Goal: Task Accomplishment & Management: Complete application form

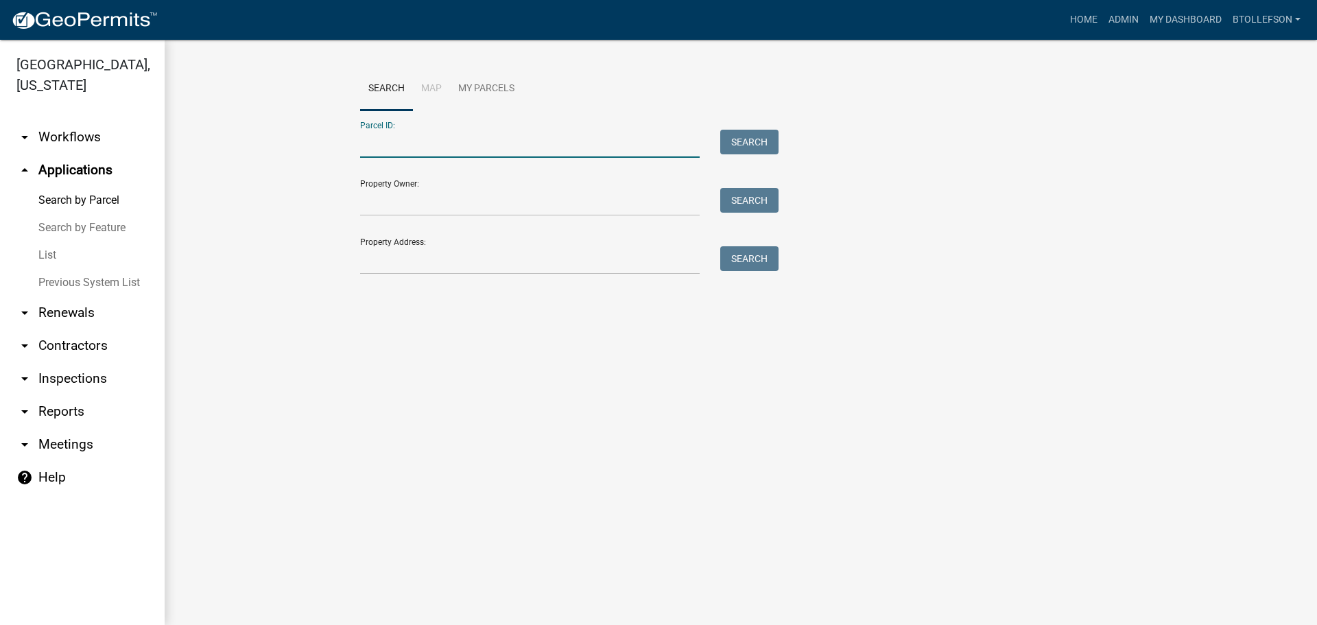
click at [530, 152] on input "Parcel ID:" at bounding box center [530, 144] width 340 height 28
paste input "53000320250007"
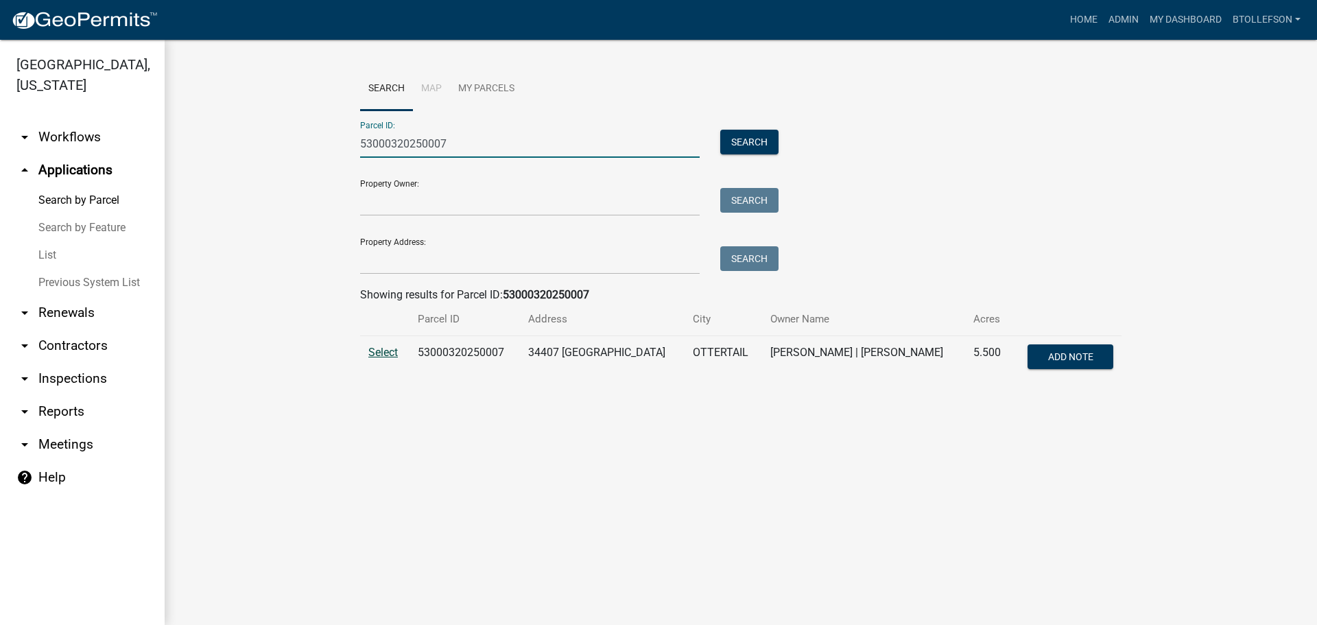
type input "53000320250007"
drag, startPoint x: 378, startPoint y: 354, endPoint x: 676, endPoint y: 390, distance: 299.9
click at [379, 354] on span "Select" at bounding box center [382, 352] width 29 height 13
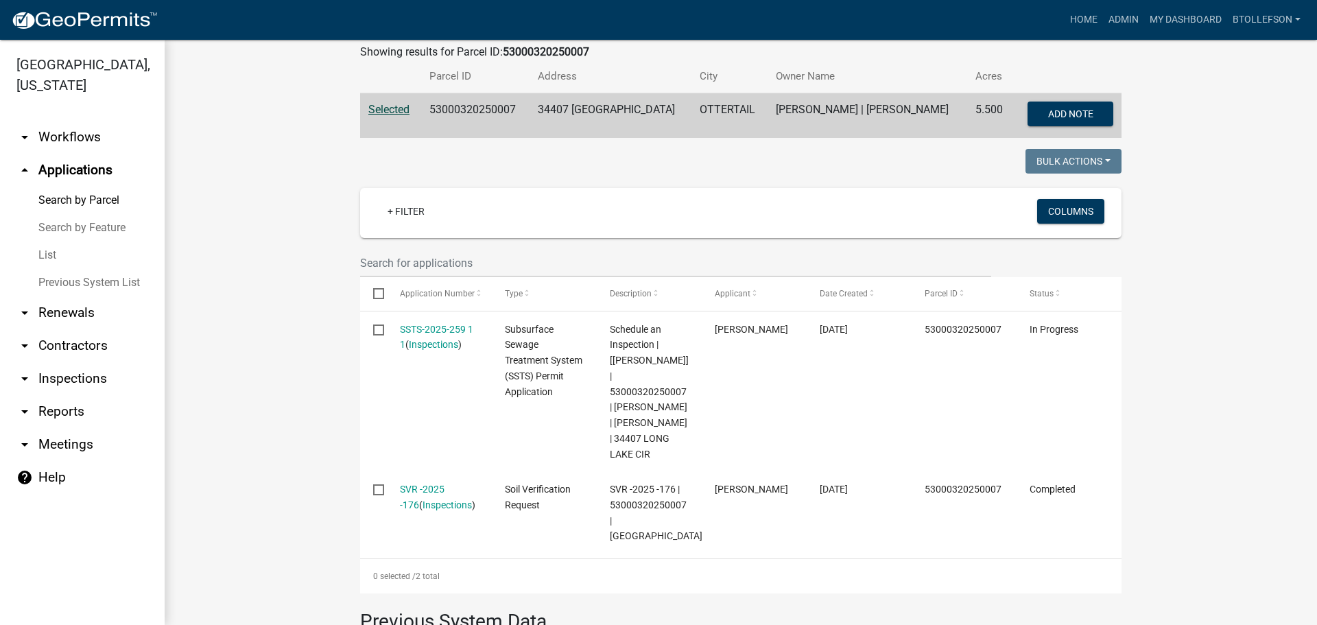
scroll to position [244, 0]
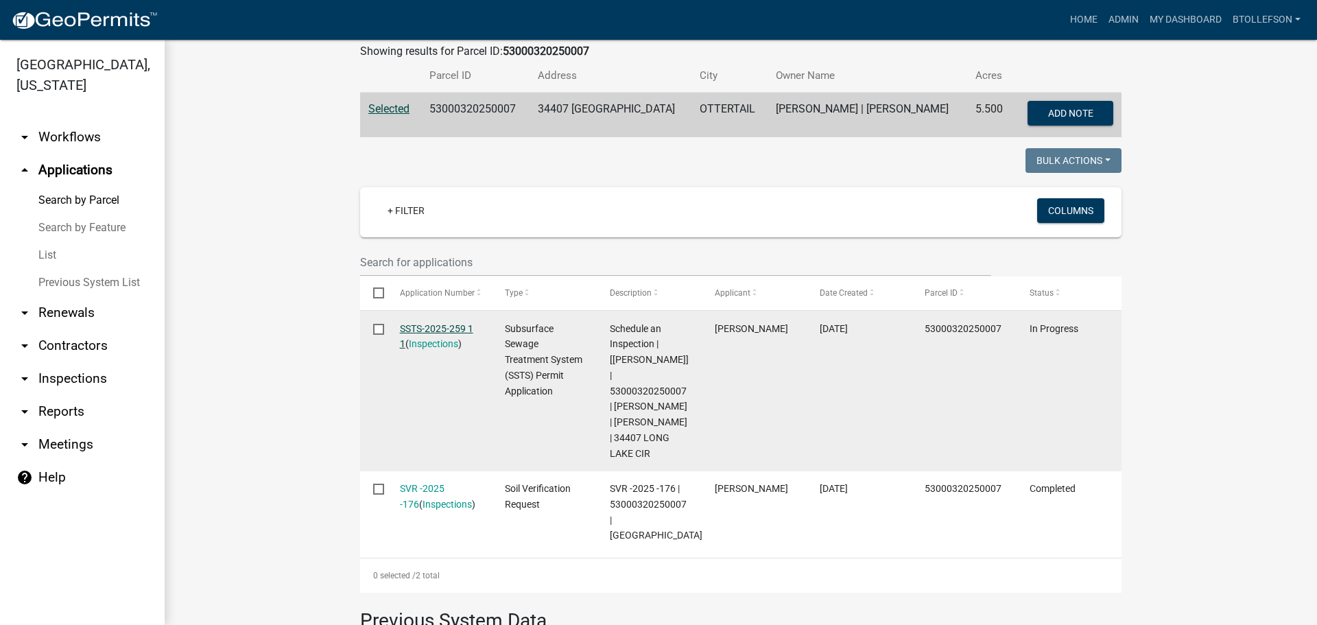
click at [403, 324] on link "SSTS-2025-259 1 1" at bounding box center [436, 336] width 73 height 27
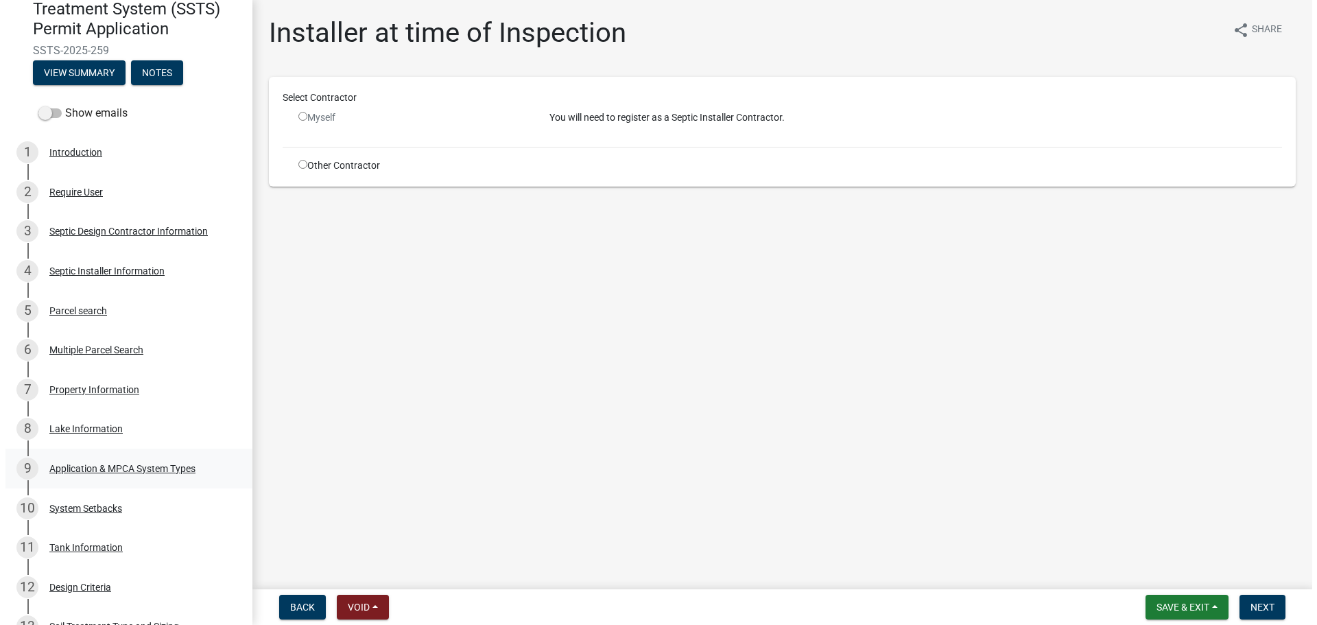
scroll to position [137, 0]
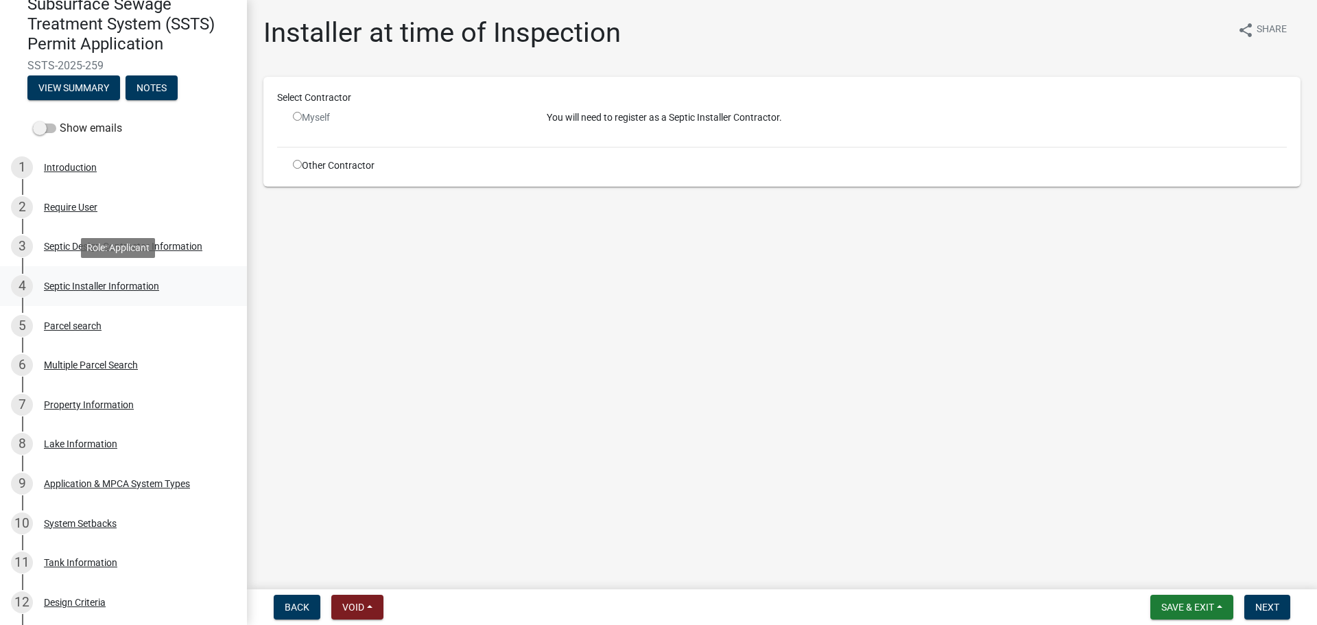
click at [129, 283] on div "Septic Installer Information" at bounding box center [101, 286] width 115 height 10
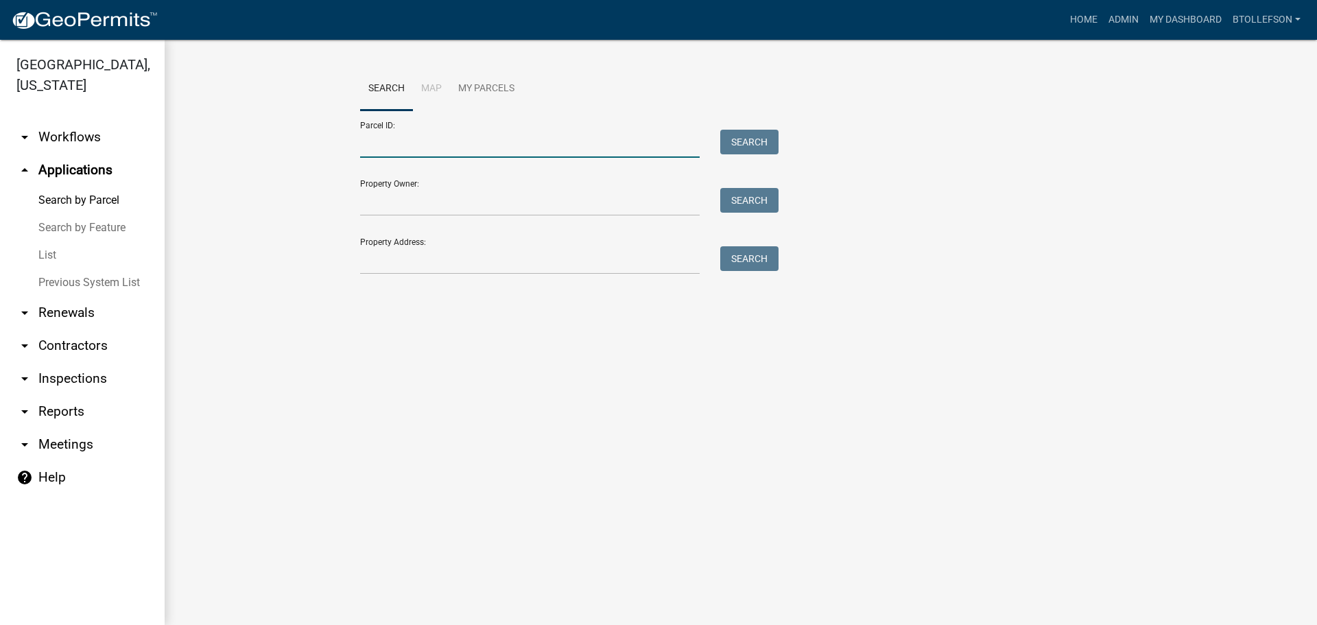
click at [615, 130] on input "Parcel ID:" at bounding box center [530, 144] width 340 height 28
paste input "38000990574000"
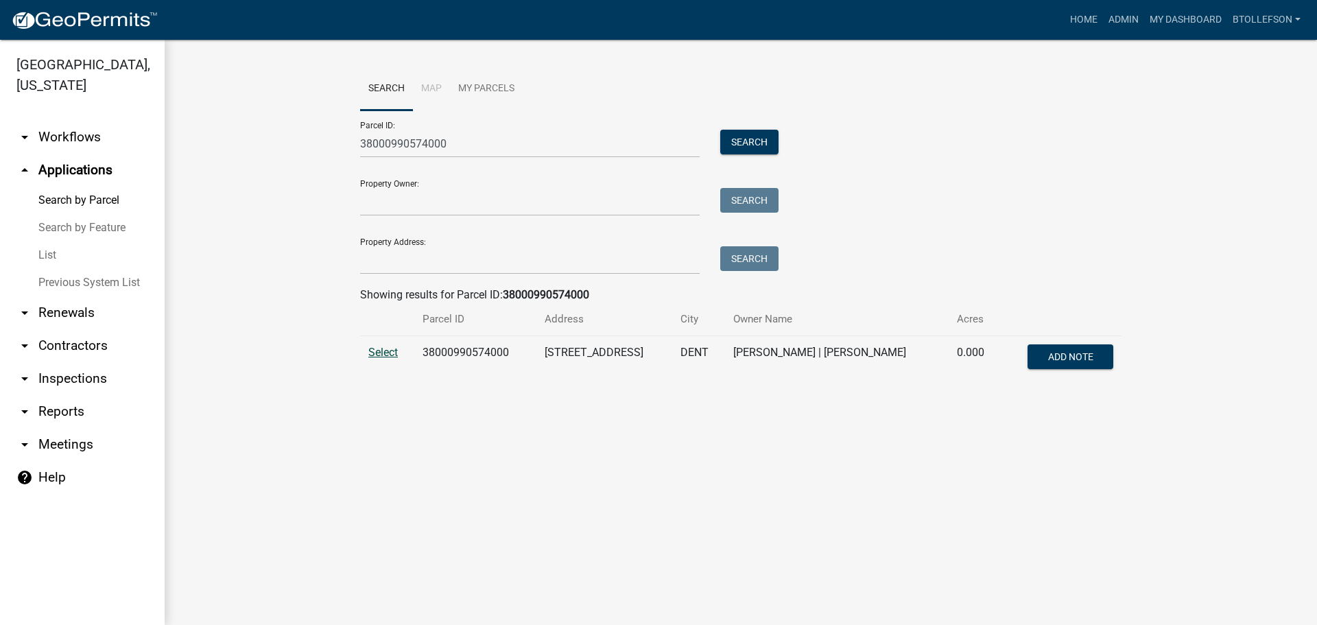
click at [389, 357] on span "Select" at bounding box center [382, 352] width 29 height 13
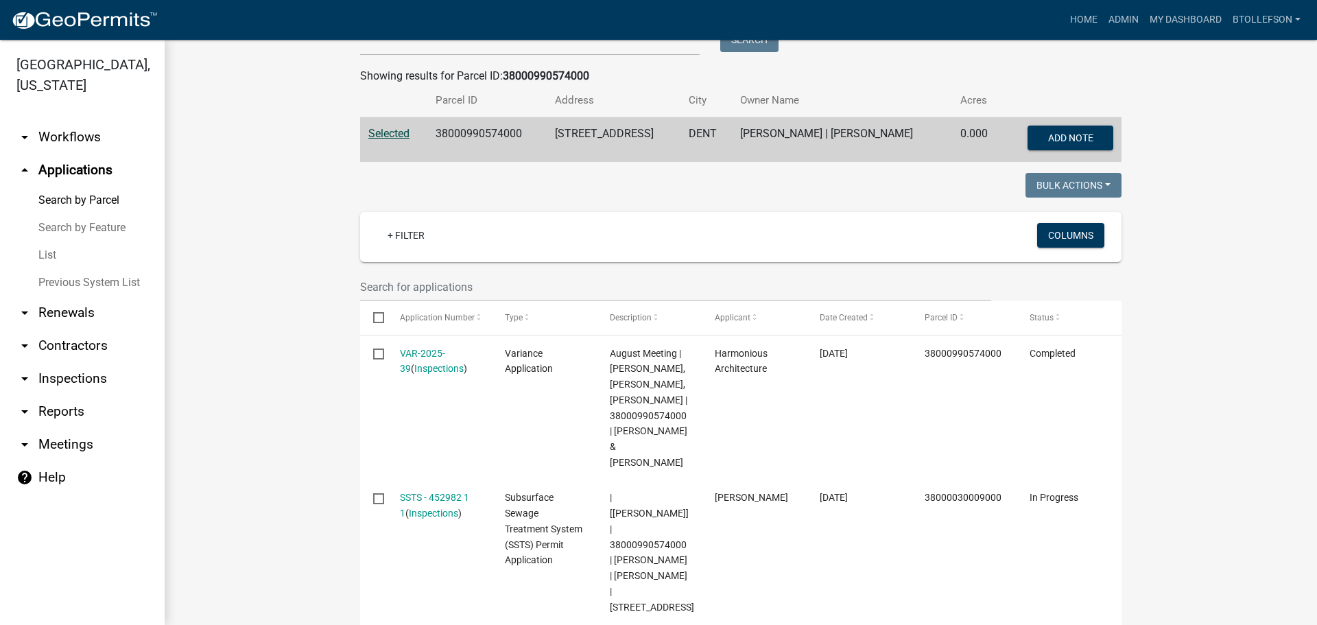
scroll to position [38, 0]
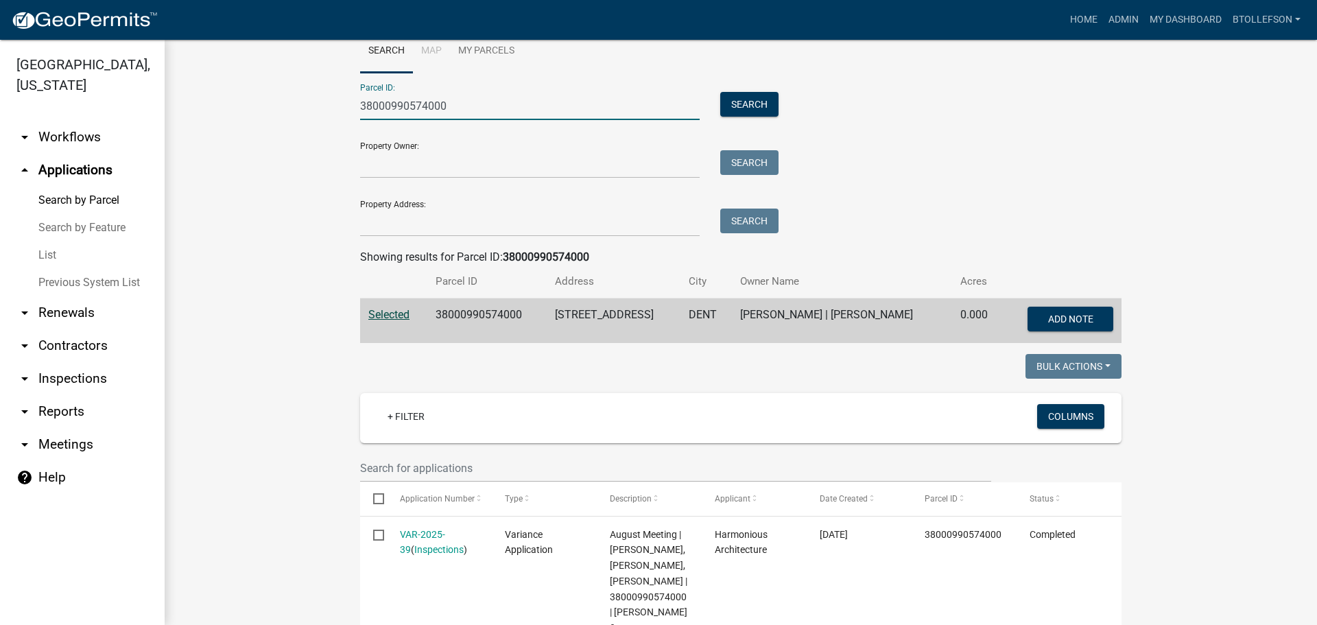
drag, startPoint x: 403, startPoint y: 106, endPoint x: 165, endPoint y: 135, distance: 239.8
click at [165, 135] on div "Search Map My Parcels Parcel ID: 38000990574000 Search Property Owner: Search P…" at bounding box center [741, 604] width 1152 height 1205
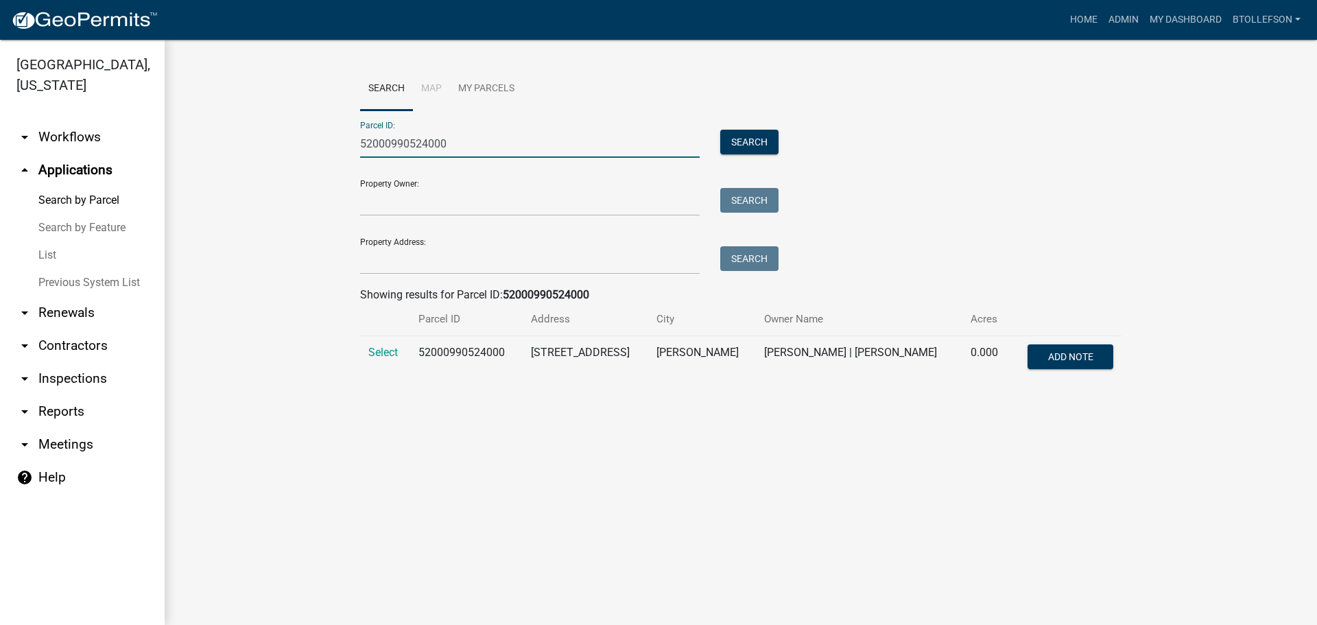
scroll to position [0, 0]
click at [379, 351] on span "Select" at bounding box center [382, 352] width 29 height 13
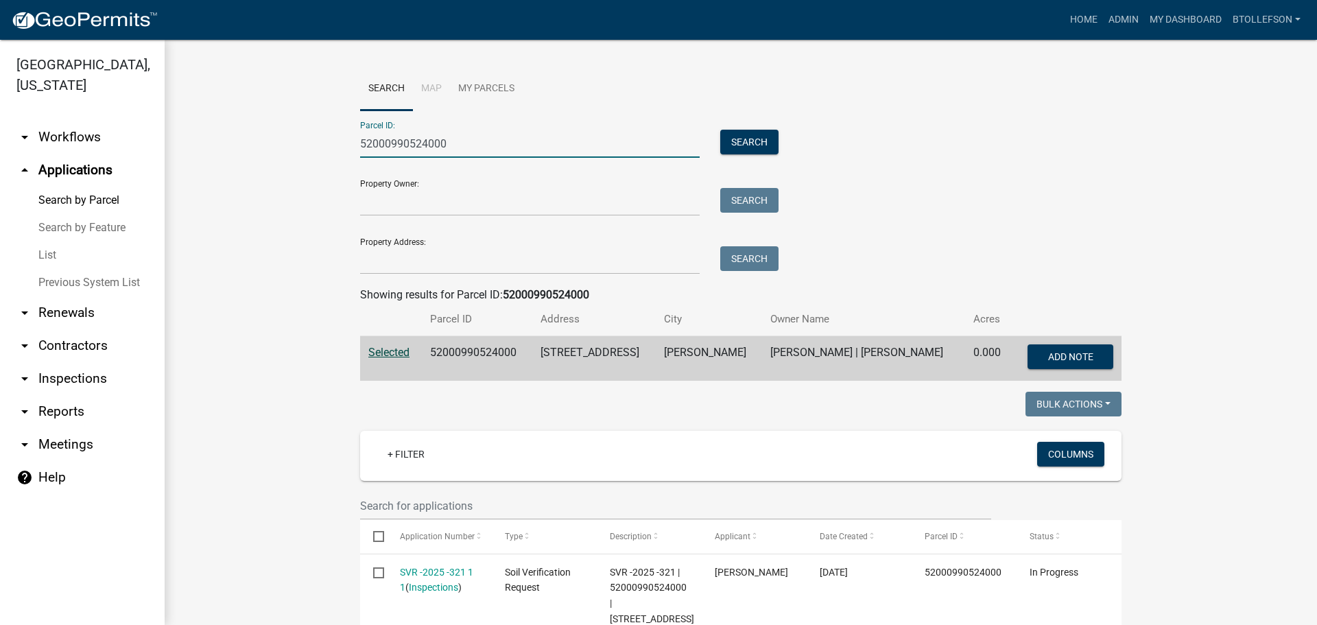
drag, startPoint x: 477, startPoint y: 140, endPoint x: 174, endPoint y: 152, distance: 303.5
click at [174, 152] on div "Search Map My Parcels Parcel ID: 52000990524000 Search Property Owner: Search P…" at bounding box center [741, 595] width 1152 height 1111
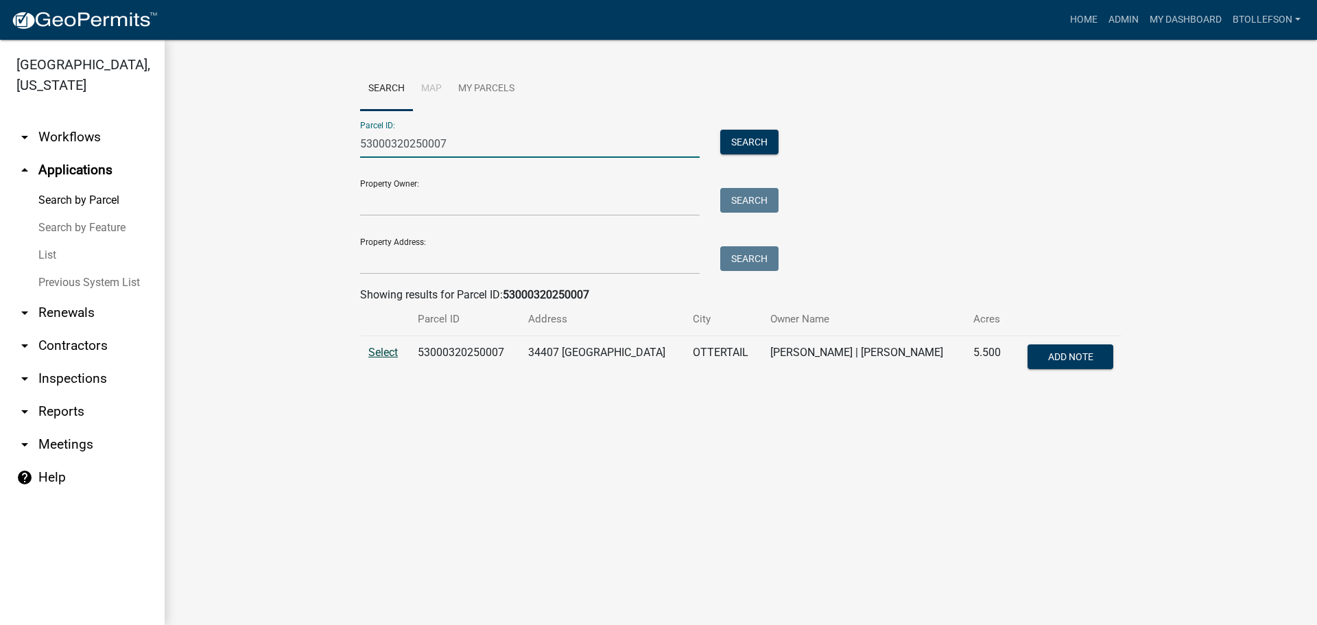
type input "53000320250007"
click at [372, 358] on span "Select" at bounding box center [382, 352] width 29 height 13
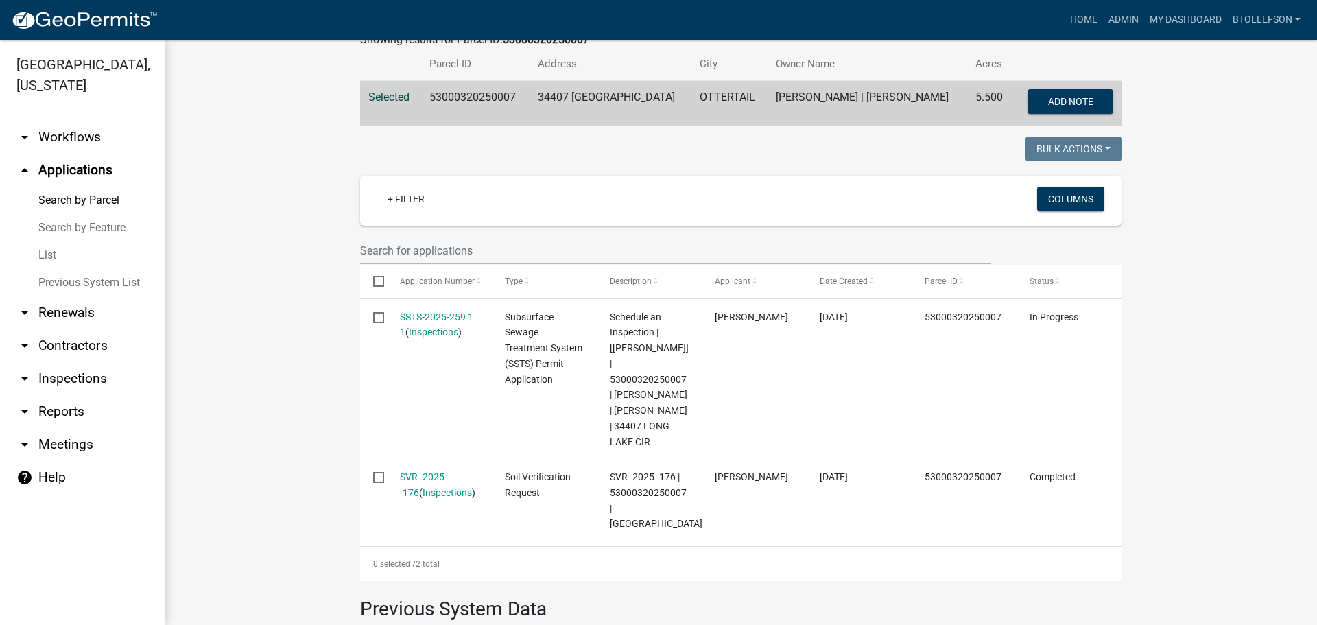
scroll to position [277, 0]
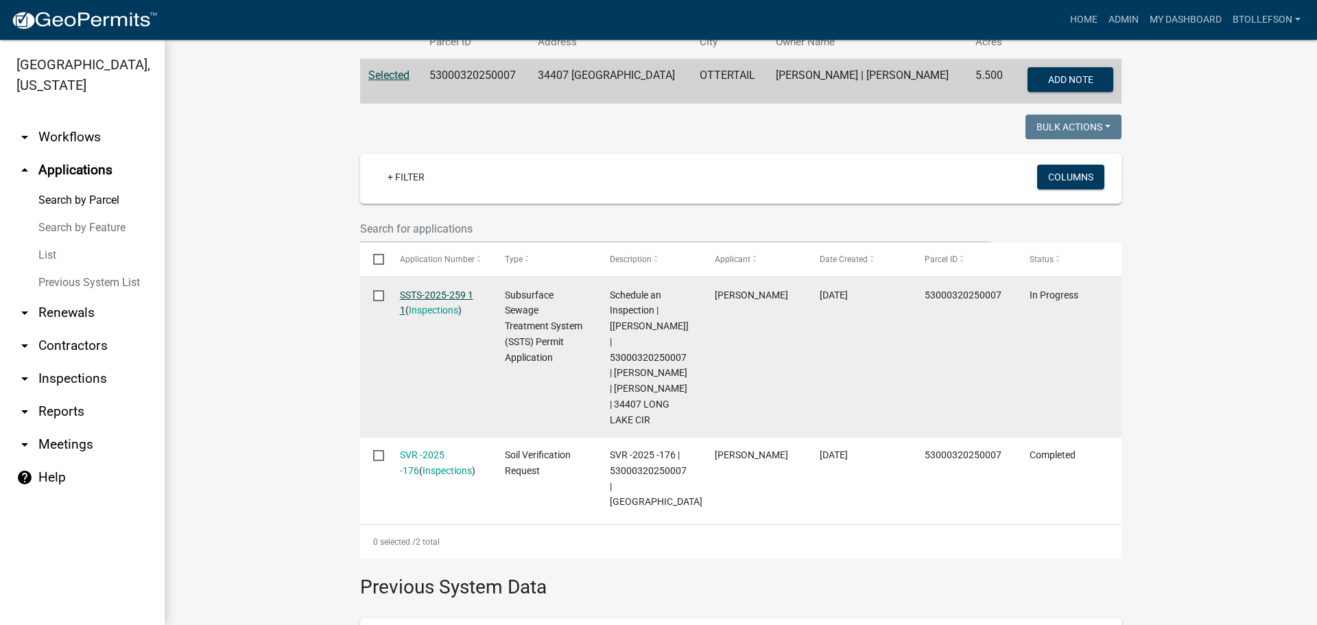
click at [418, 292] on link "SSTS-2025-259 1 1" at bounding box center [436, 302] width 73 height 27
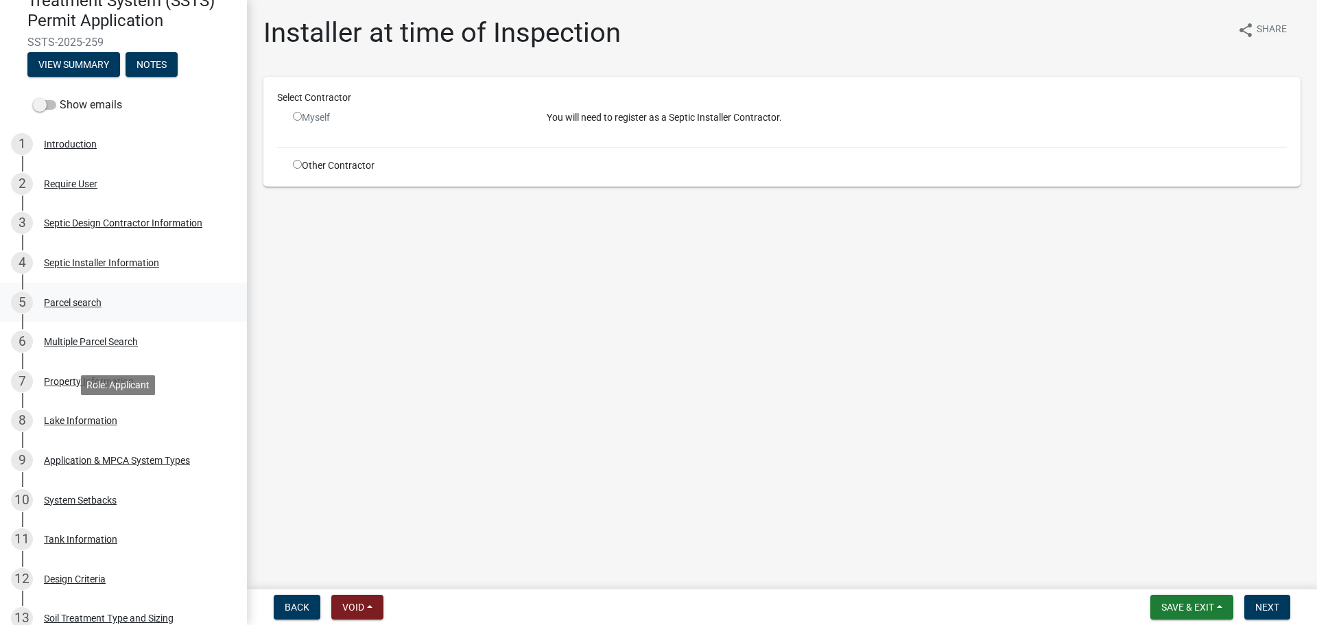
scroll to position [480, 0]
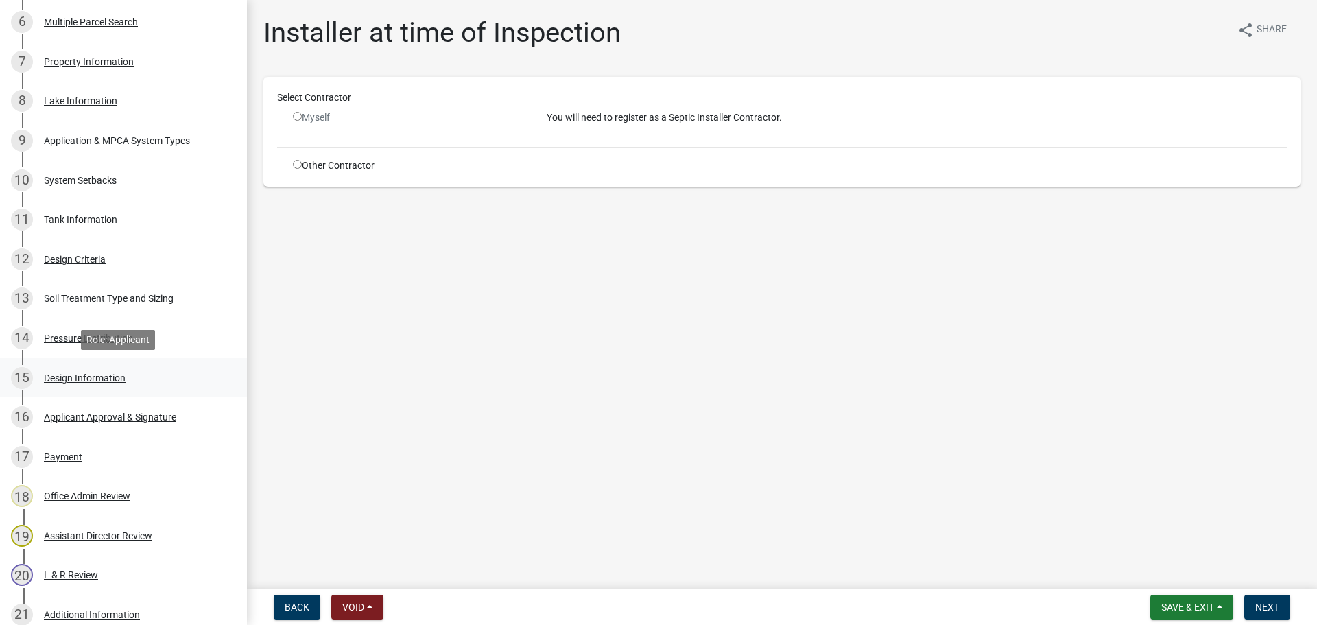
click at [74, 379] on div "Design Information" at bounding box center [85, 378] width 82 height 10
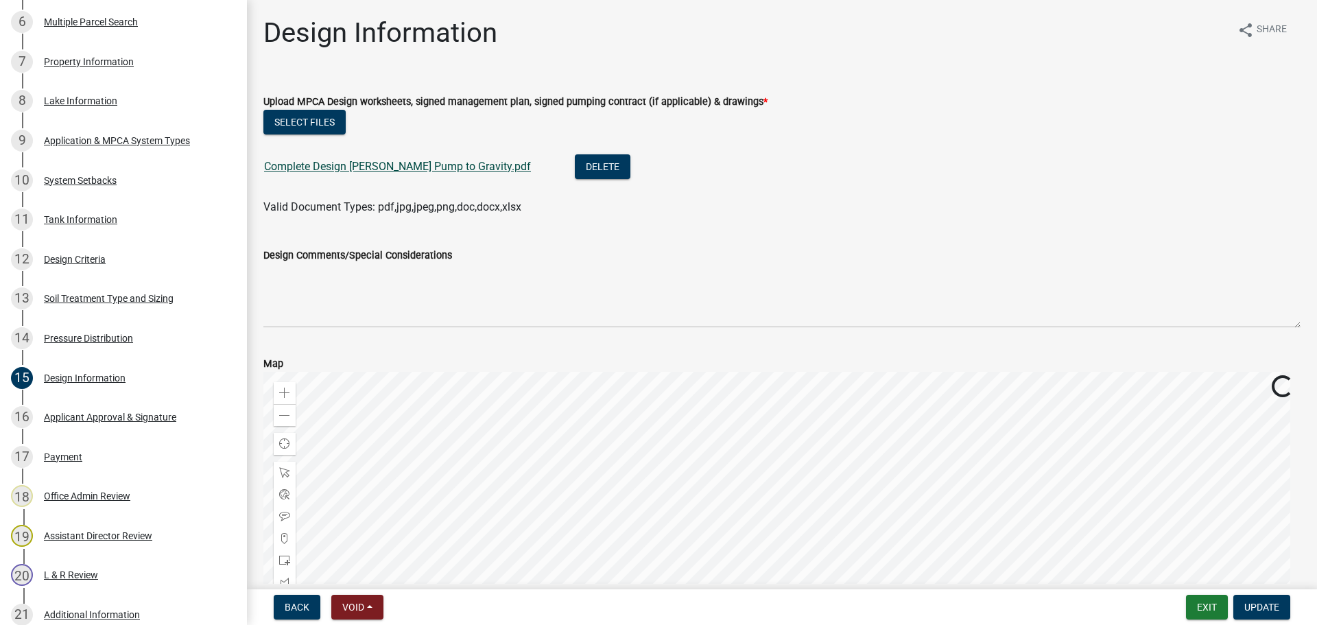
click at [379, 171] on link "Complete Design Mumm Pump to Gravity.pdf" at bounding box center [397, 166] width 267 height 13
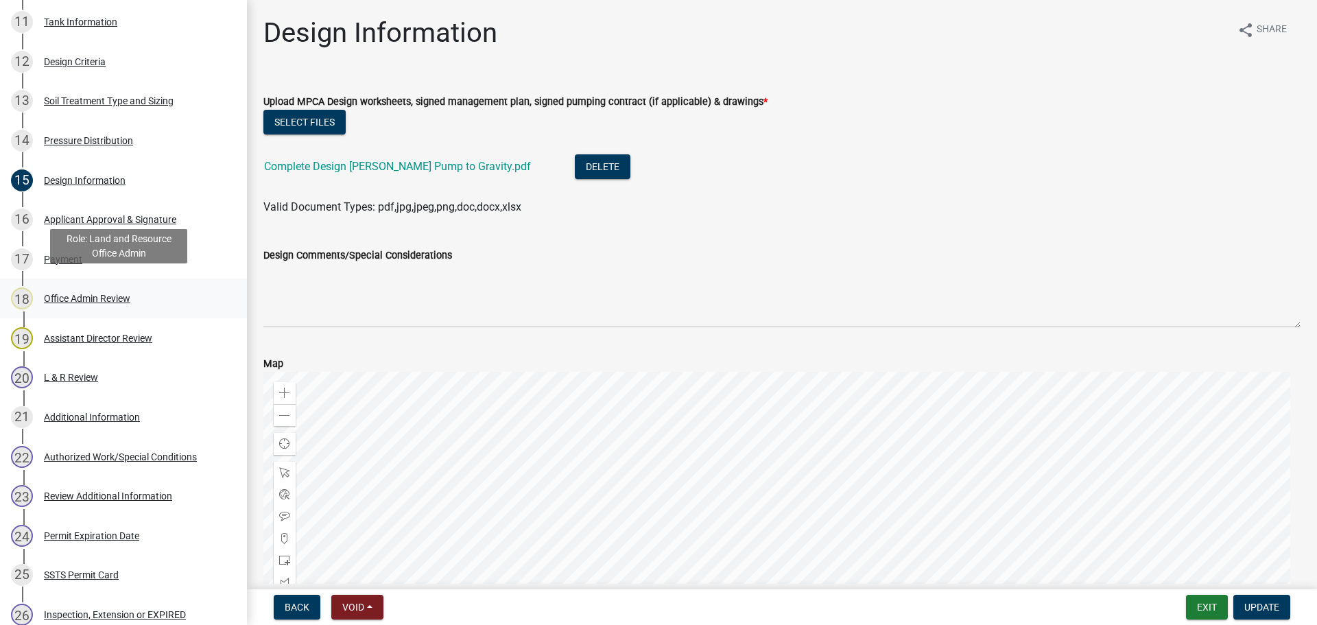
scroll to position [686, 0]
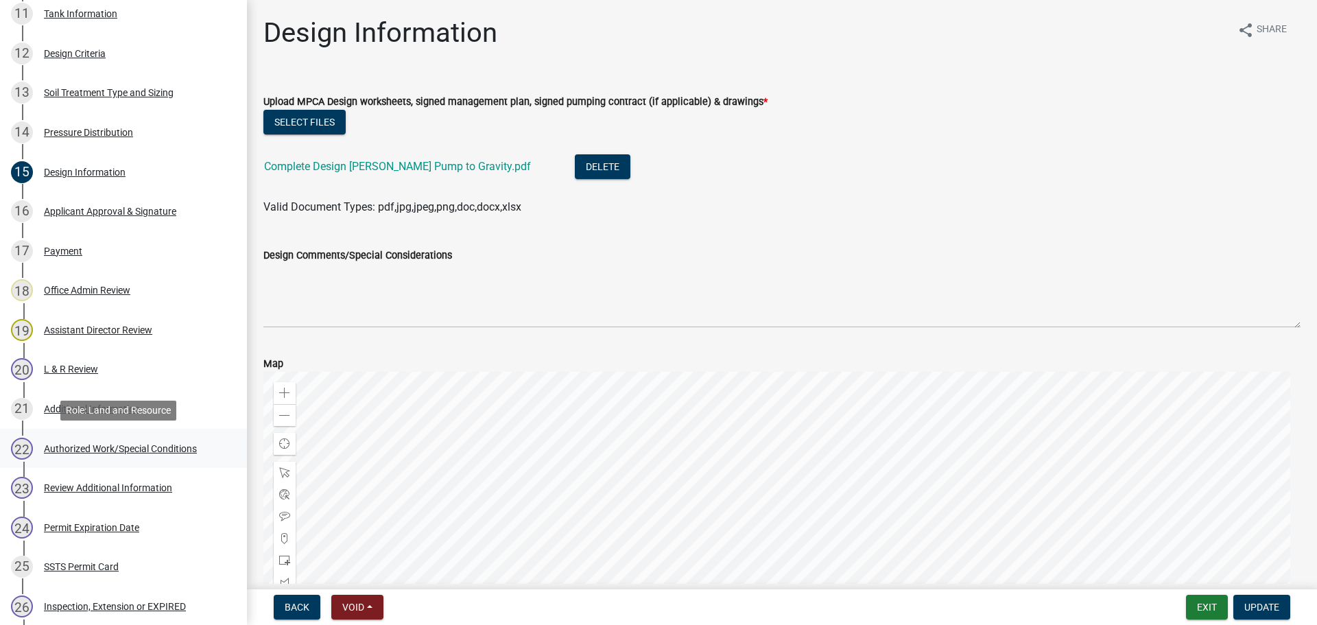
click at [101, 444] on div "Authorized Work/Special Conditions" at bounding box center [120, 449] width 153 height 10
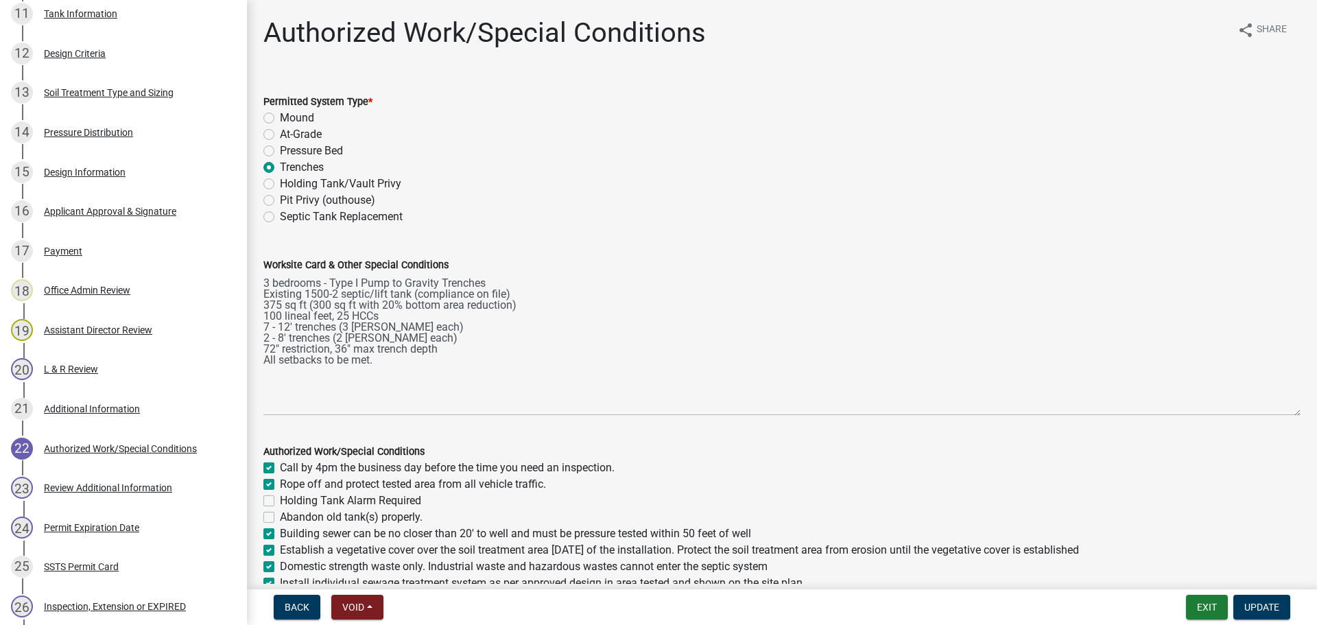
drag, startPoint x: 1290, startPoint y: 362, endPoint x: 1299, endPoint y: 453, distance: 91.6
click at [1299, 416] on div "Worksite Card & Other Special Conditions 3 bedrooms - Type I Pump to Gravity Tr…" at bounding box center [782, 326] width 1058 height 178
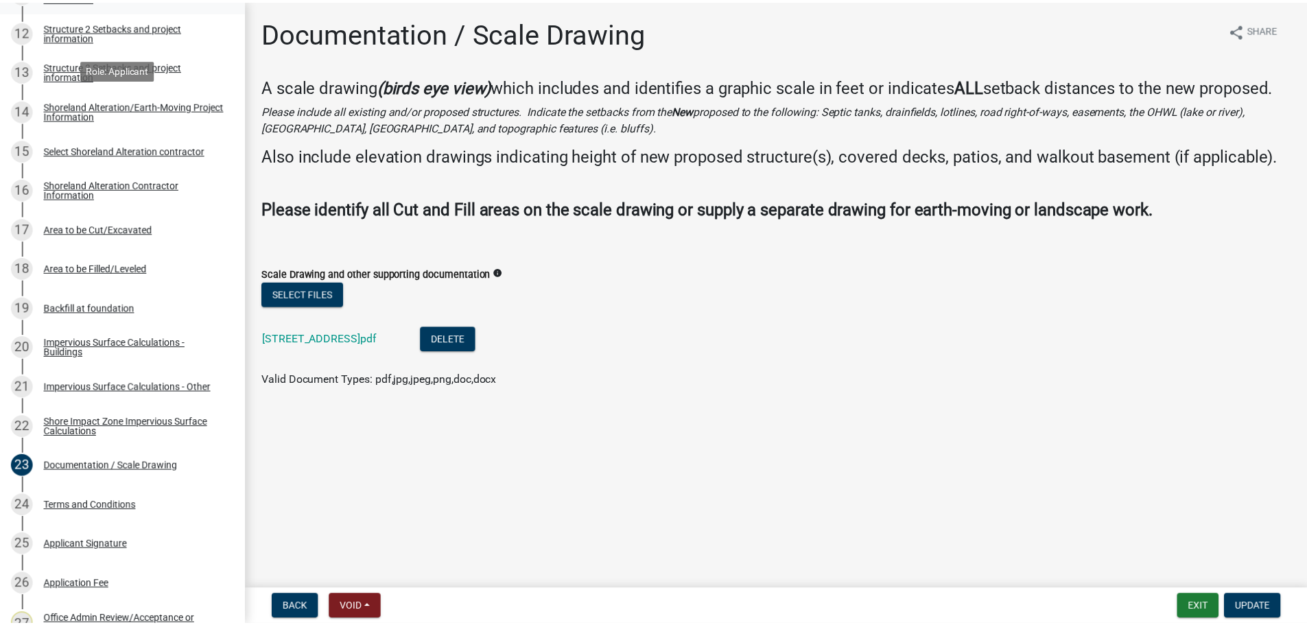
scroll to position [686, 0]
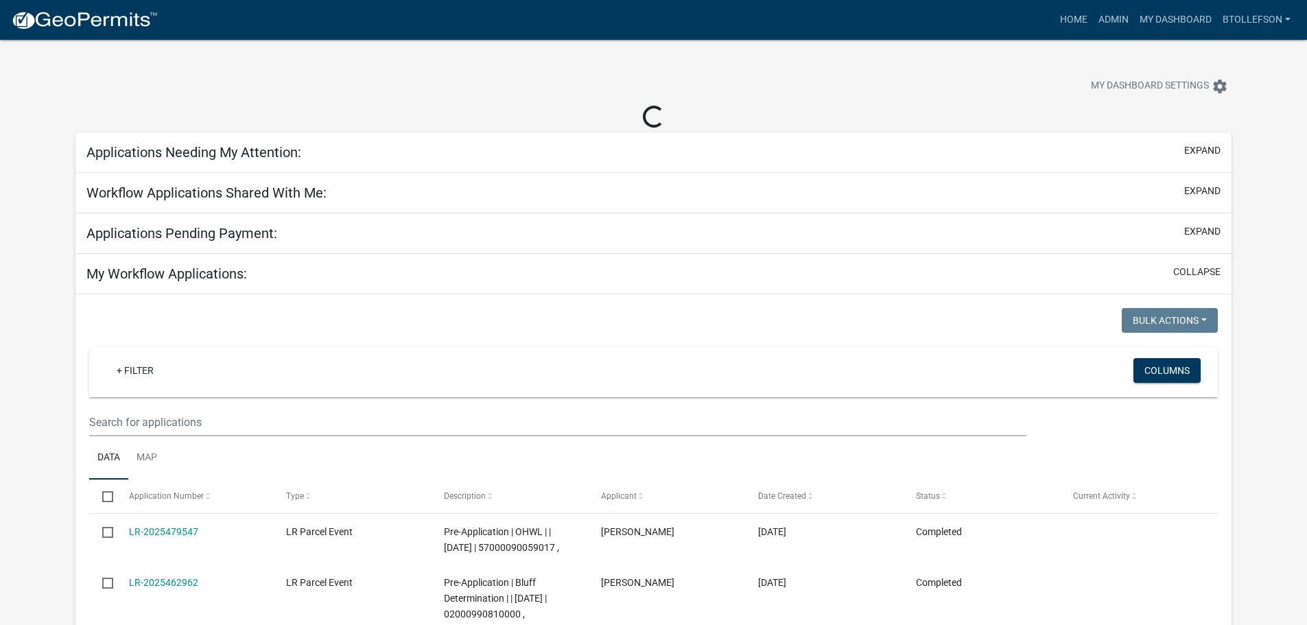
select select "3: 100"
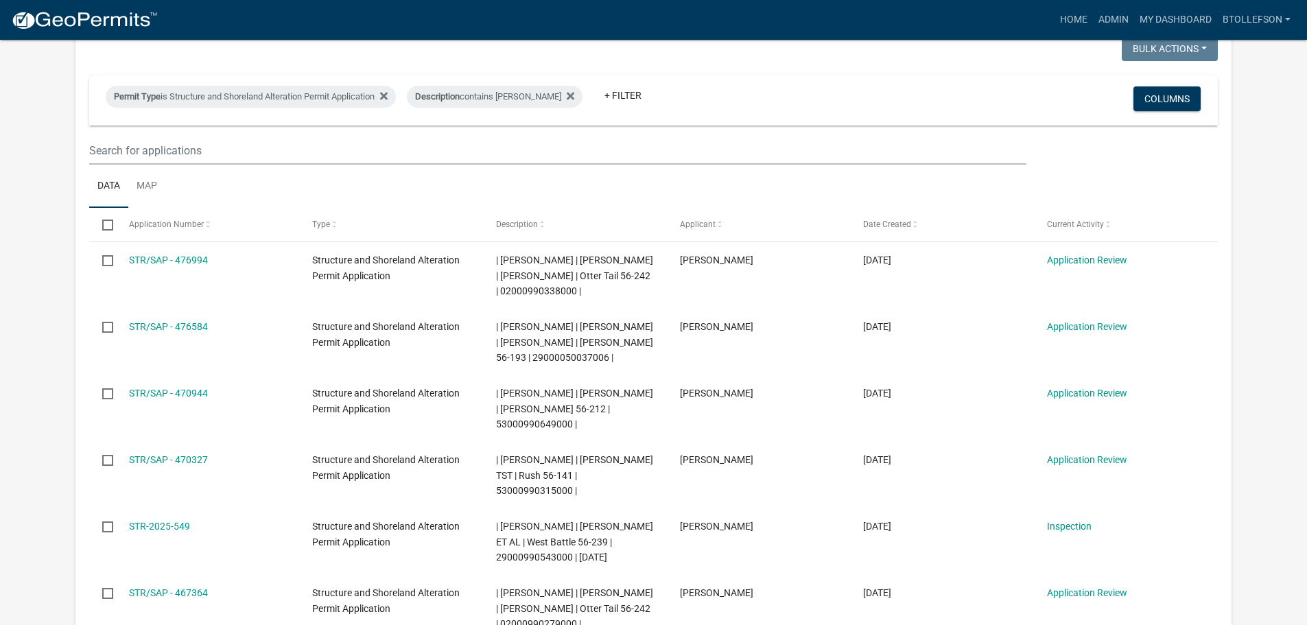
scroll to position [137, 0]
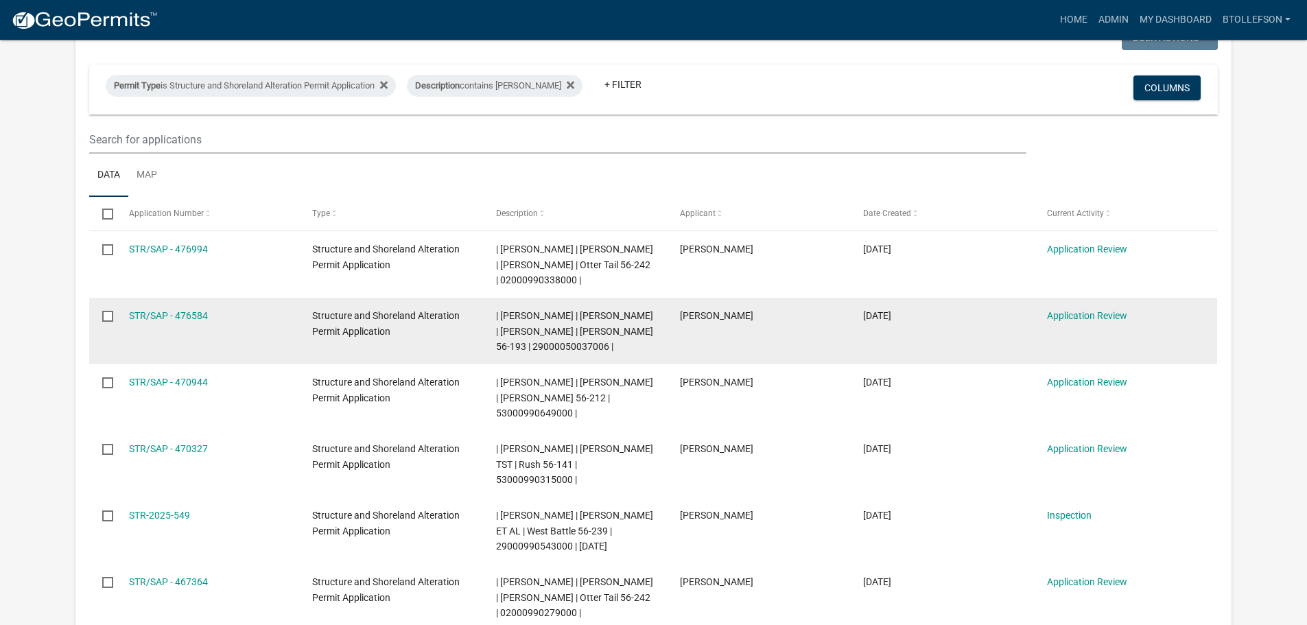
click at [159, 321] on datatable-body-cell "STR/SAP - 476584" at bounding box center [208, 331] width 184 height 67
click at [162, 321] on link "STR/SAP - 476584" at bounding box center [168, 315] width 79 height 11
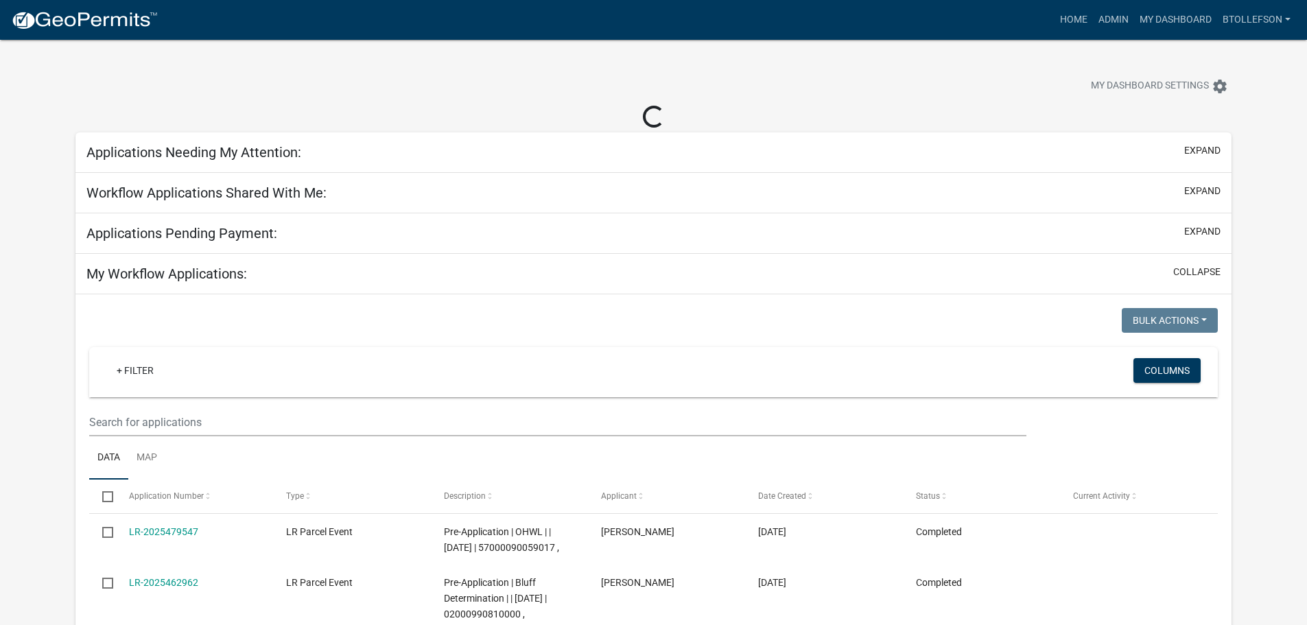
select select "3: 100"
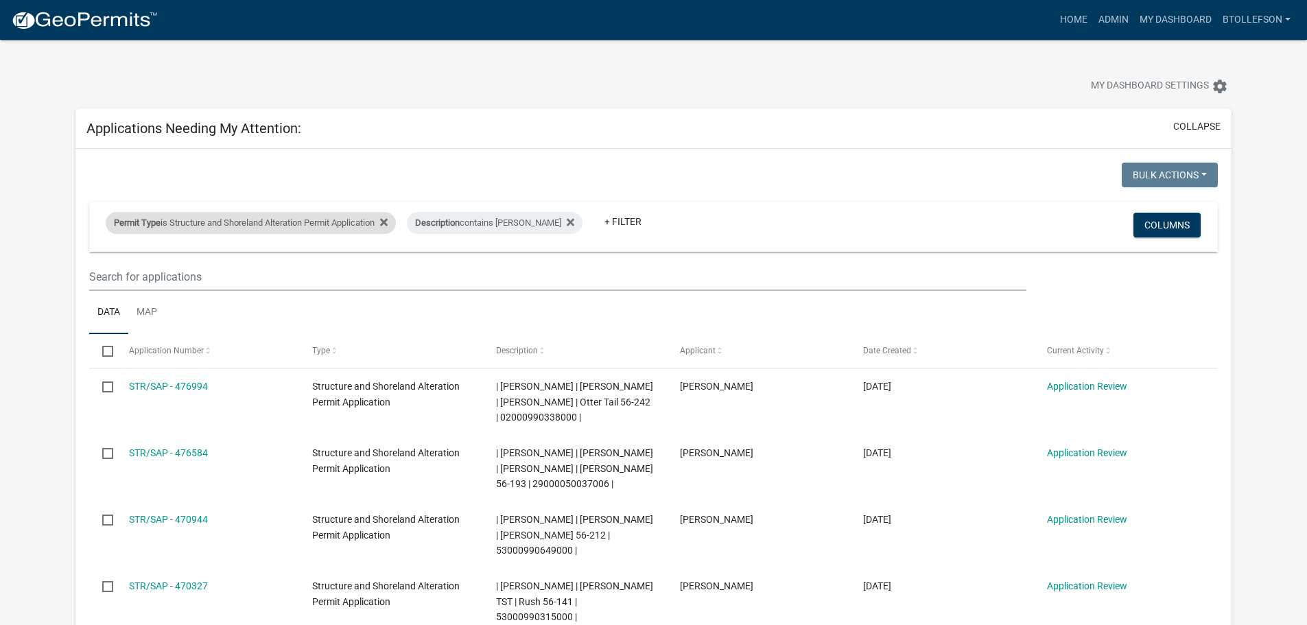
click at [350, 222] on div "Permit Type is Structure and Shoreland Alteration Permit Application" at bounding box center [251, 223] width 290 height 22
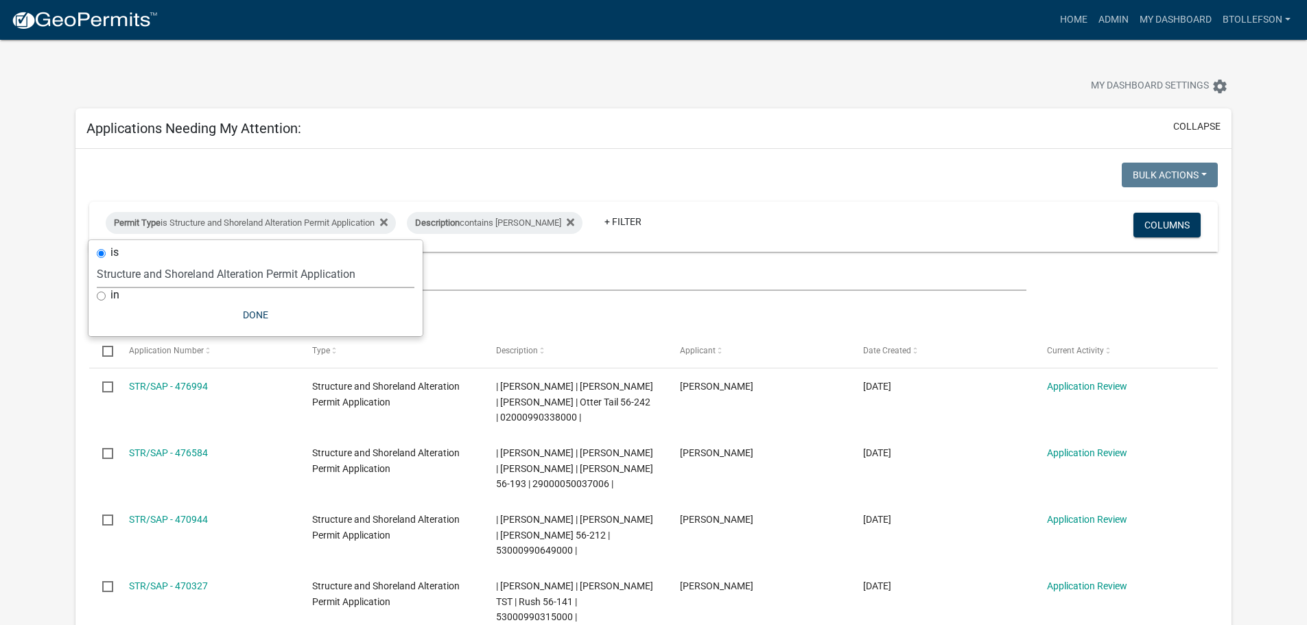
click at [323, 277] on select "Select an option Building Contractor / Excavators (Registration) Building Contr…" at bounding box center [256, 274] width 318 height 28
select select "68d28c81-f724-4f90-9ad3-bed34bf6fb80"
click at [120, 260] on select "Select an option Building Contractor / Excavators (Registration) Building Contr…" at bounding box center [256, 274] width 318 height 28
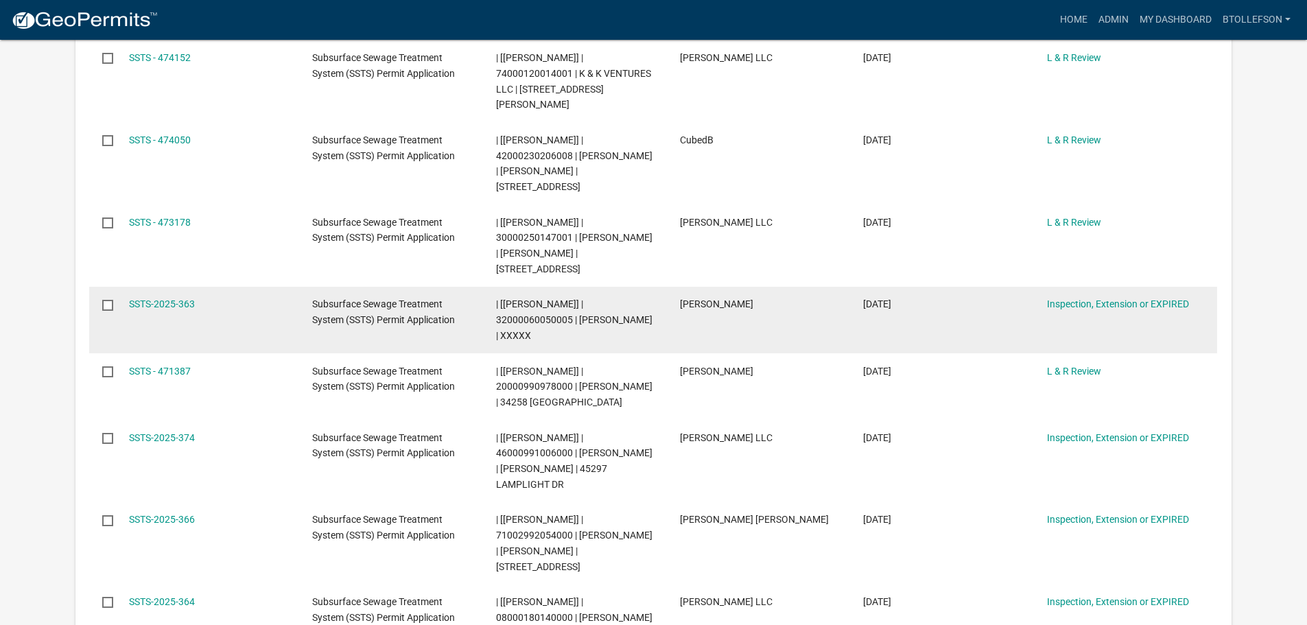
scroll to position [617, 0]
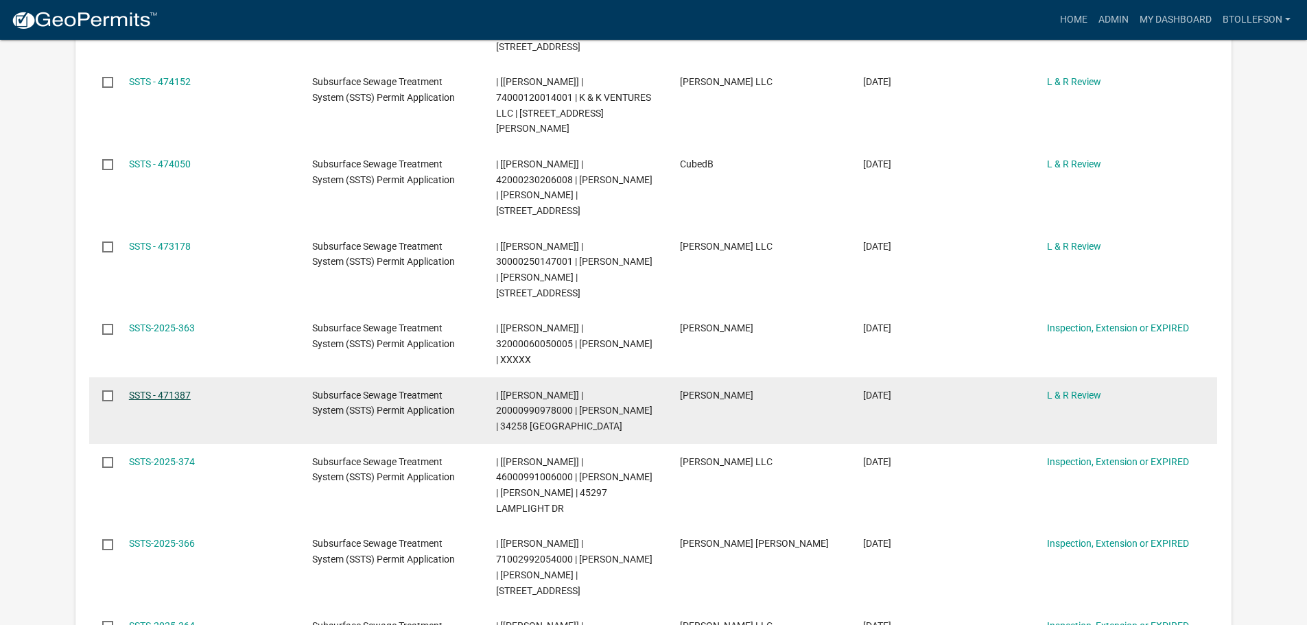
click at [140, 390] on link "SSTS - 471387" at bounding box center [160, 395] width 62 height 11
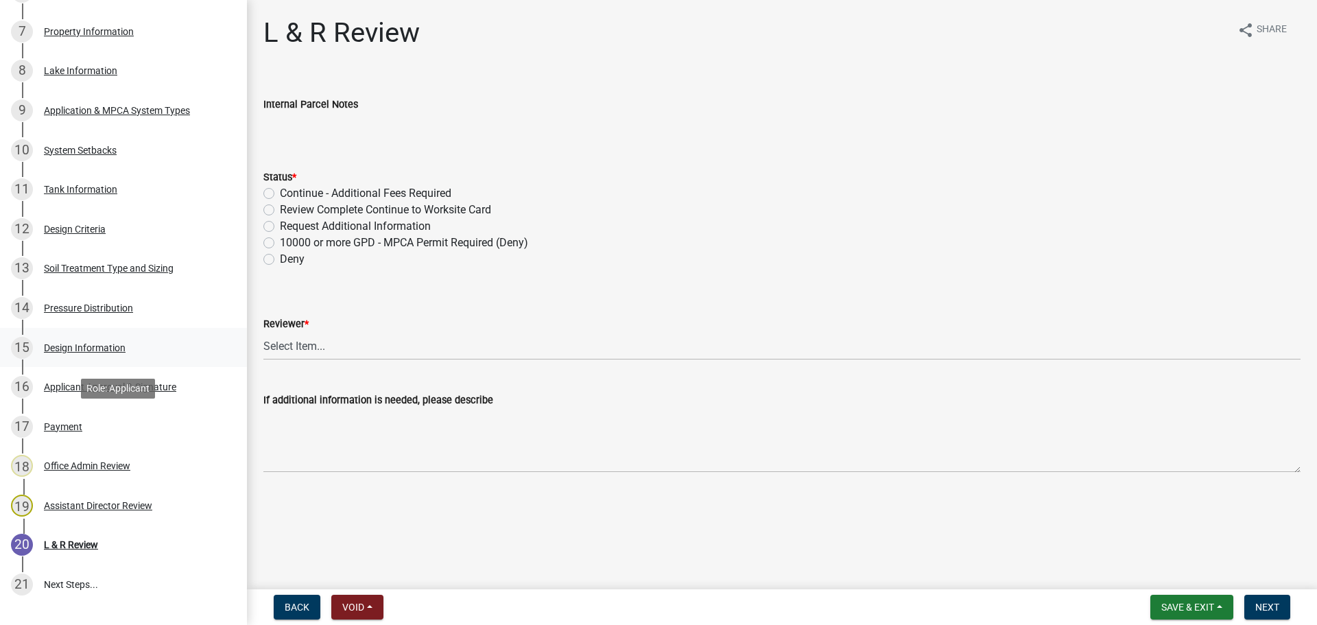
scroll to position [549, 0]
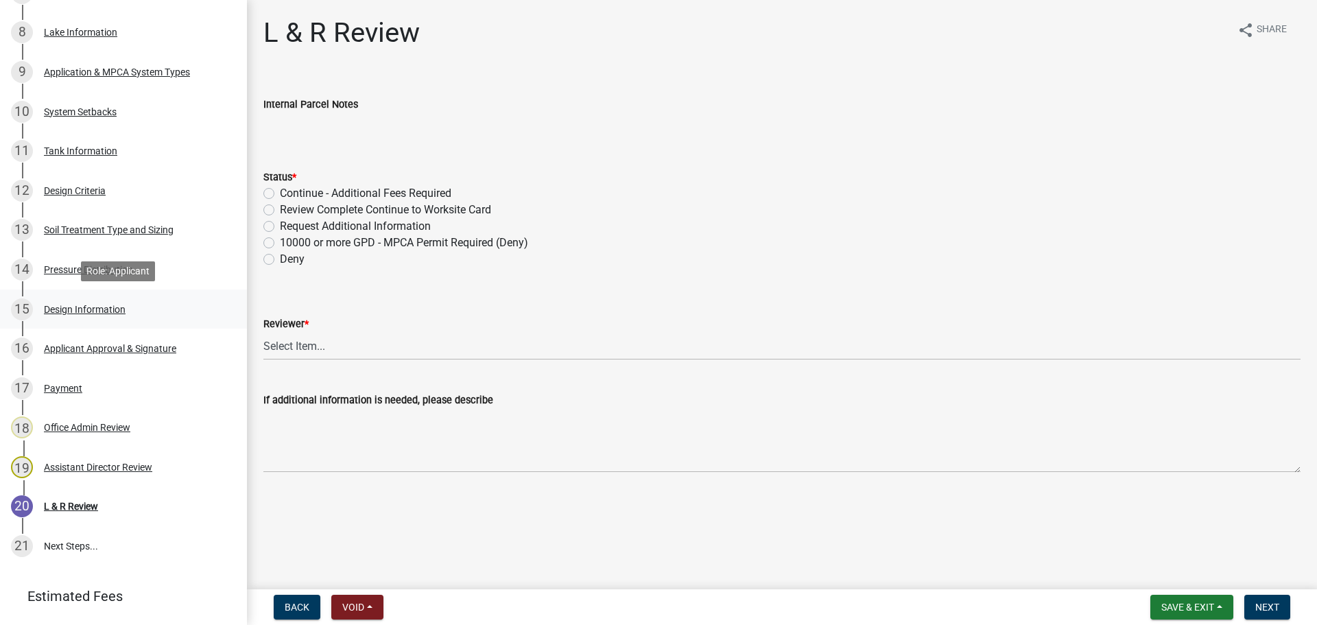
click at [121, 314] on div "Design Information" at bounding box center [85, 310] width 82 height 10
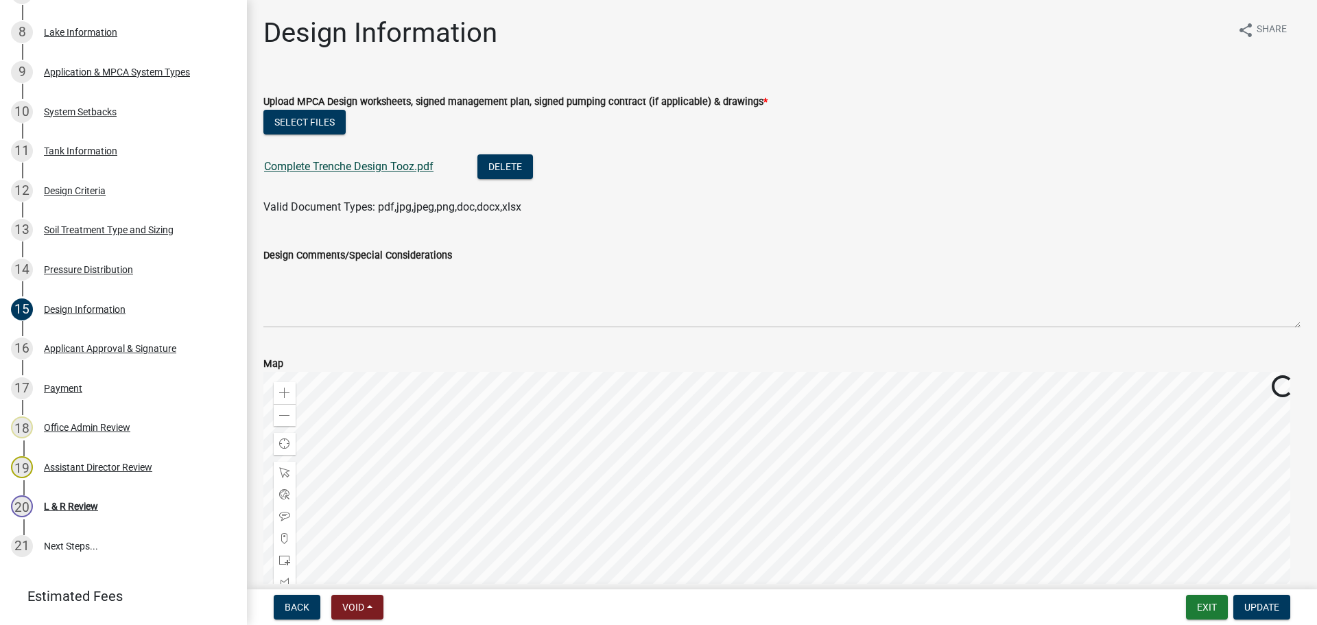
click at [346, 164] on link "Complete Trenche Design Tooz.pdf" at bounding box center [348, 166] width 169 height 13
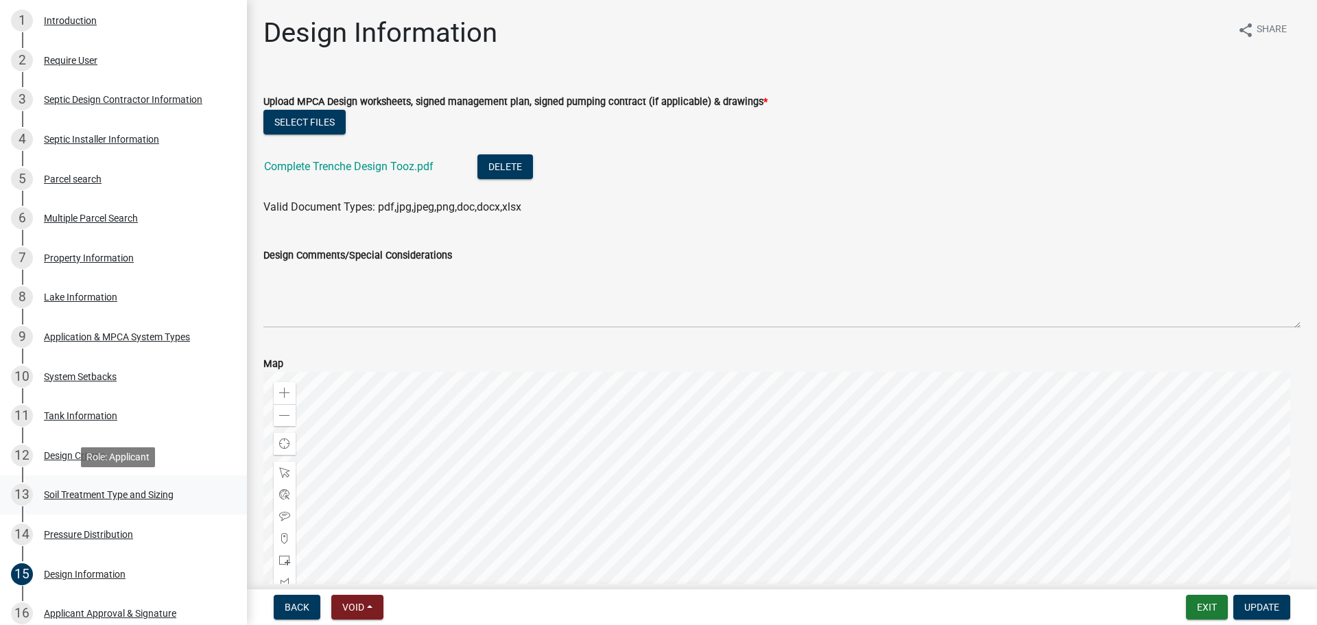
scroll to position [274, 0]
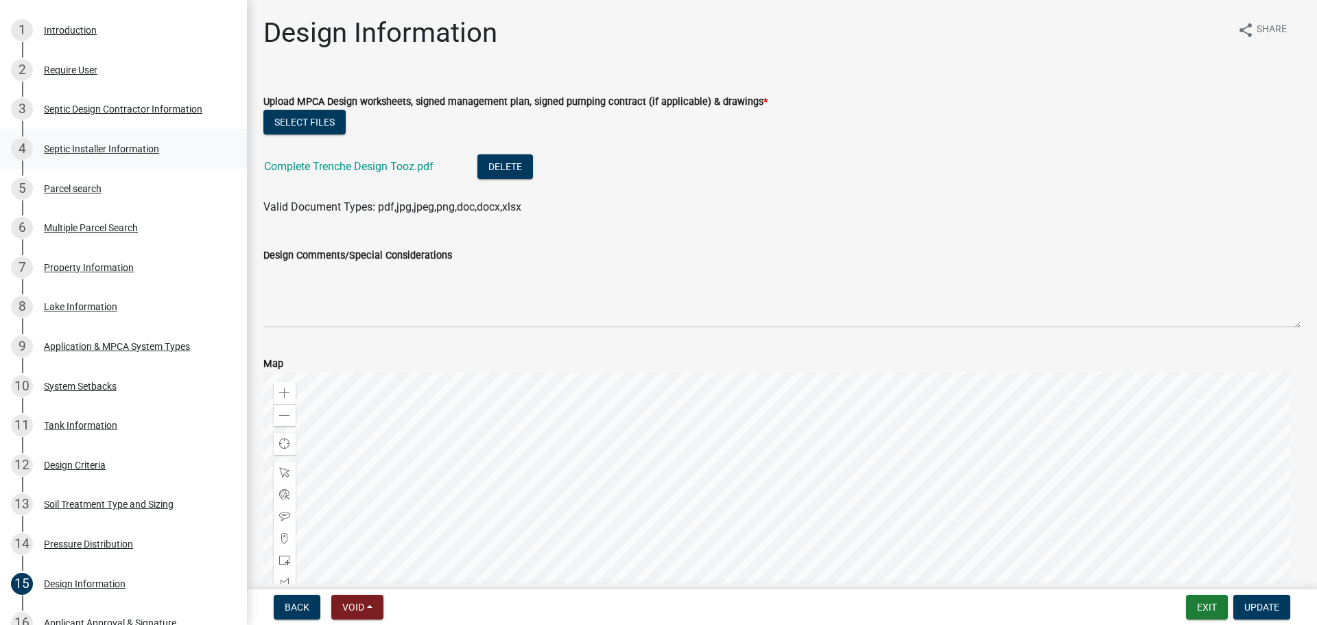
click at [113, 139] on div "4 Septic Installer Information" at bounding box center [118, 149] width 214 height 22
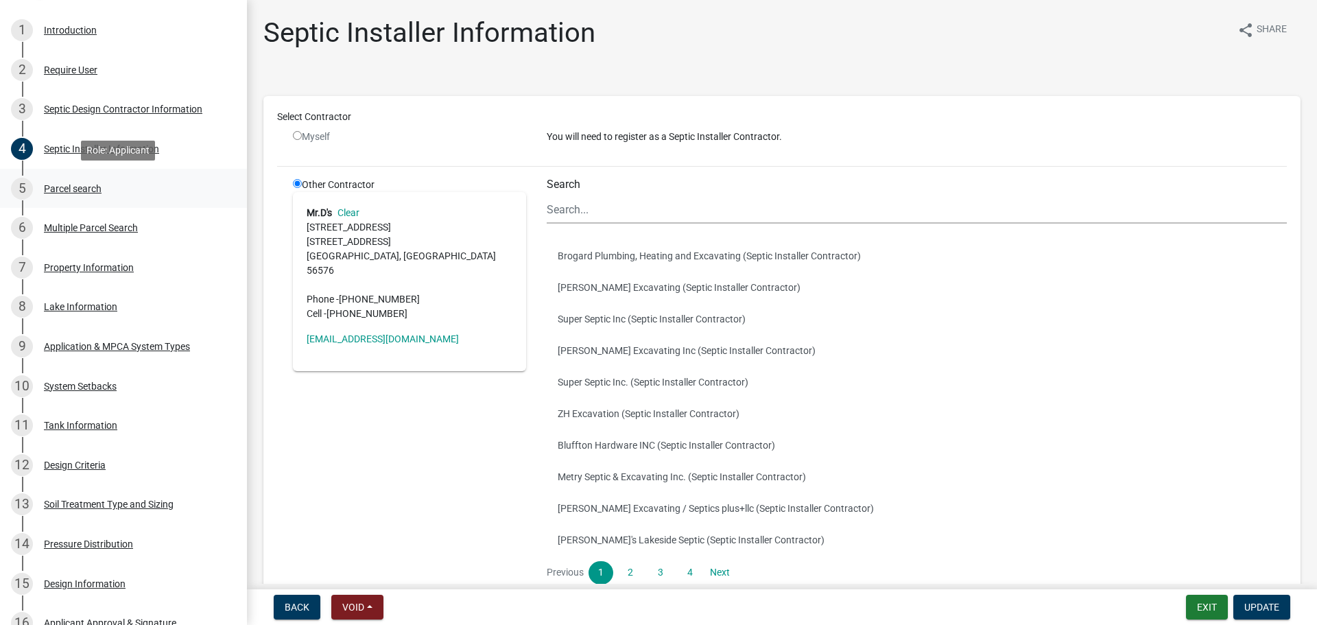
click at [67, 190] on div "Parcel search" at bounding box center [73, 189] width 58 height 10
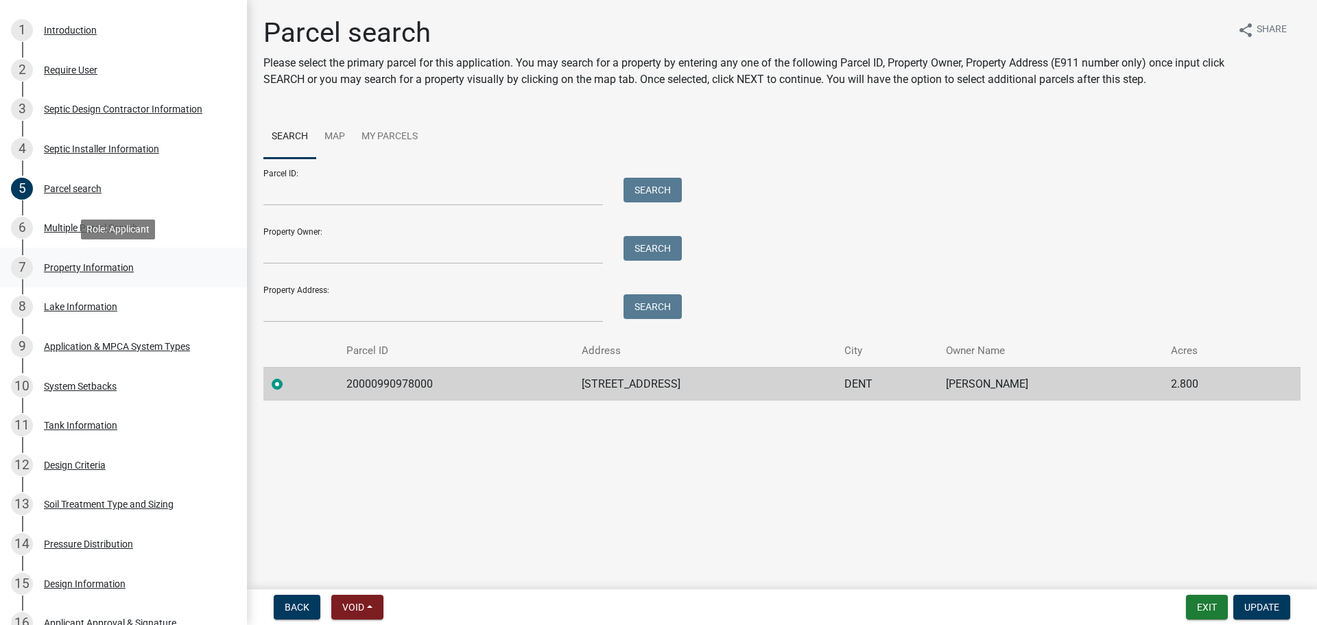
click at [102, 269] on div "Property Information" at bounding box center [89, 268] width 90 height 10
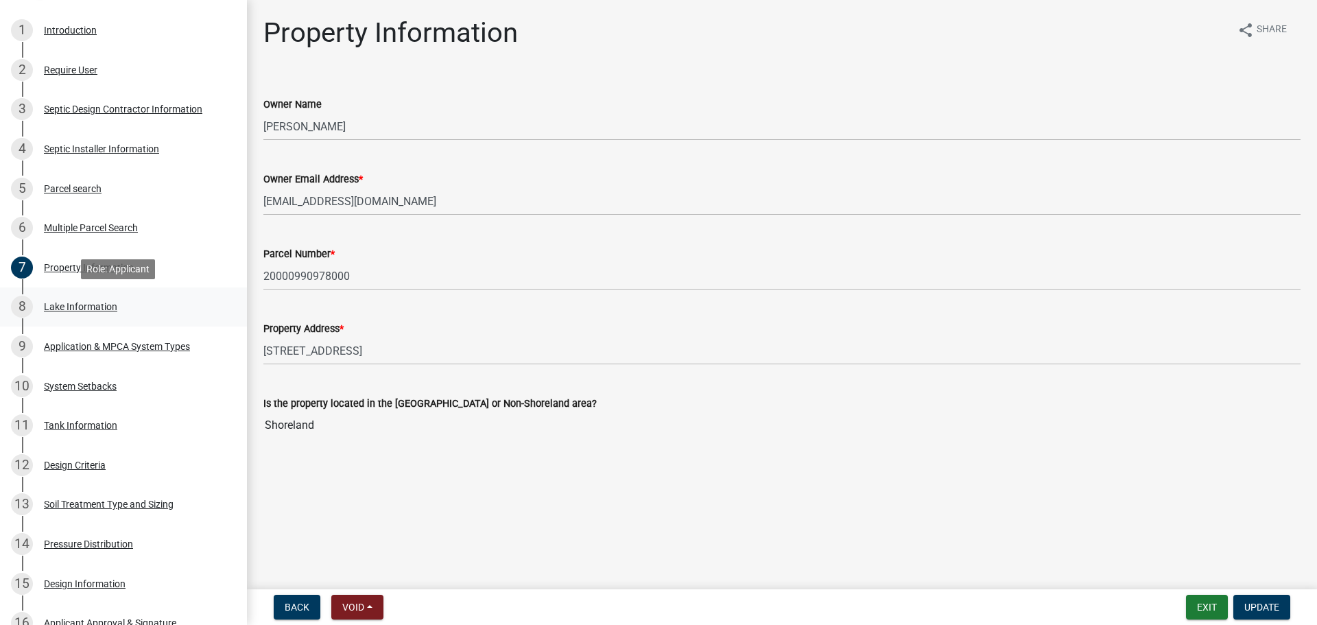
click at [99, 309] on div "Lake Information" at bounding box center [80, 307] width 73 height 10
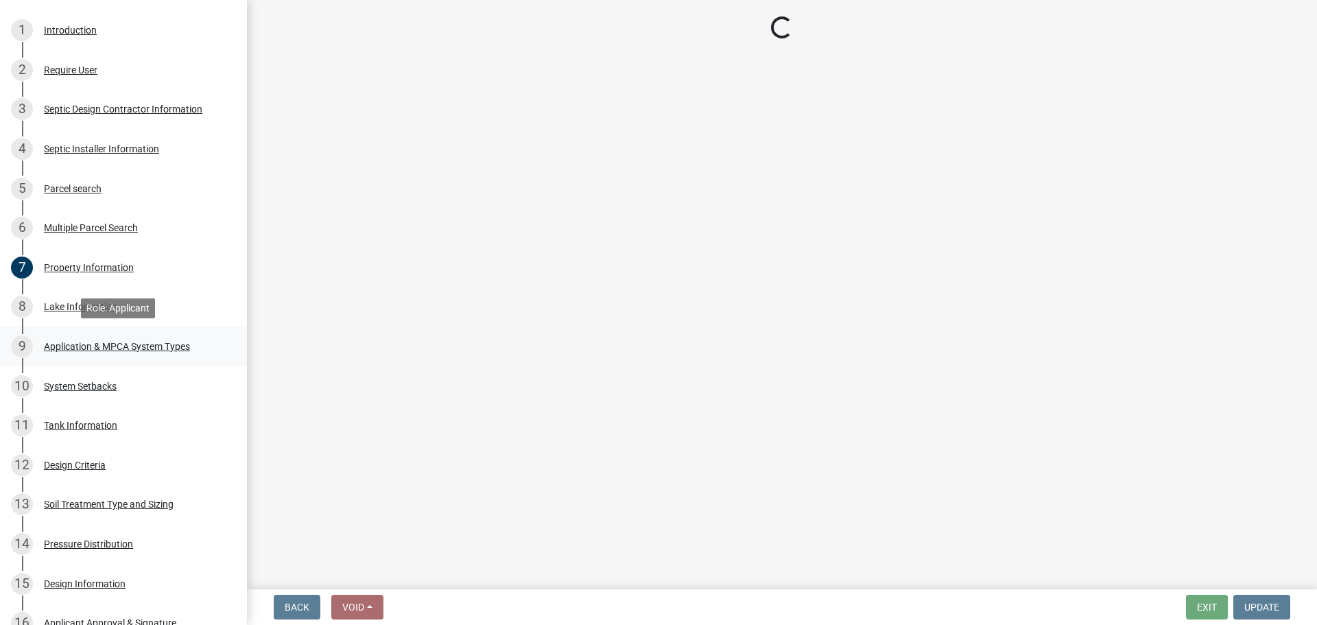
select select "b73ab6c9-13da-4ae0-a187-6b3beb0d3f22"
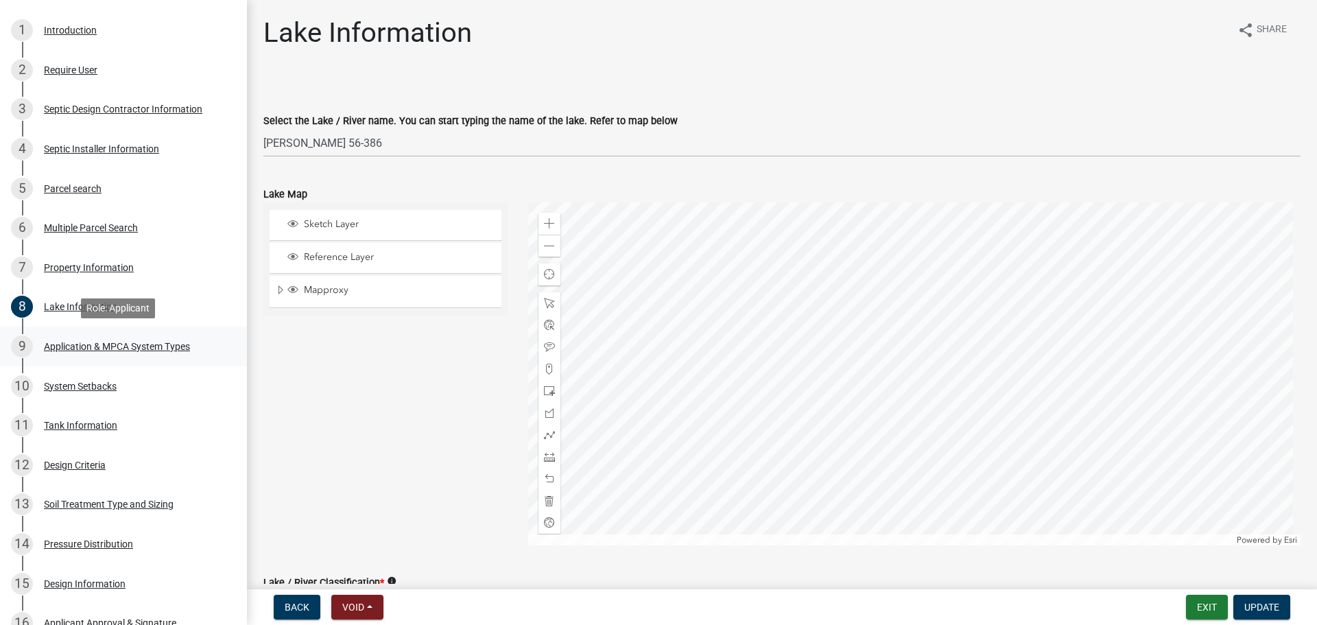
click at [143, 340] on div "9 Application & MPCA System Types" at bounding box center [118, 346] width 214 height 22
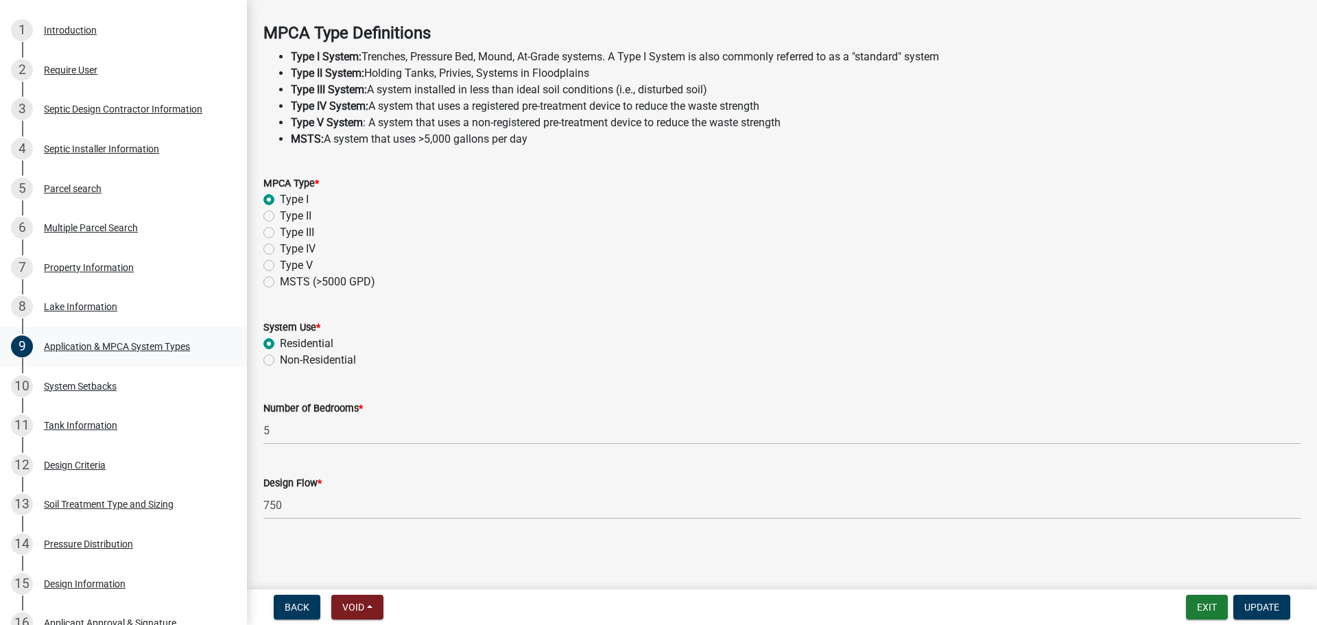
scroll to position [324, 0]
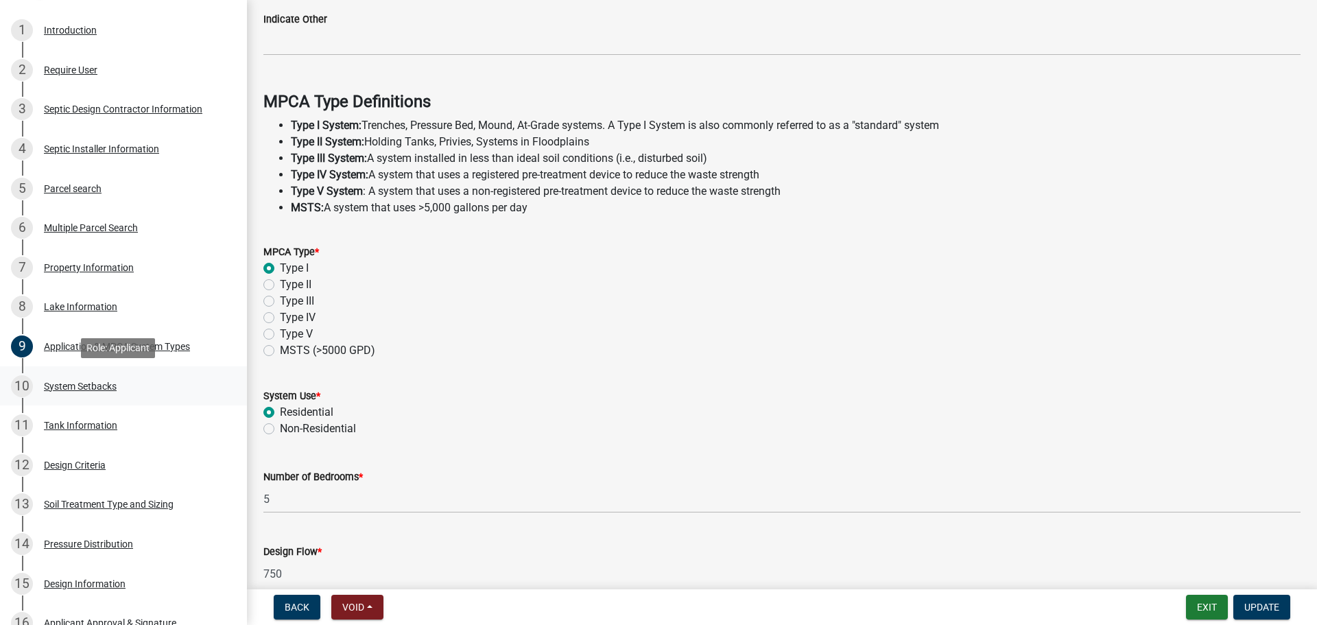
click at [80, 394] on div "10 System Setbacks" at bounding box center [118, 386] width 214 height 22
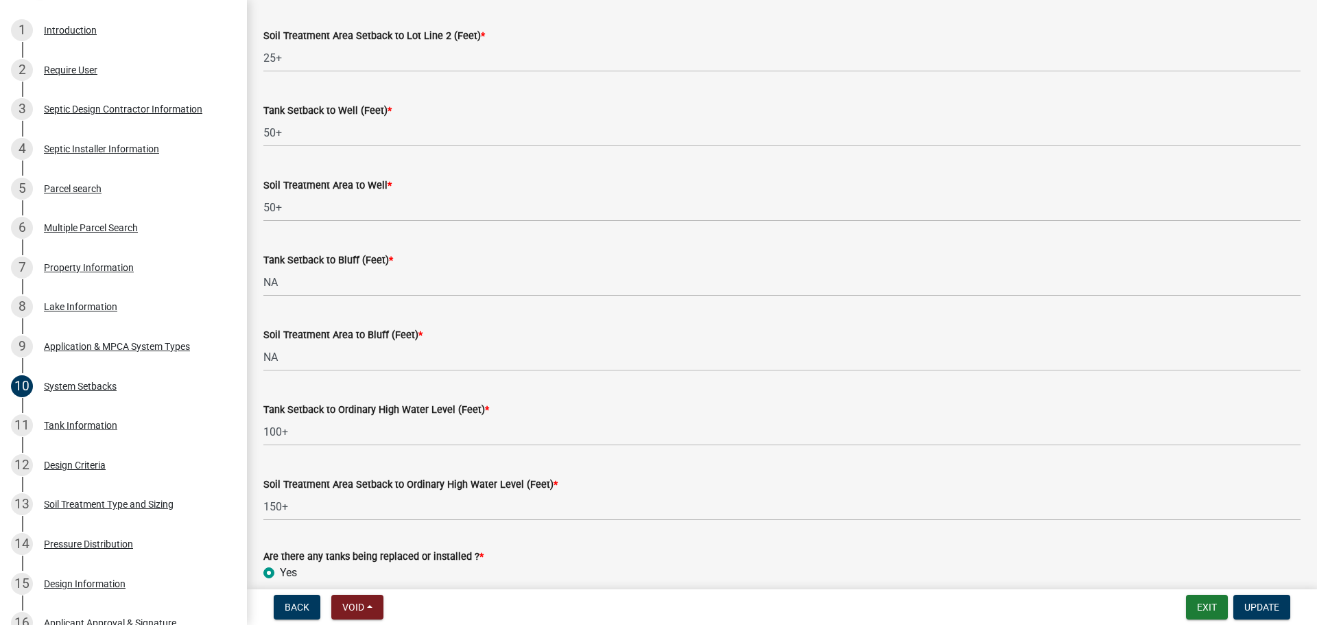
scroll to position [849, 0]
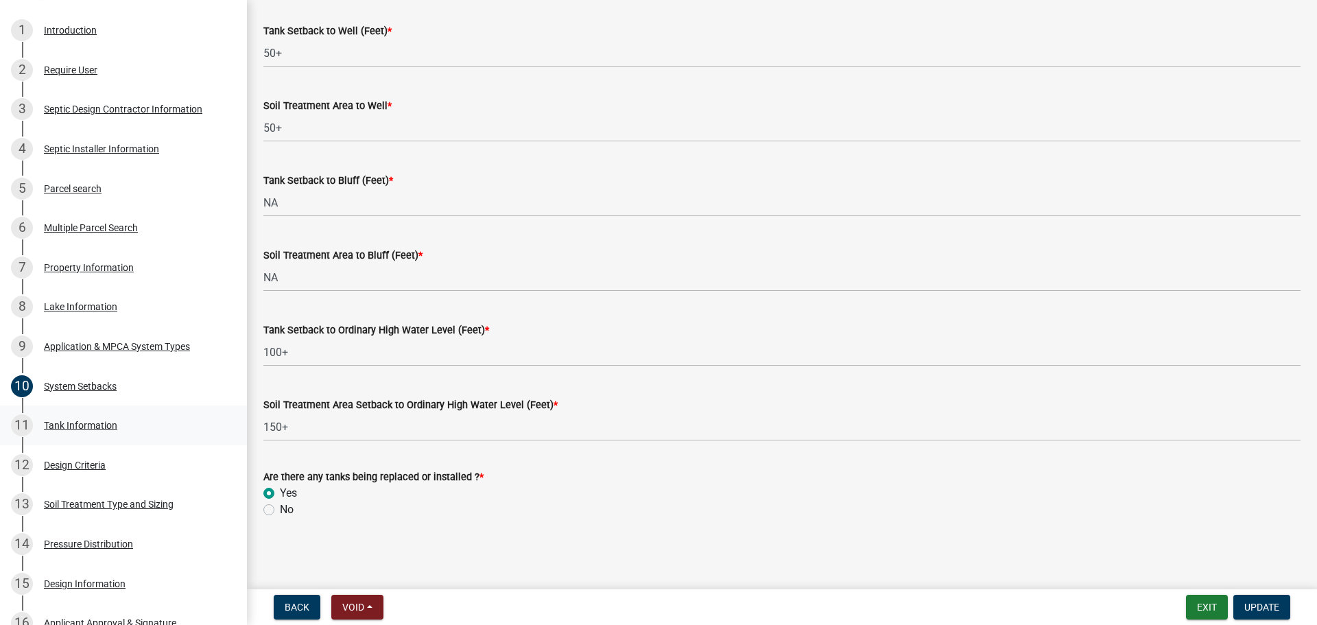
click at [88, 436] on div "11 Tank Information" at bounding box center [118, 425] width 214 height 22
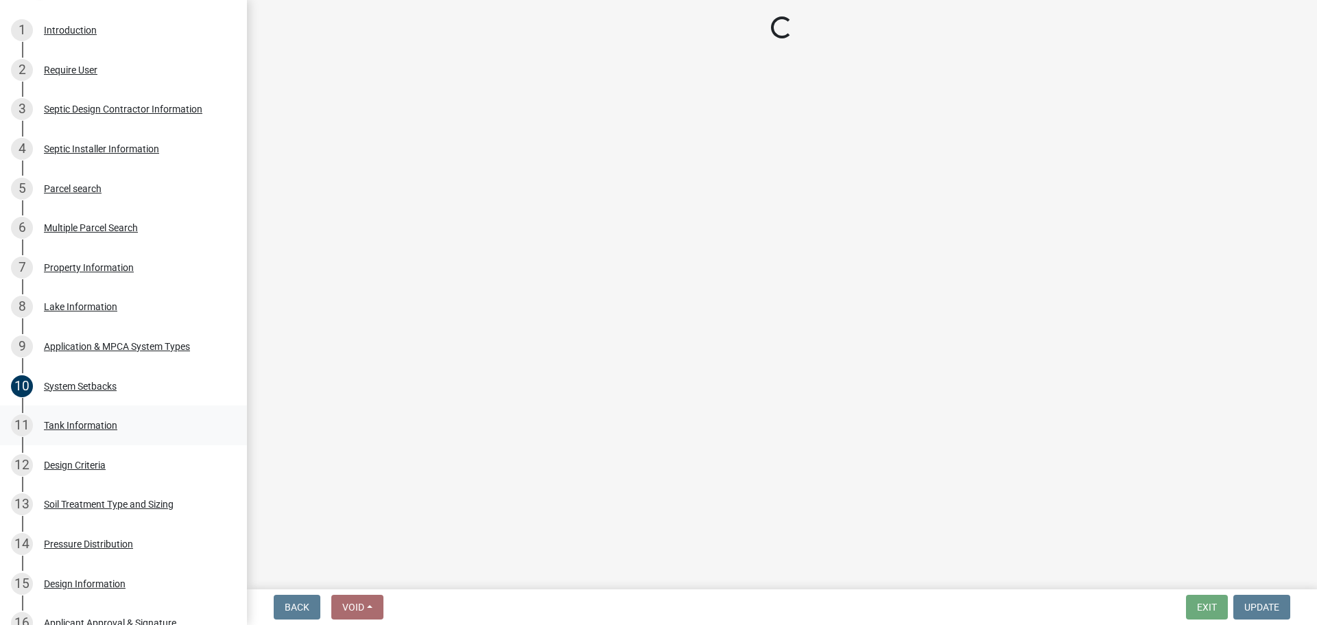
scroll to position [0, 0]
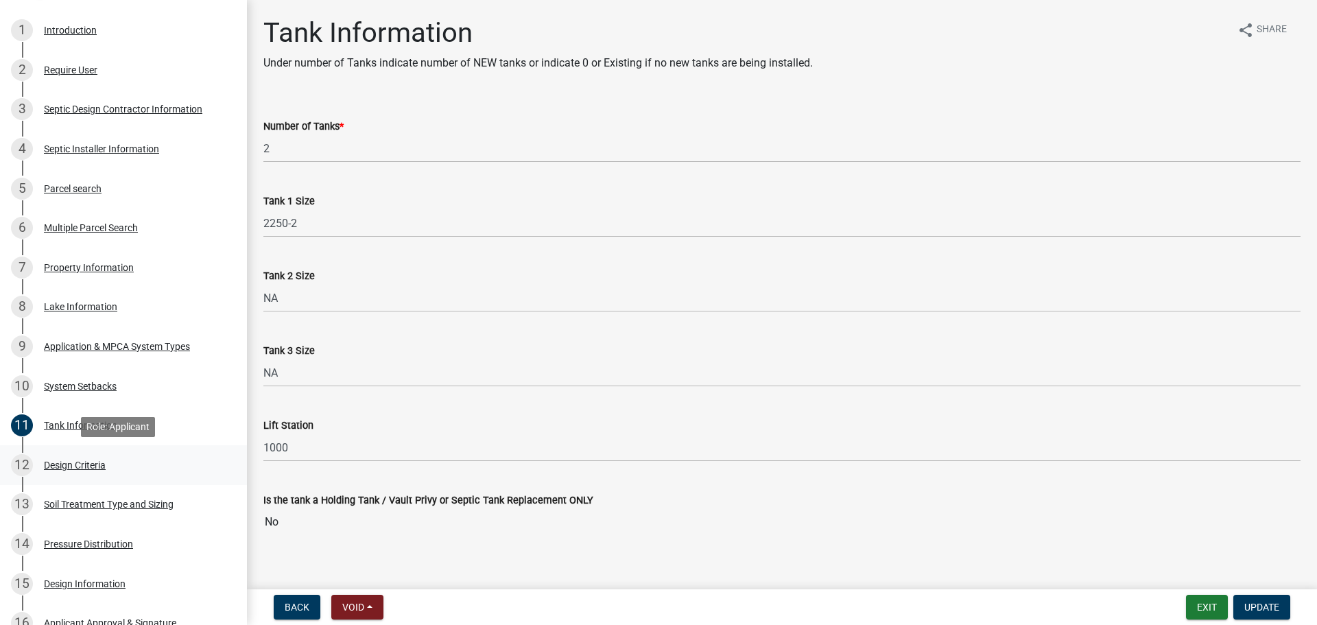
click at [171, 466] on div "12 Design Criteria" at bounding box center [118, 465] width 214 height 22
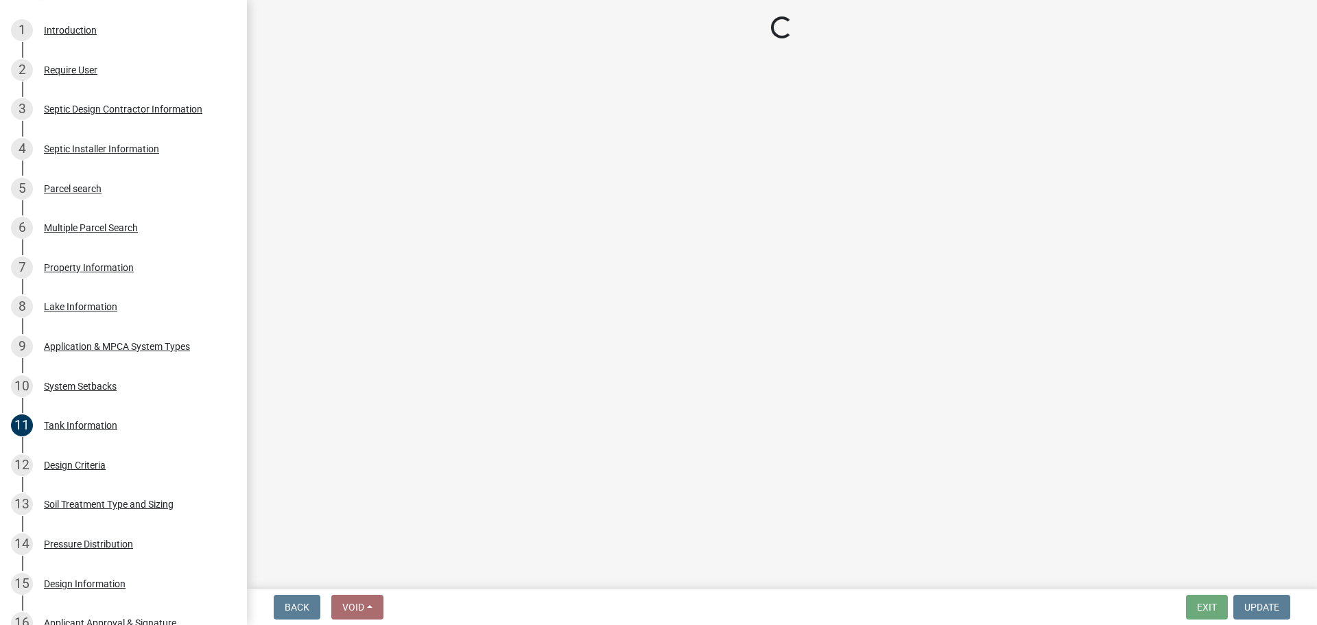
select select "eaa6e4cf-be76-4366-bfe5-e87acfaaf3f4"
select select "48b77c43-c0ca-4757-a1b1-e2e69db0f822"
select select "45db2b75-262a-4f3c-9010-aae25997cba1"
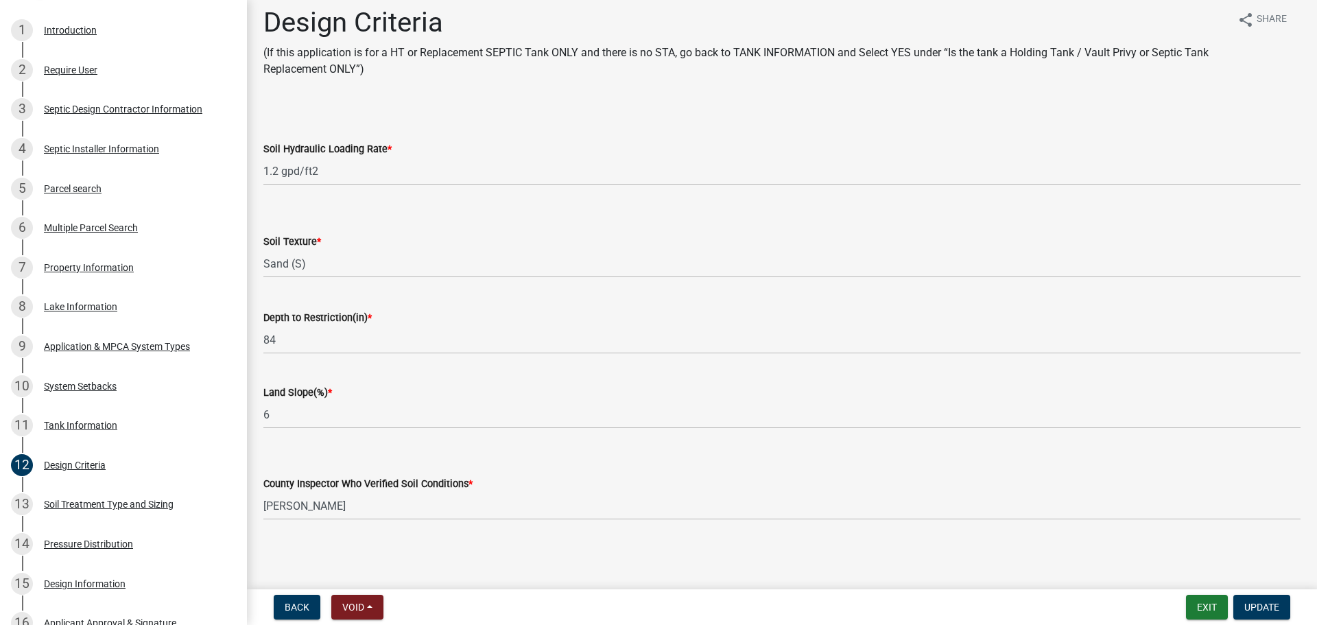
scroll to position [12, 0]
click at [108, 517] on link "13 Soil Treatment Type and Sizing" at bounding box center [123, 505] width 247 height 40
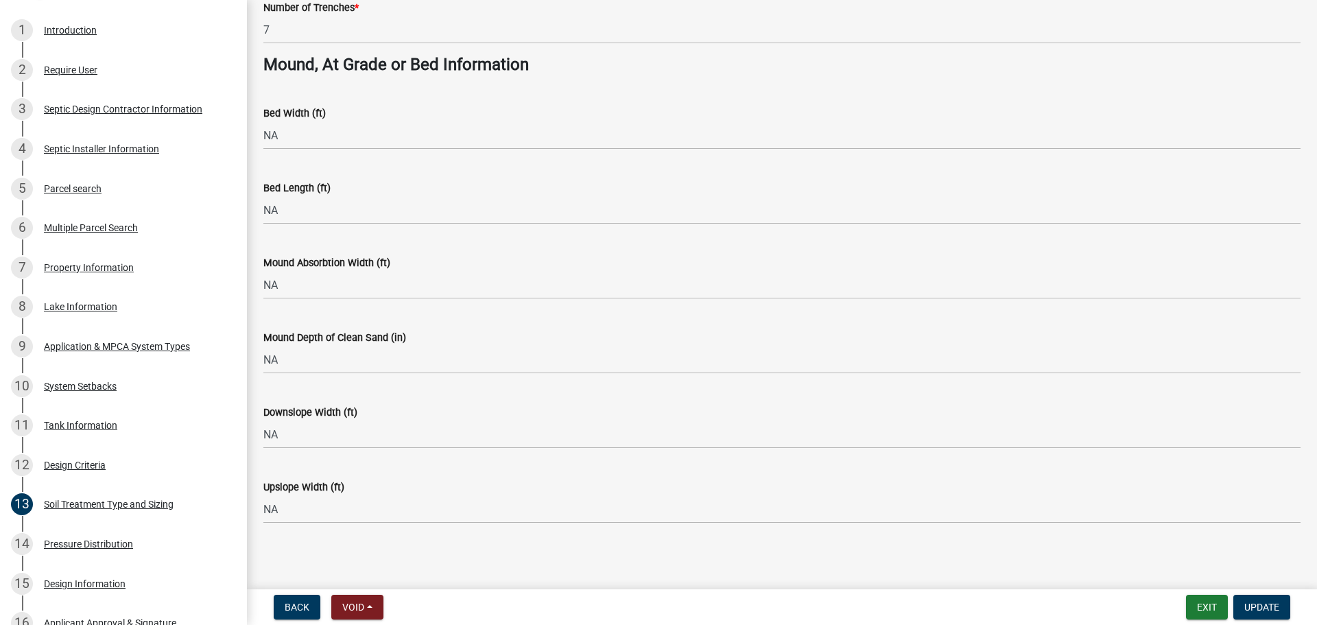
scroll to position [995, 0]
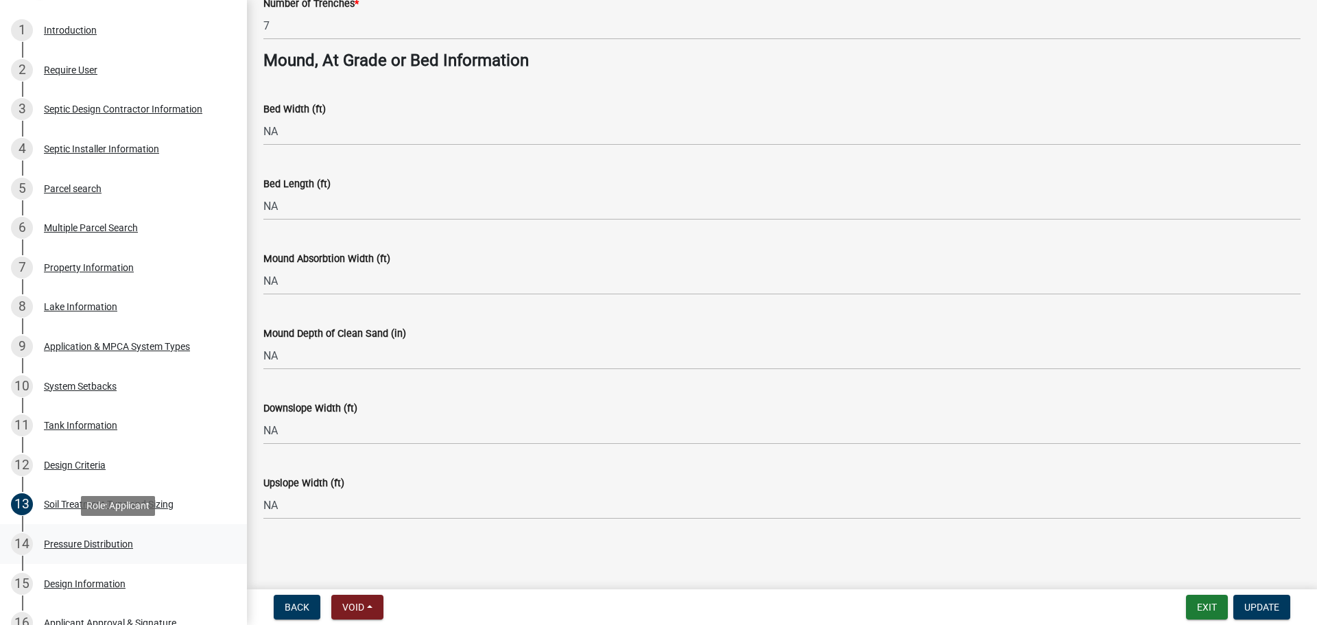
click at [143, 530] on link "14 Pressure Distribution" at bounding box center [123, 544] width 247 height 40
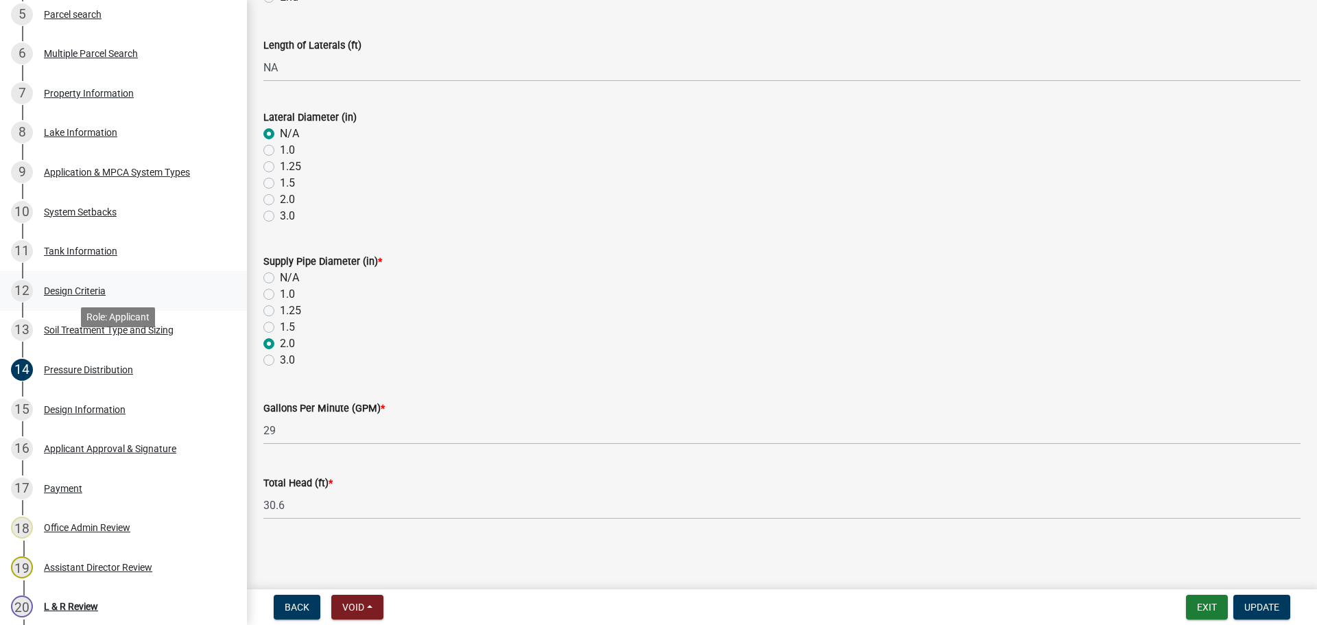
scroll to position [480, 0]
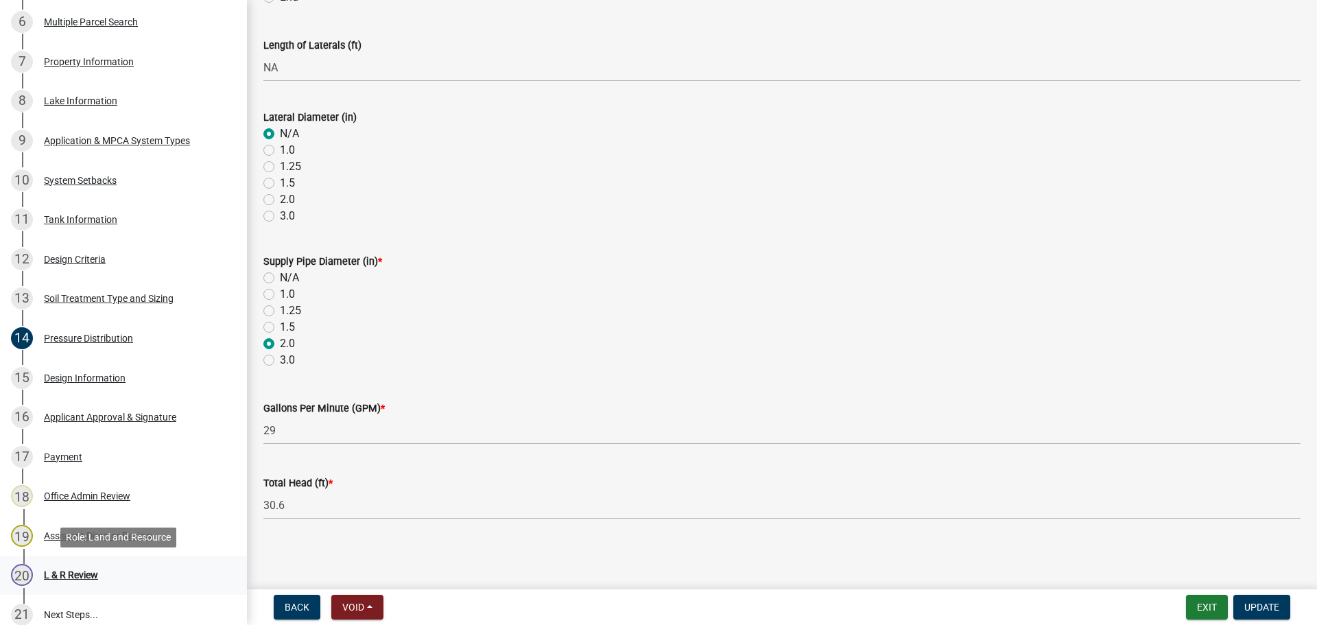
click at [76, 584] on div "20 L & R Review" at bounding box center [118, 575] width 214 height 22
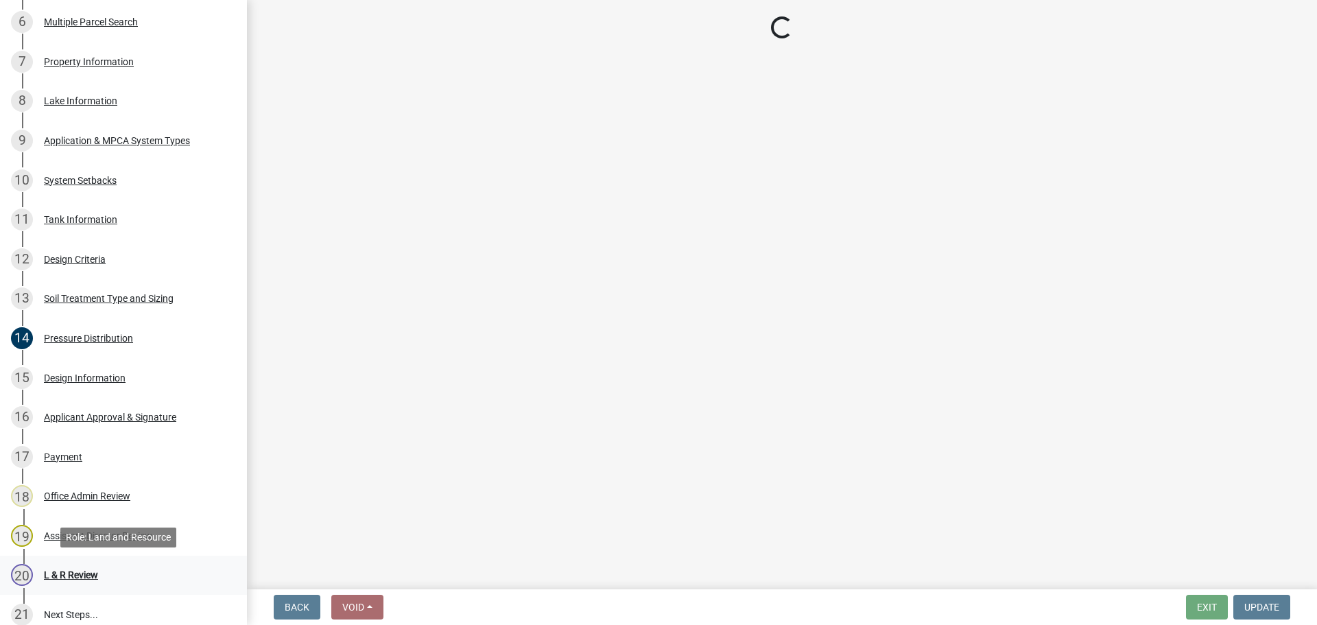
scroll to position [0, 0]
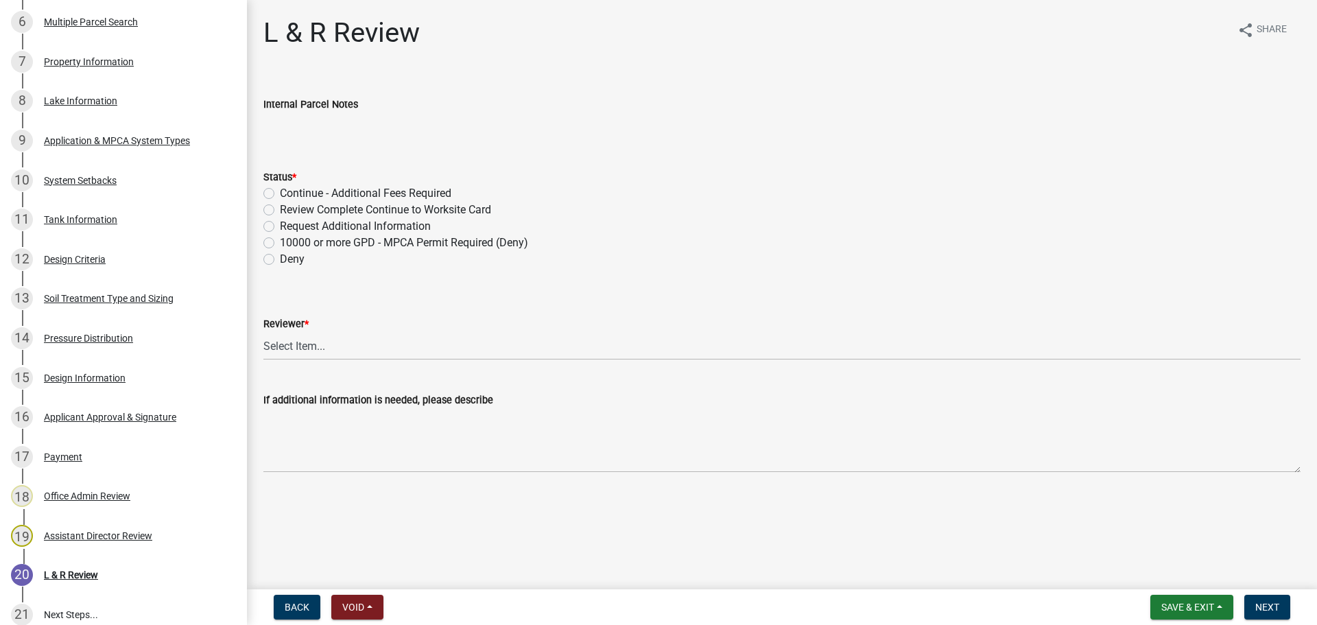
click at [290, 204] on label "Review Complete Continue to Worksite Card" at bounding box center [385, 210] width 211 height 16
click at [289, 204] on input "Review Complete Continue to Worksite Card" at bounding box center [284, 206] width 9 height 9
radio input "true"
click at [292, 339] on select "Select Item... [PERSON_NAME] [PERSON_NAME] [PERSON_NAME] [PERSON_NAME] [PERSON_…" at bounding box center [781, 346] width 1037 height 28
click at [263, 332] on select "Select Item... [PERSON_NAME] [PERSON_NAME] [PERSON_NAME] [PERSON_NAME] [PERSON_…" at bounding box center [781, 346] width 1037 height 28
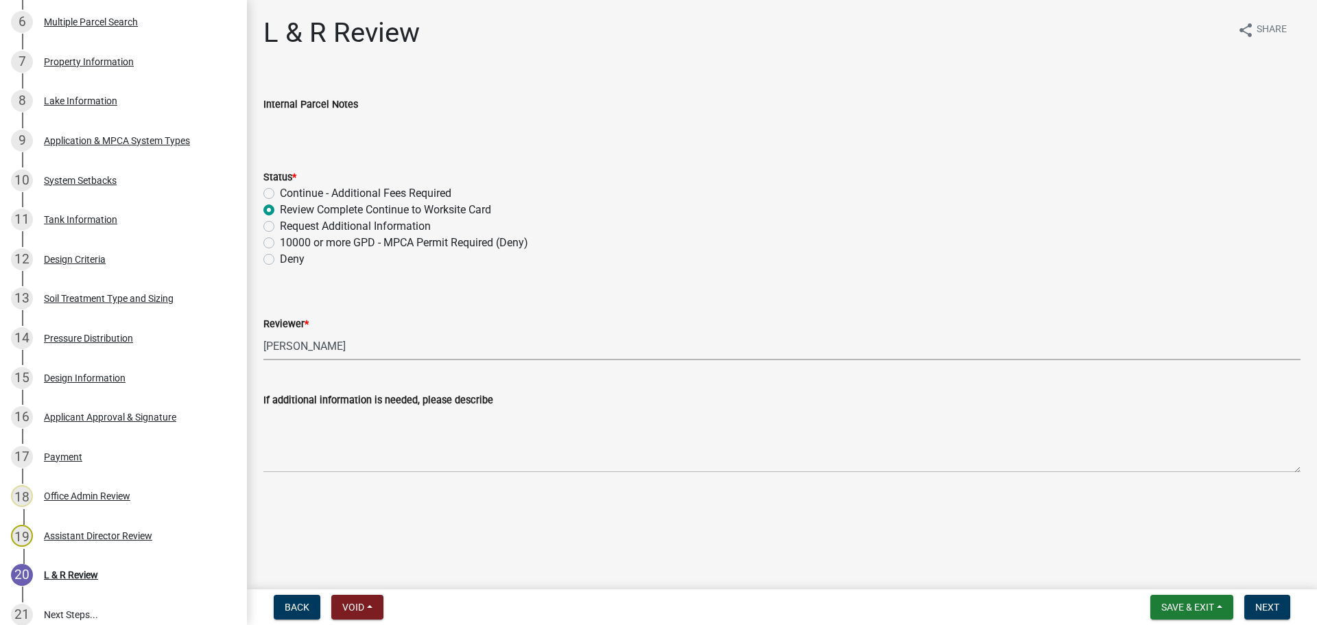
select select "0a311807-450c-48b8-9321-97c7e4f11950"
click at [1264, 613] on span "Next" at bounding box center [1267, 607] width 24 height 11
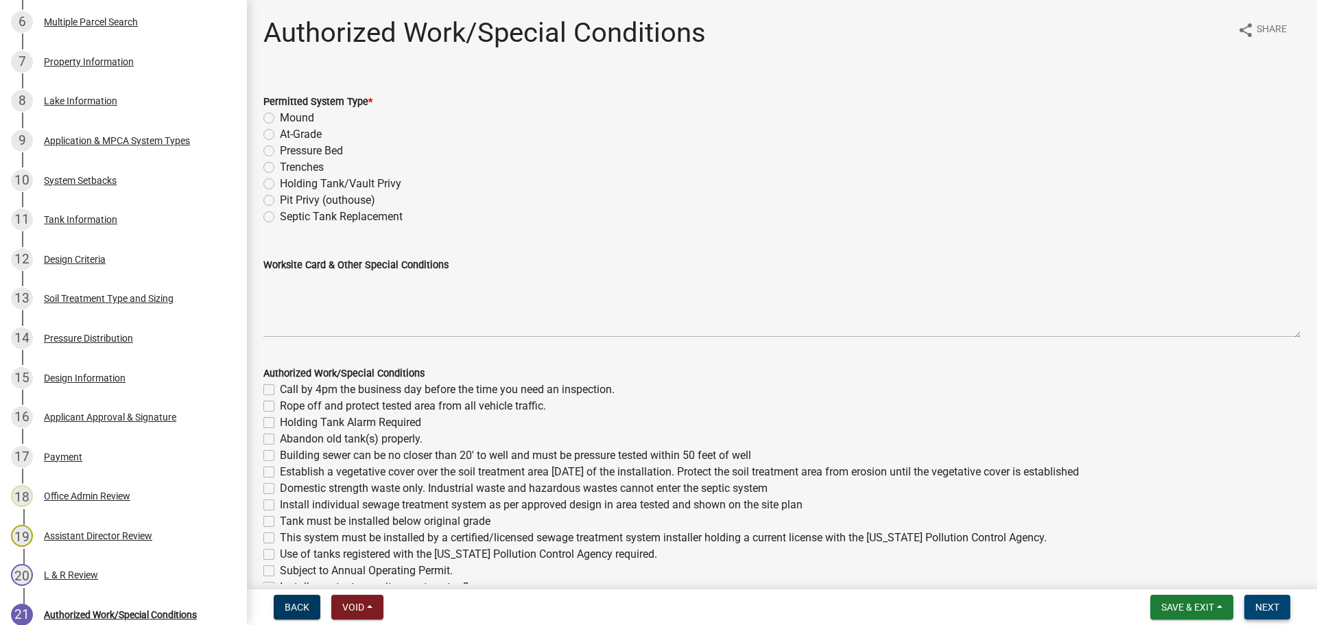
scroll to position [638, 0]
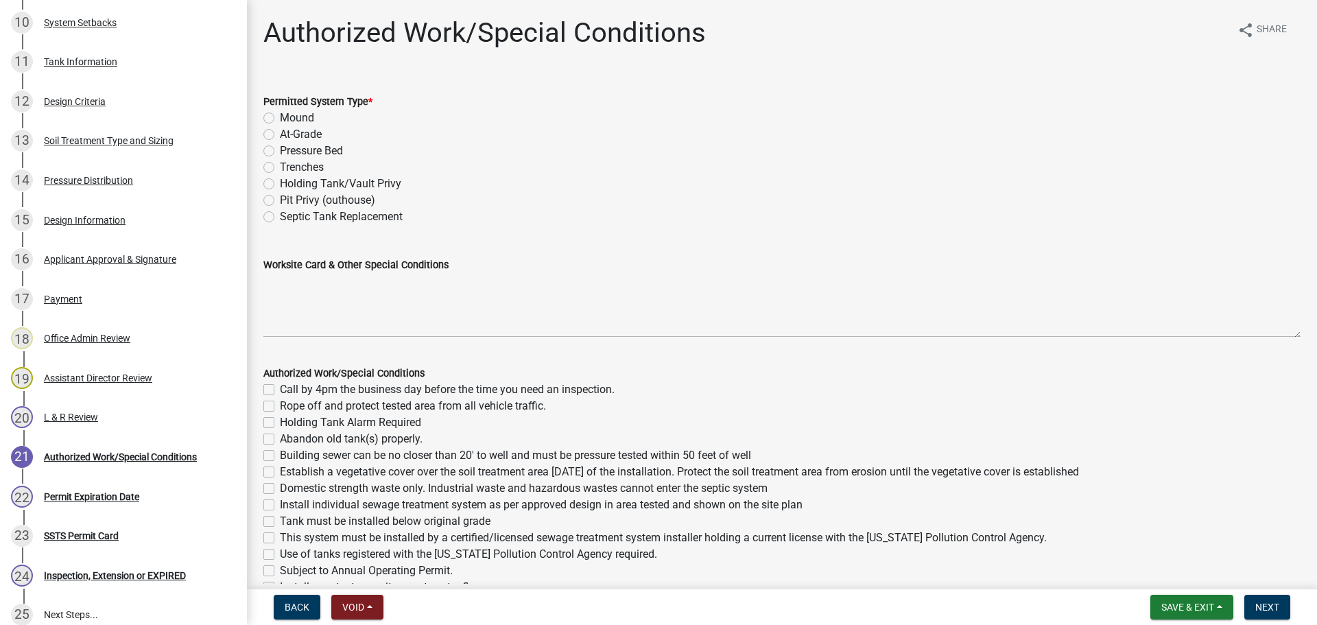
click at [280, 167] on label "Trenches" at bounding box center [302, 167] width 44 height 16
click at [280, 167] on input "Trenches" at bounding box center [284, 163] width 9 height 9
radio input "true"
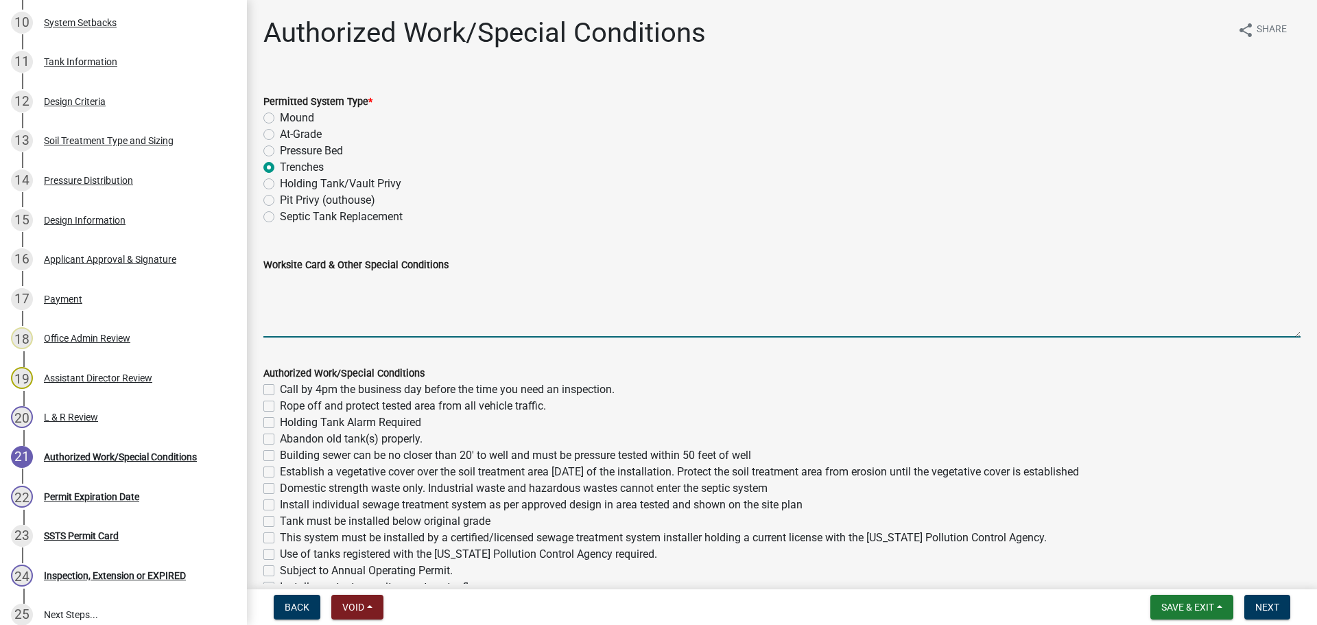
click at [350, 289] on textarea "Worksite Card & Other Special Conditions" at bounding box center [781, 305] width 1037 height 64
click at [291, 311] on textarea "5 bedrooms (w/garbage disposal and sewage pump) - Type I Pump to Gravity Trench…" at bounding box center [781, 305] width 1037 height 64
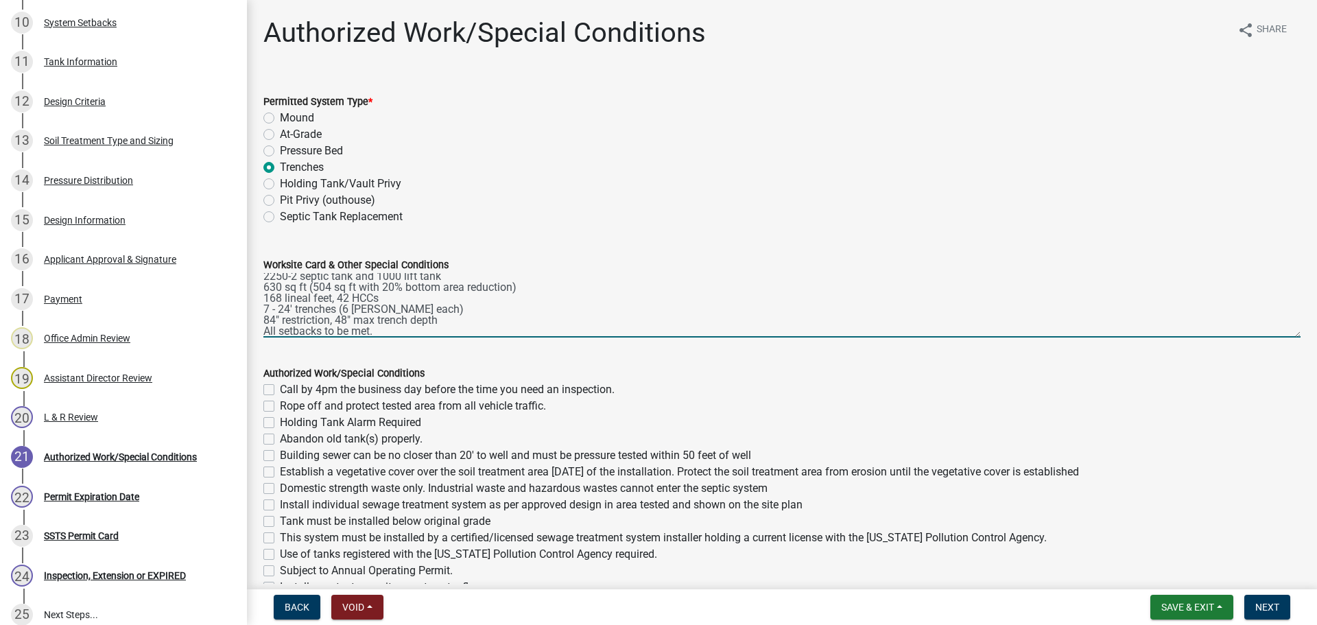
scroll to position [0, 0]
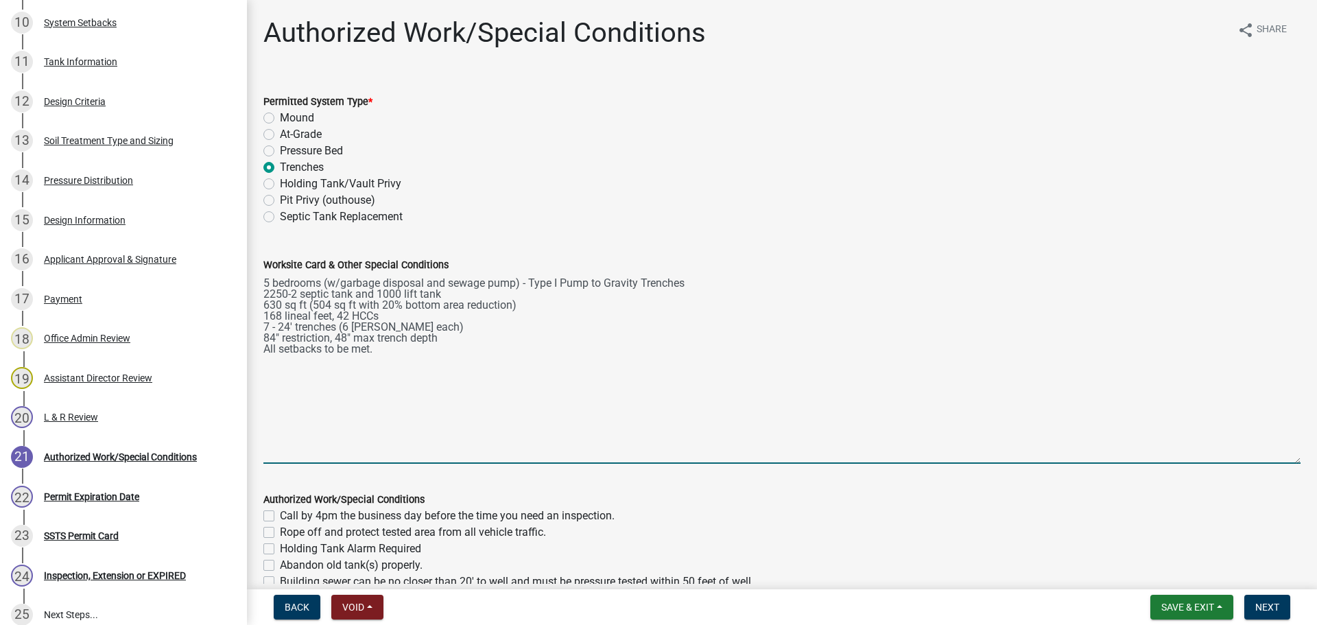
drag, startPoint x: 1284, startPoint y: 331, endPoint x: 1275, endPoint y: 460, distance: 129.9
click at [1275, 460] on textarea "5 bedrooms (w/garbage disposal and sewage pump) - Type I Pump to Gravity Trench…" at bounding box center [781, 368] width 1037 height 191
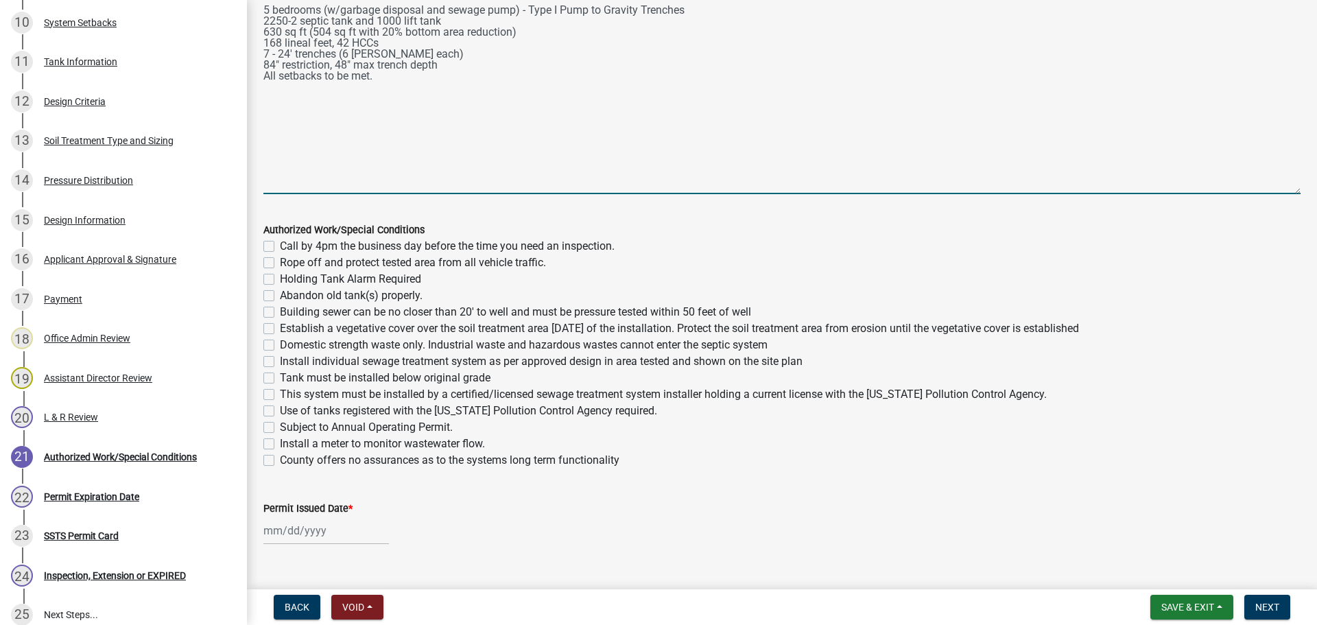
scroll to position [274, 0]
type textarea "5 bedrooms (w/garbage disposal and sewage pump) - Type I Pump to Gravity Trench…"
click at [280, 239] on label "Call by 4pm the business day before the time you need an inspection." at bounding box center [447, 245] width 335 height 16
click at [280, 239] on input "Call by 4pm the business day before the time you need an inspection." at bounding box center [284, 241] width 9 height 9
checkbox input "true"
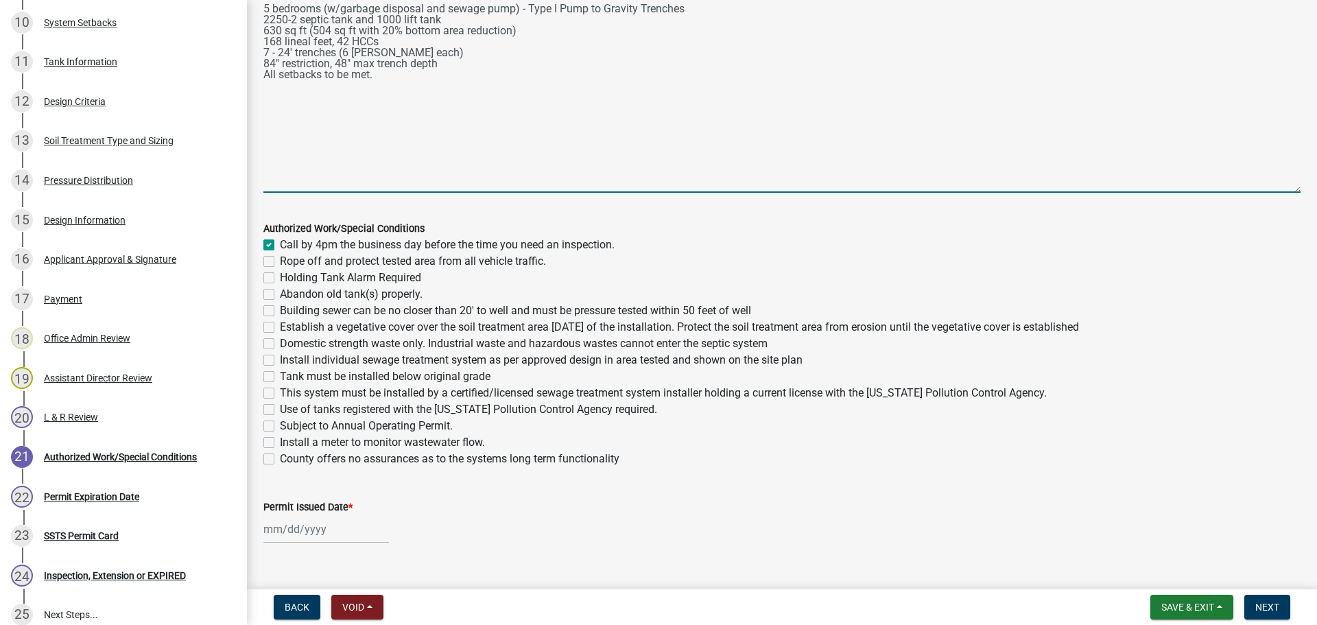
checkbox input "false"
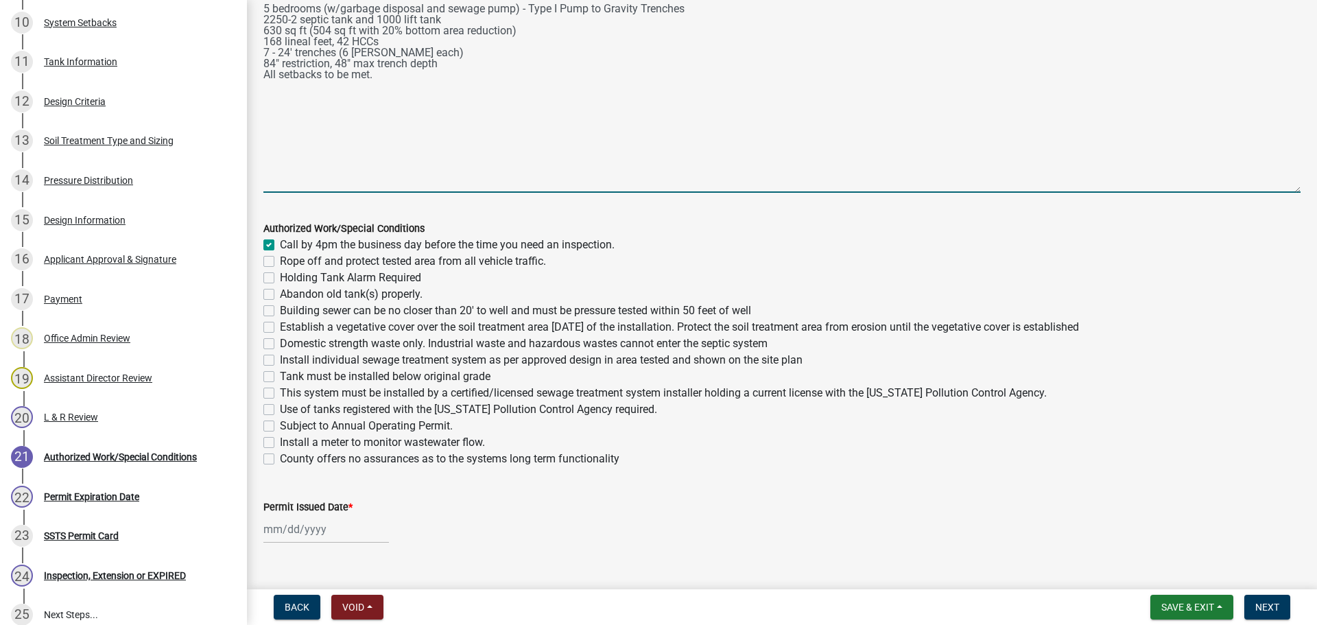
checkbox input "false"
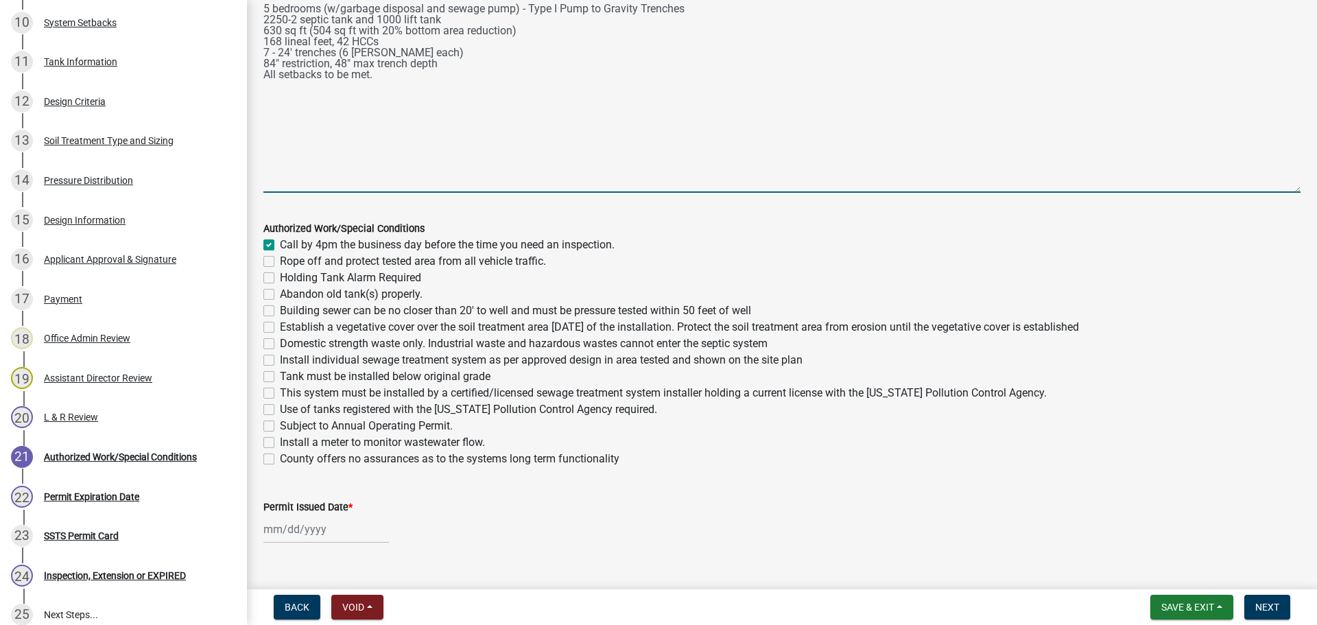
checkbox input "false"
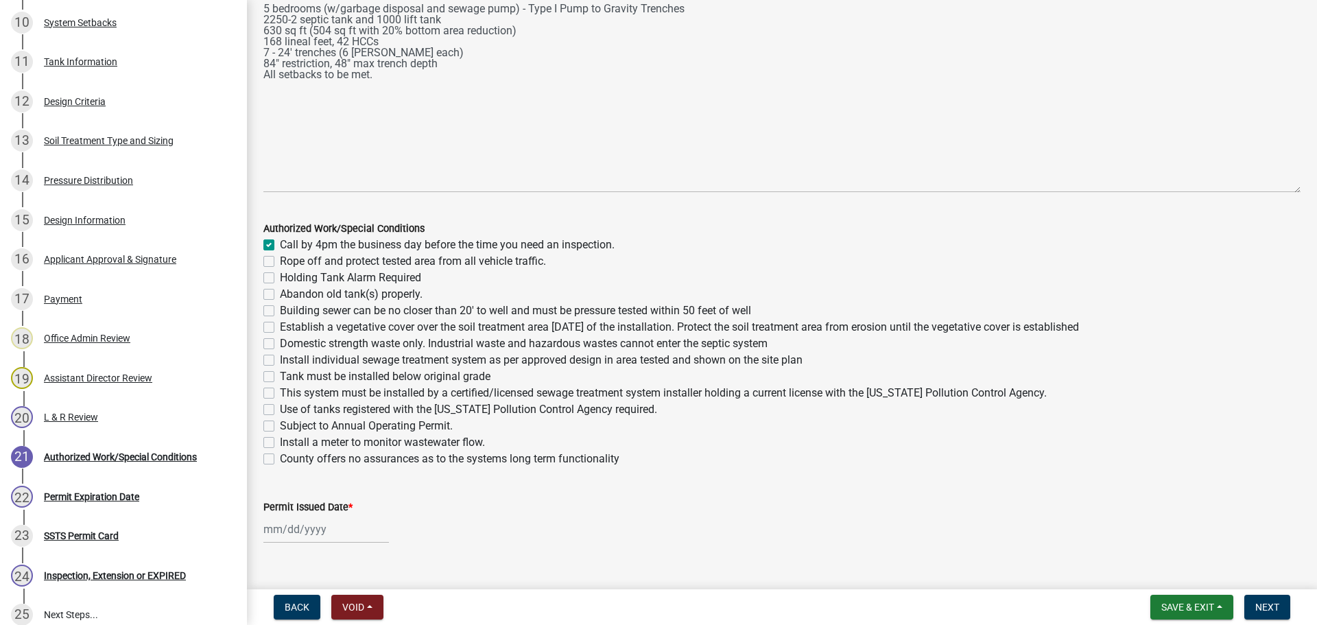
click at [280, 263] on label "Rope off and protect tested area from all vehicle traffic." at bounding box center [413, 261] width 266 height 16
click at [280, 262] on input "Rope off and protect tested area from all vehicle traffic." at bounding box center [284, 257] width 9 height 9
checkbox input "true"
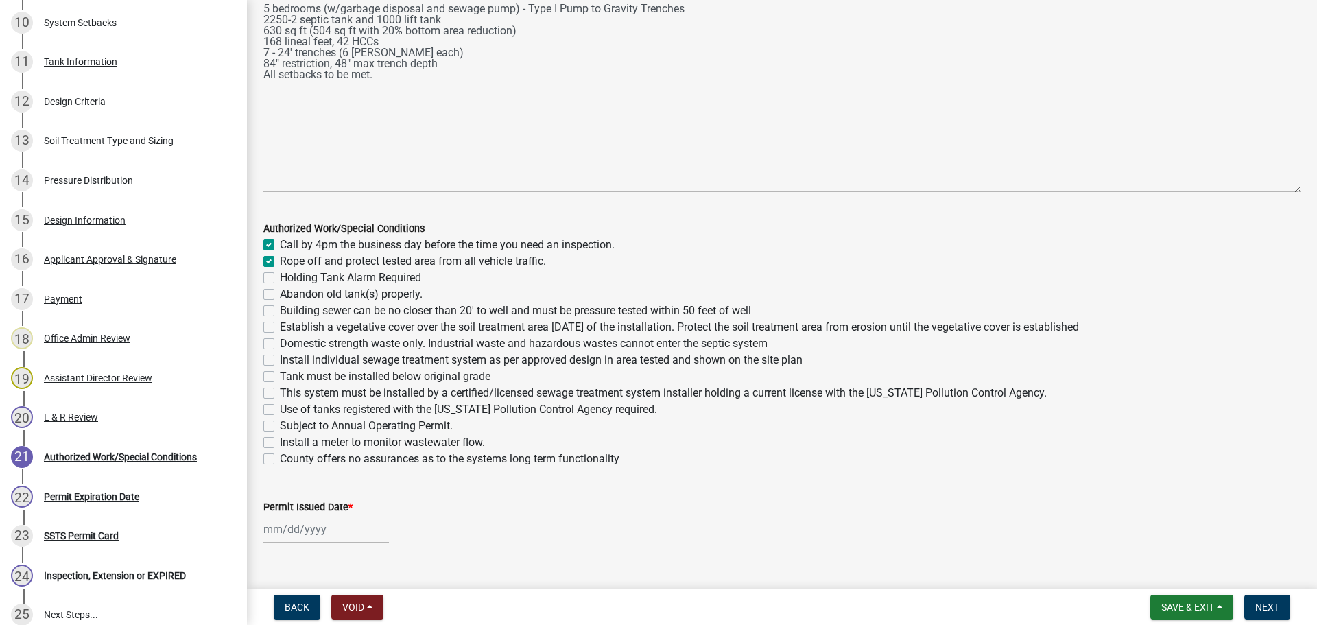
checkbox input "false"
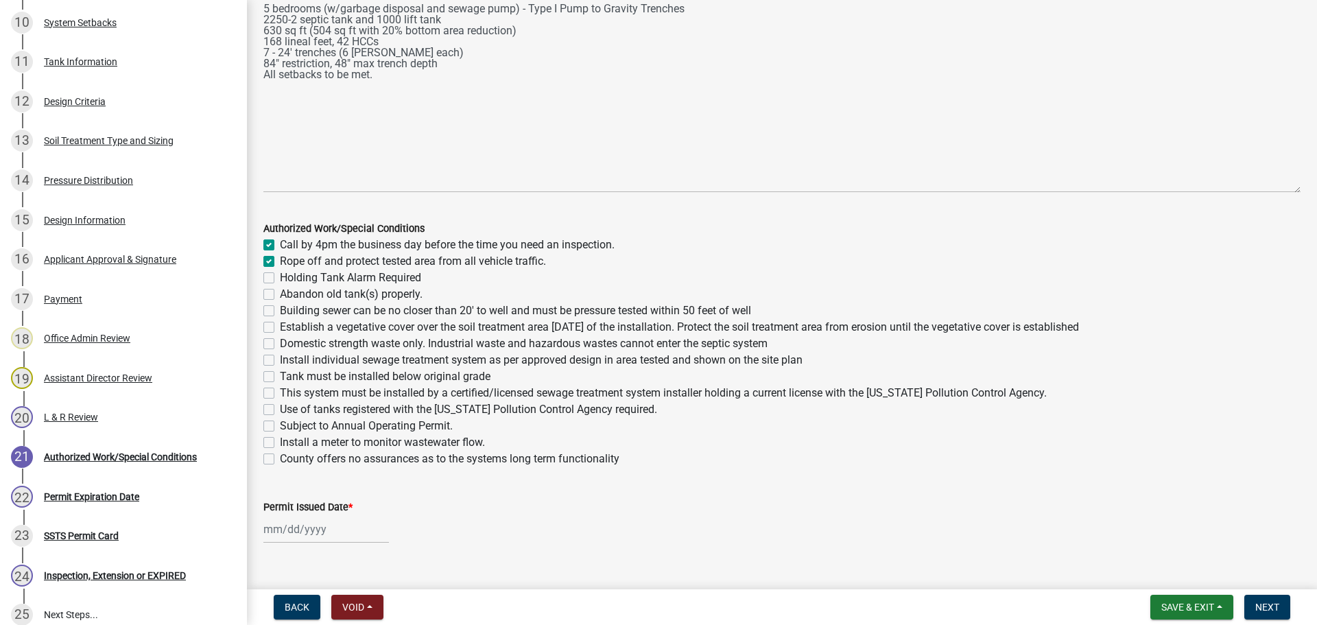
checkbox input "false"
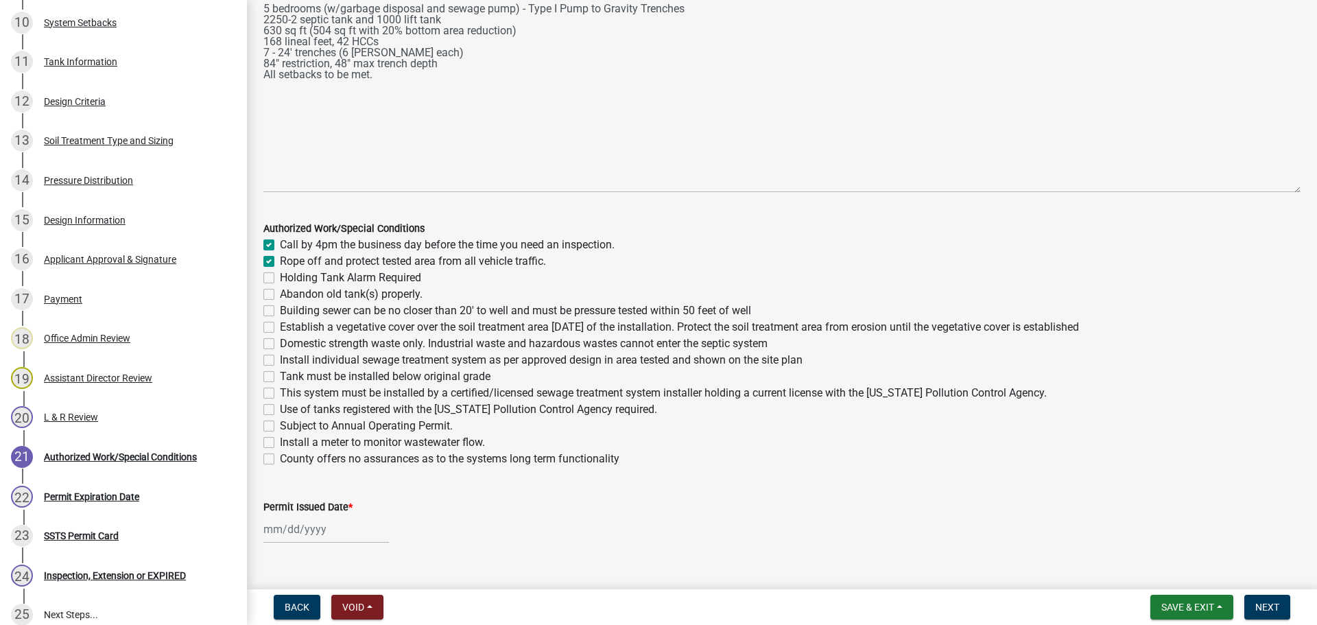
checkbox input "false"
click at [280, 309] on label "Building sewer can be no closer than 20' to well and must be pressure tested wi…" at bounding box center [515, 311] width 471 height 16
click at [280, 309] on input "Building sewer can be no closer than 20' to well and must be pressure tested wi…" at bounding box center [284, 307] width 9 height 9
checkbox input "true"
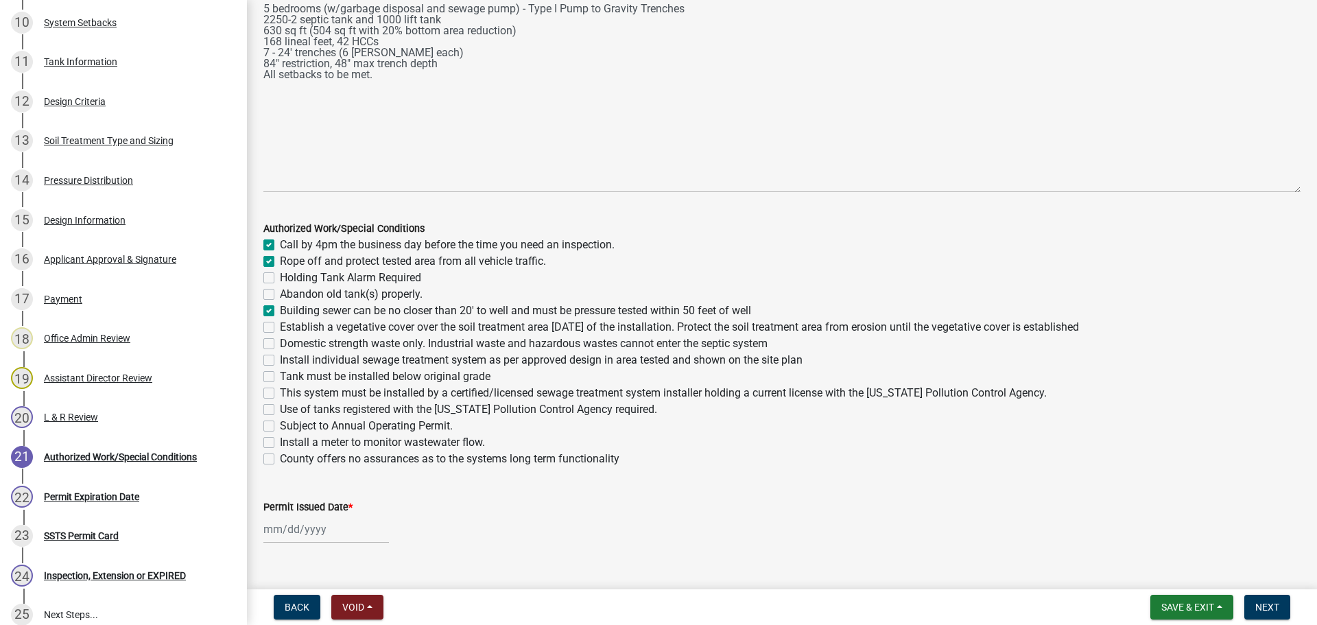
checkbox input "true"
checkbox input "false"
checkbox input "true"
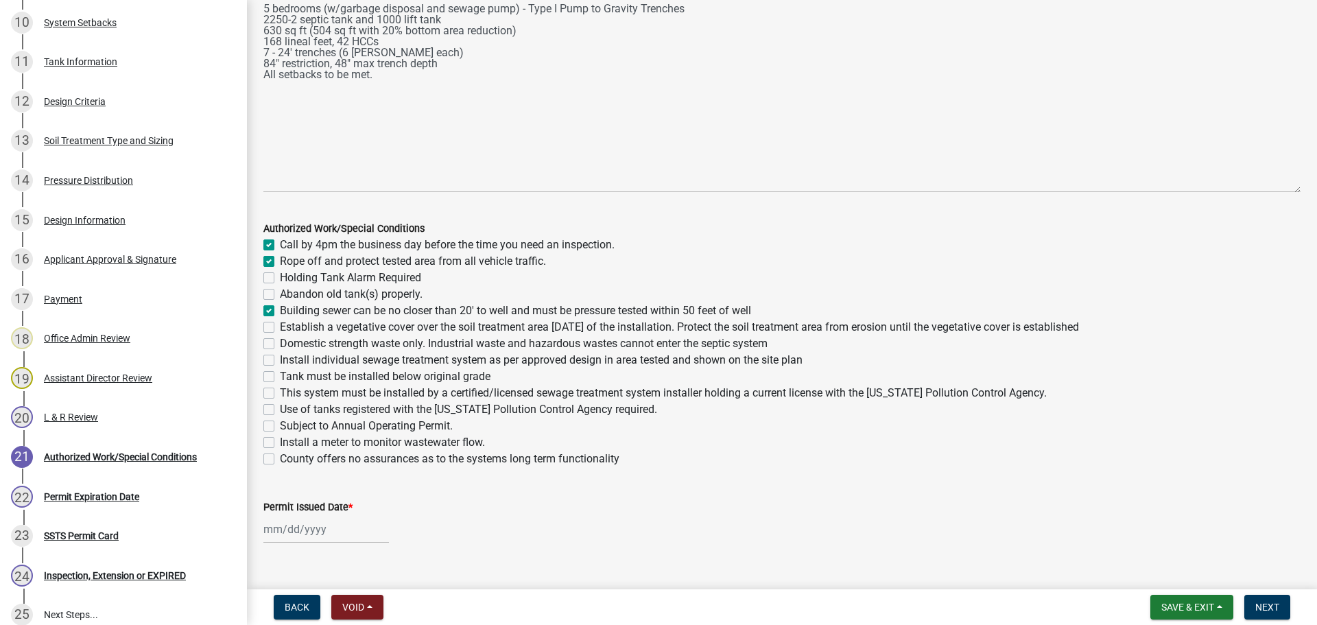
checkbox input "false"
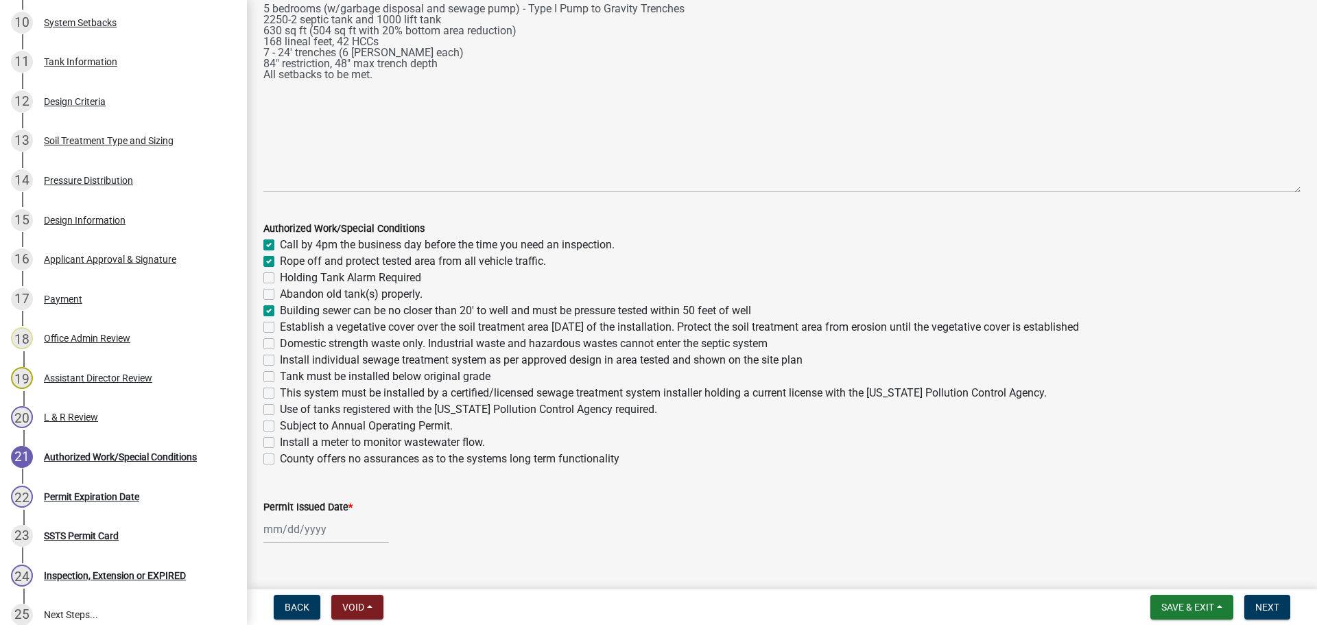
checkbox input "false"
click at [280, 329] on label "Establish a vegetative cover over the soil treatment area [DATE] of the install…" at bounding box center [679, 327] width 799 height 16
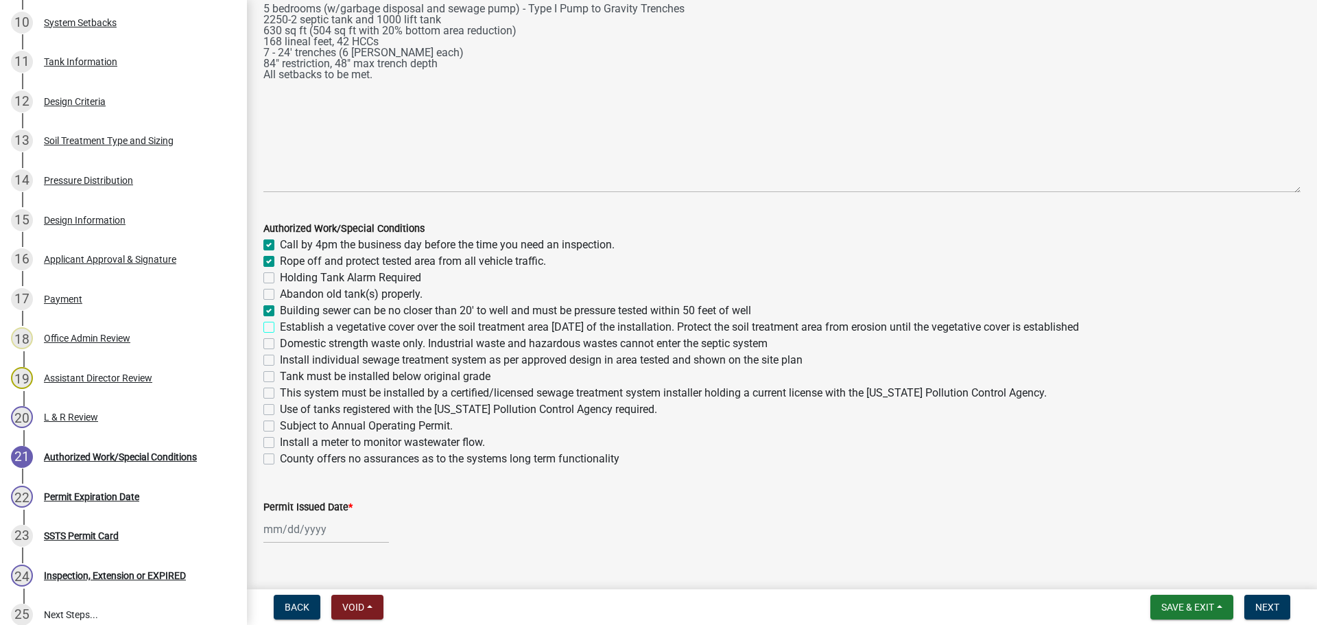
click at [280, 328] on input "Establish a vegetative cover over the soil treatment area [DATE] of the install…" at bounding box center [284, 323] width 9 height 9
checkbox input "true"
checkbox input "false"
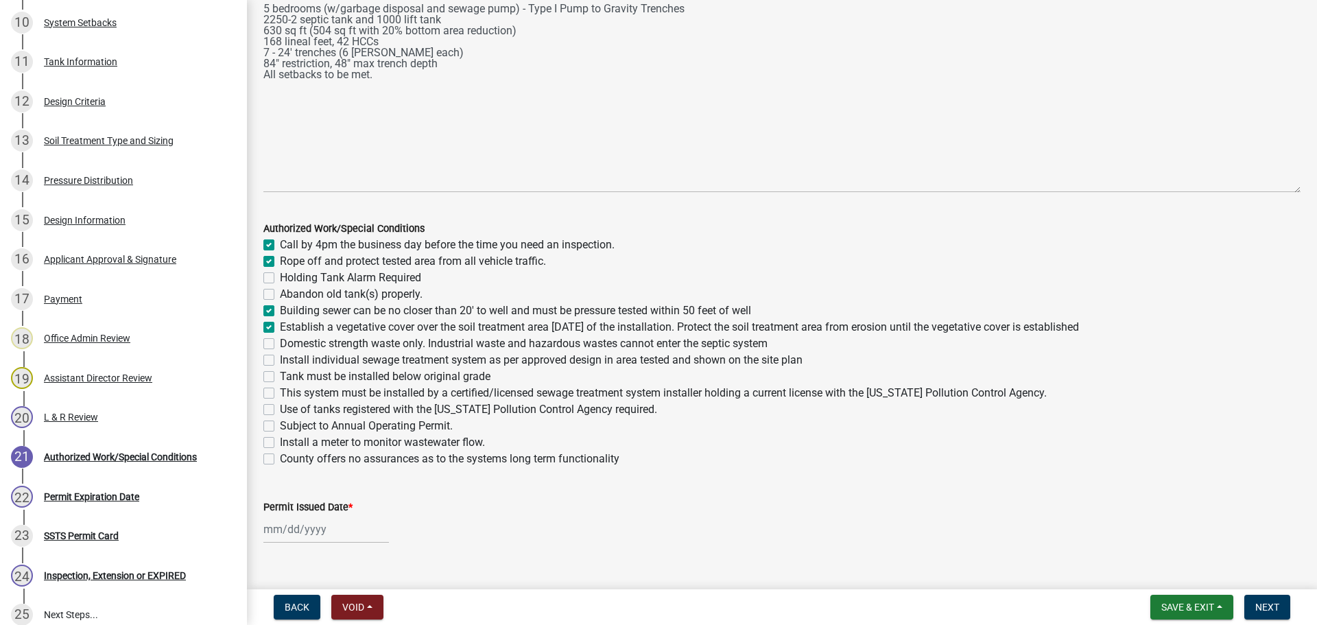
checkbox input "false"
checkbox input "true"
checkbox input "false"
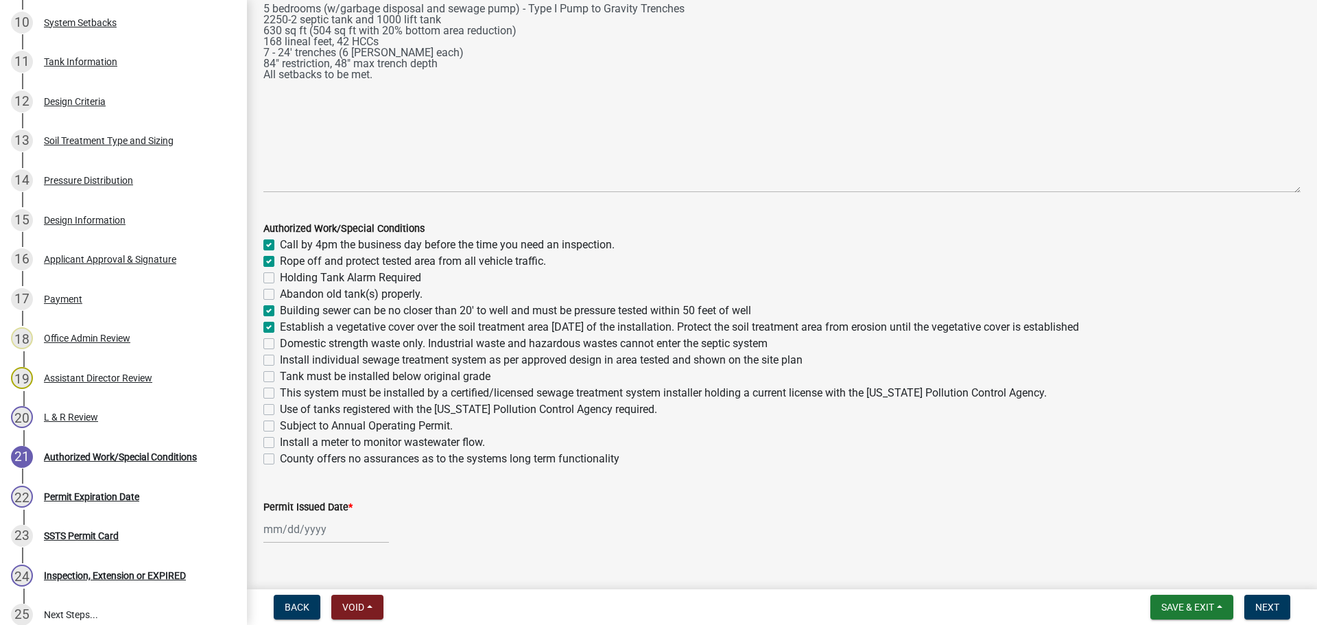
checkbox input "false"
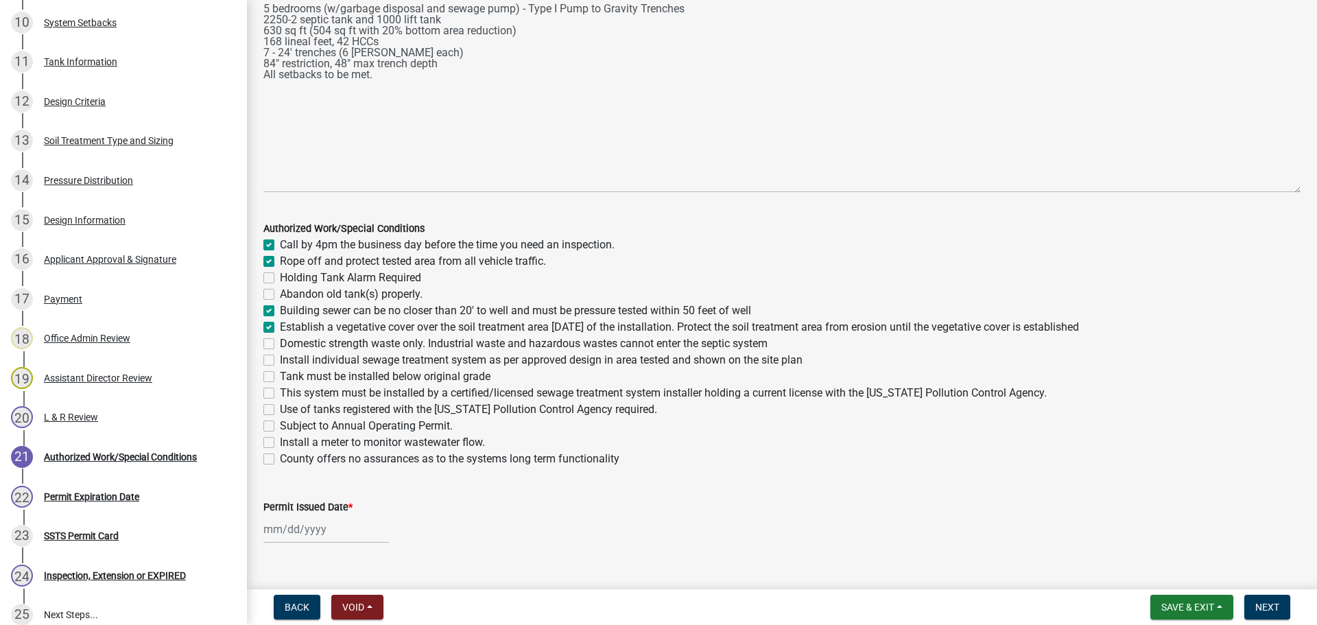
checkbox input "false"
click at [280, 346] on label "Domestic strength waste only. Industrial waste and hazardous wastes cannot ente…" at bounding box center [524, 343] width 488 height 16
click at [280, 344] on input "Domestic strength waste only. Industrial waste and hazardous wastes cannot ente…" at bounding box center [284, 339] width 9 height 9
checkbox input "true"
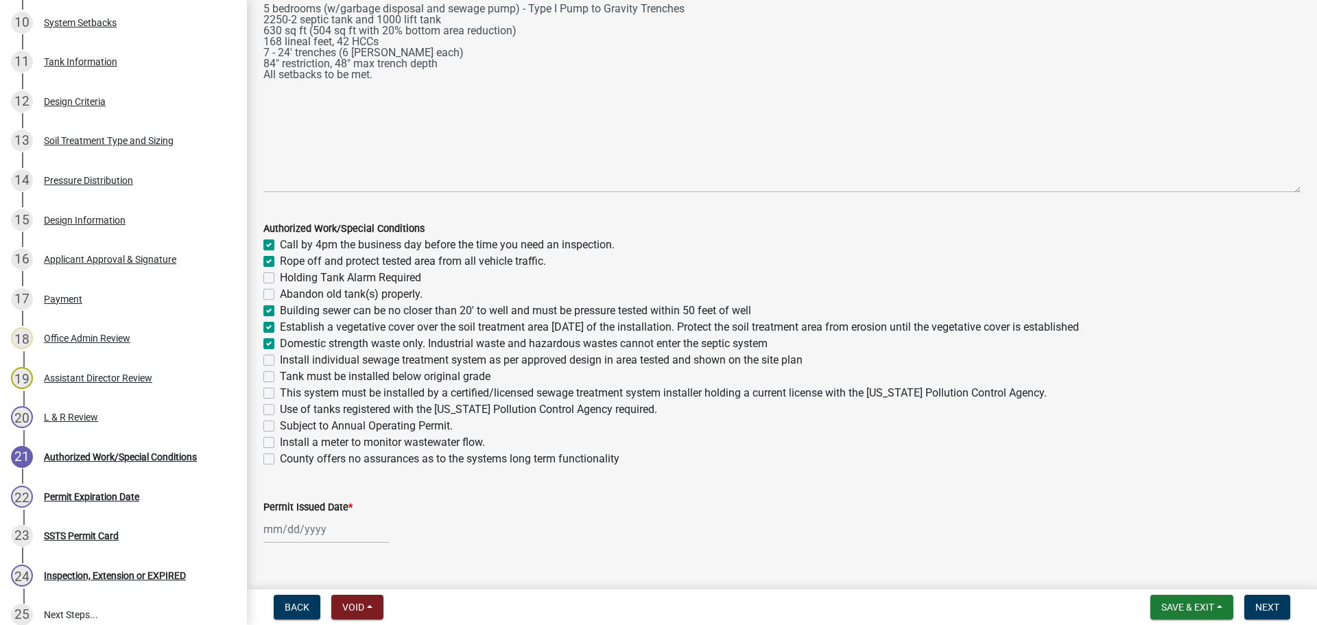
checkbox input "true"
checkbox input "false"
checkbox input "true"
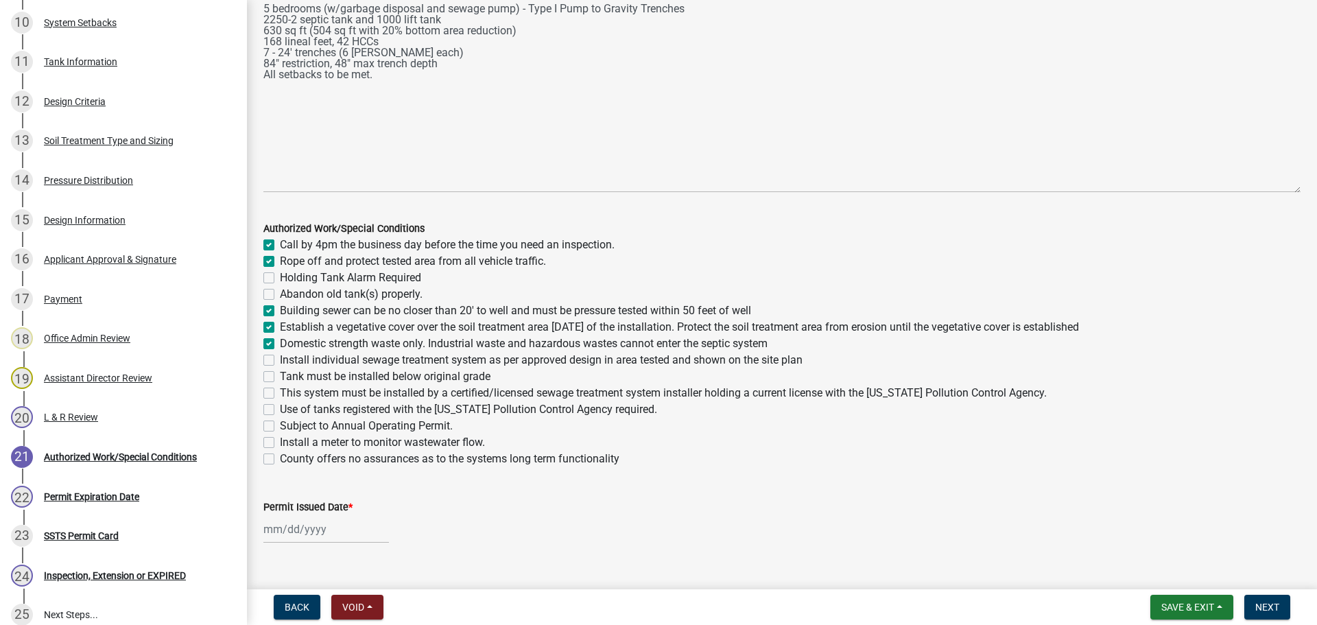
checkbox input "true"
checkbox input "false"
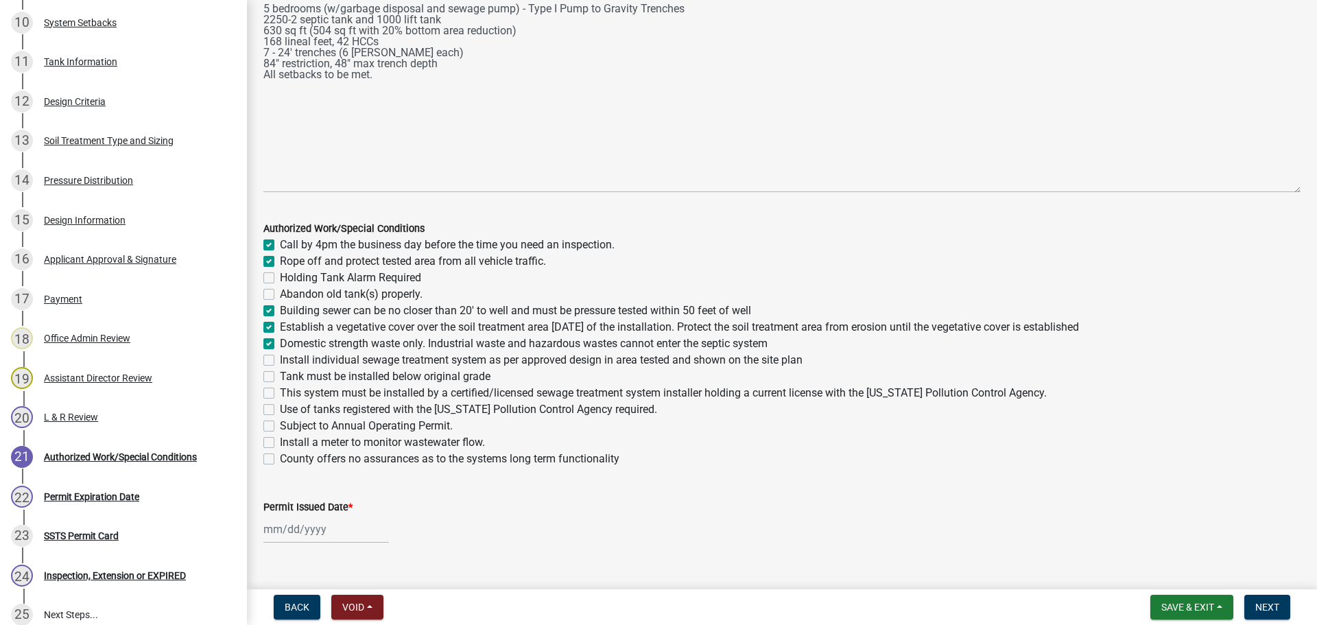
checkbox input "false"
click at [280, 362] on label "Install individual sewage treatment system as per approved design in area teste…" at bounding box center [541, 360] width 523 height 16
click at [280, 361] on input "Install individual sewage treatment system as per approved design in area teste…" at bounding box center [284, 356] width 9 height 9
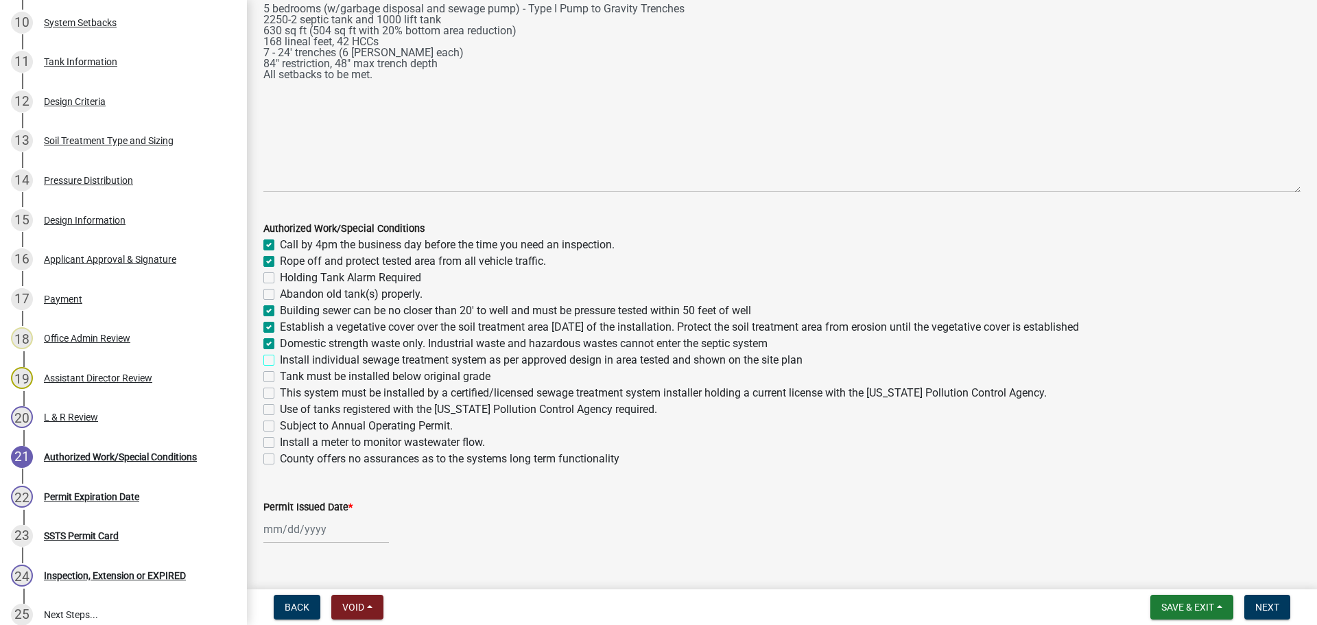
checkbox input "true"
checkbox input "false"
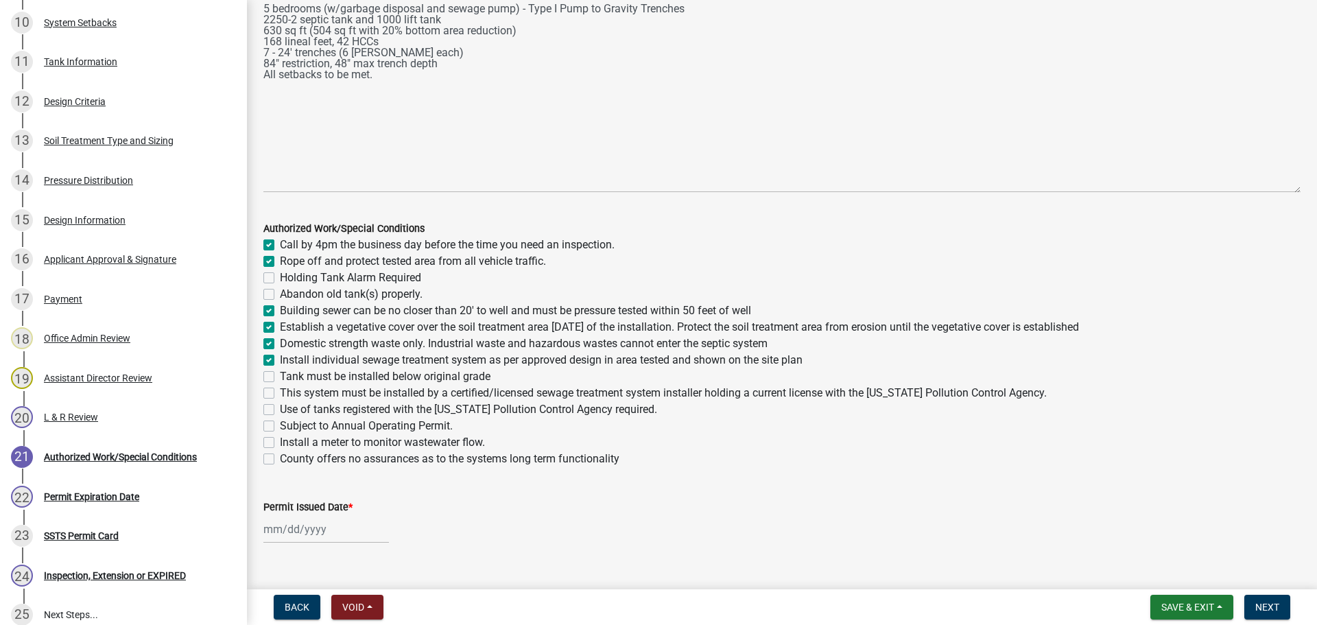
checkbox input "true"
checkbox input "false"
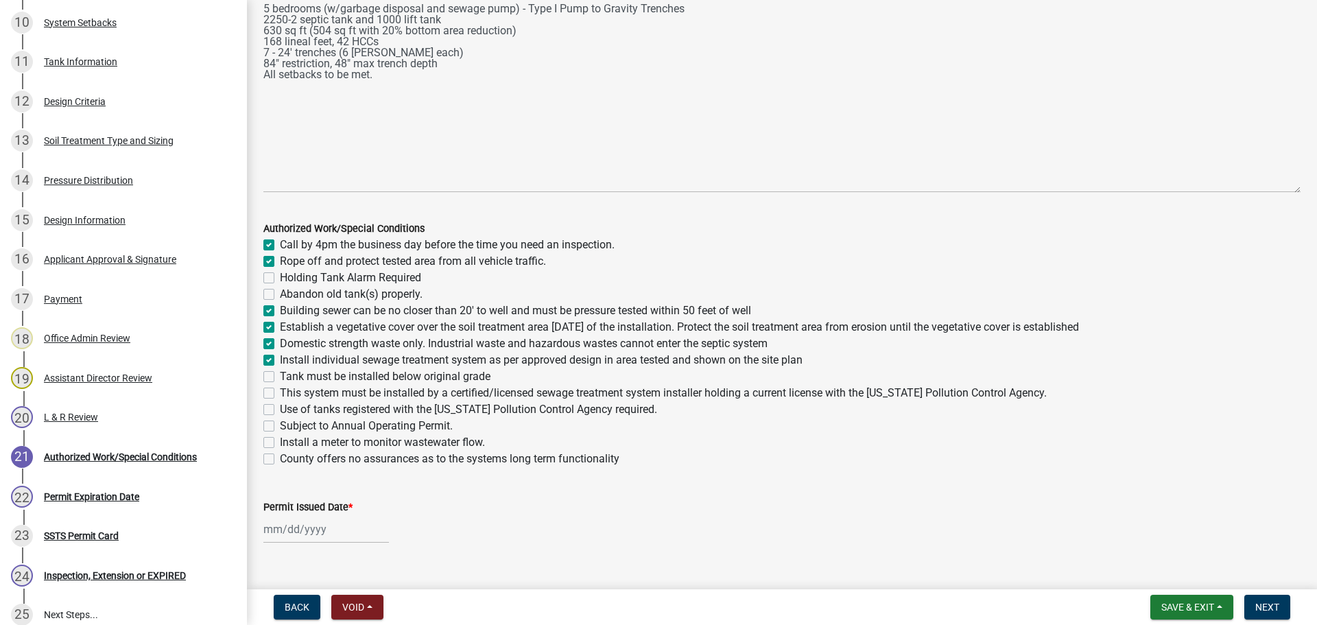
checkbox input "false"
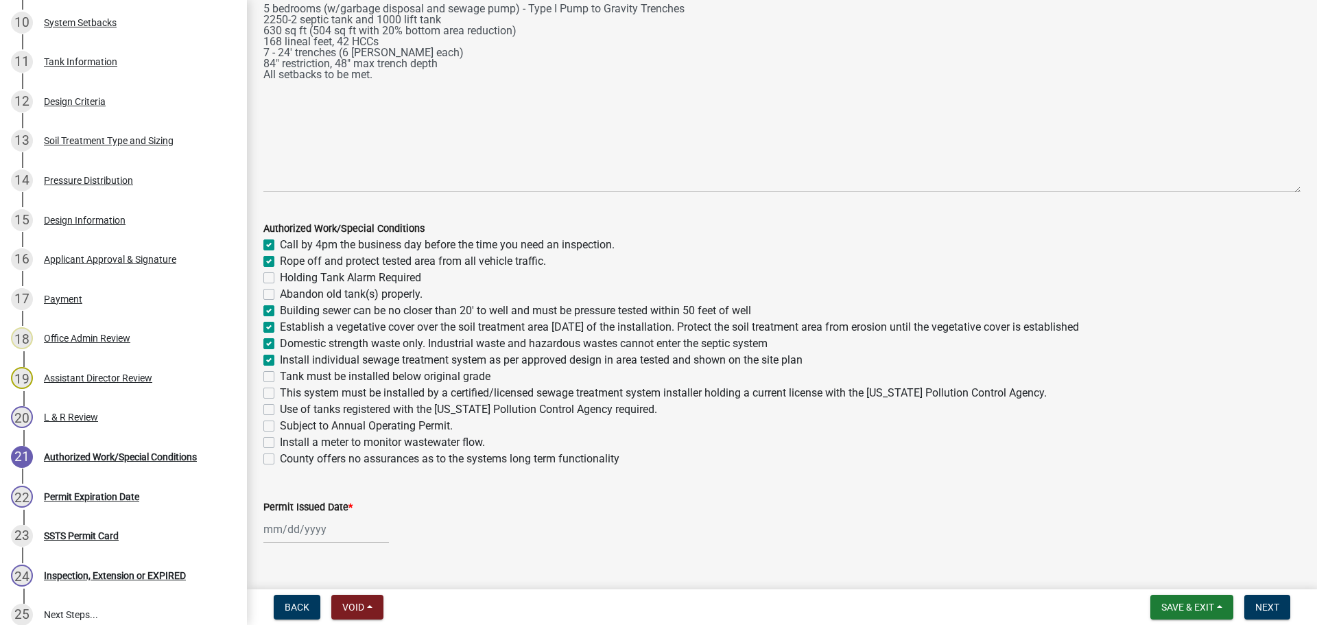
click at [280, 379] on label "Tank must be installed below original grade" at bounding box center [385, 376] width 211 height 16
click at [280, 377] on input "Tank must be installed below original grade" at bounding box center [284, 372] width 9 height 9
checkbox input "true"
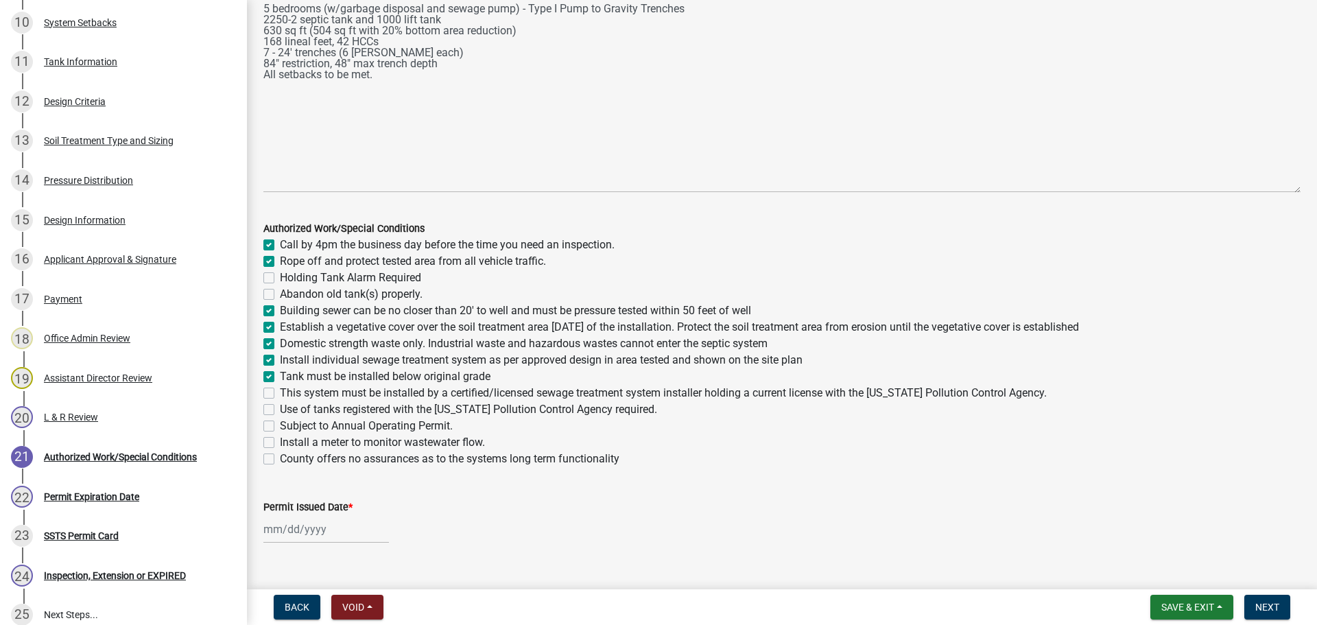
checkbox input "false"
checkbox input "true"
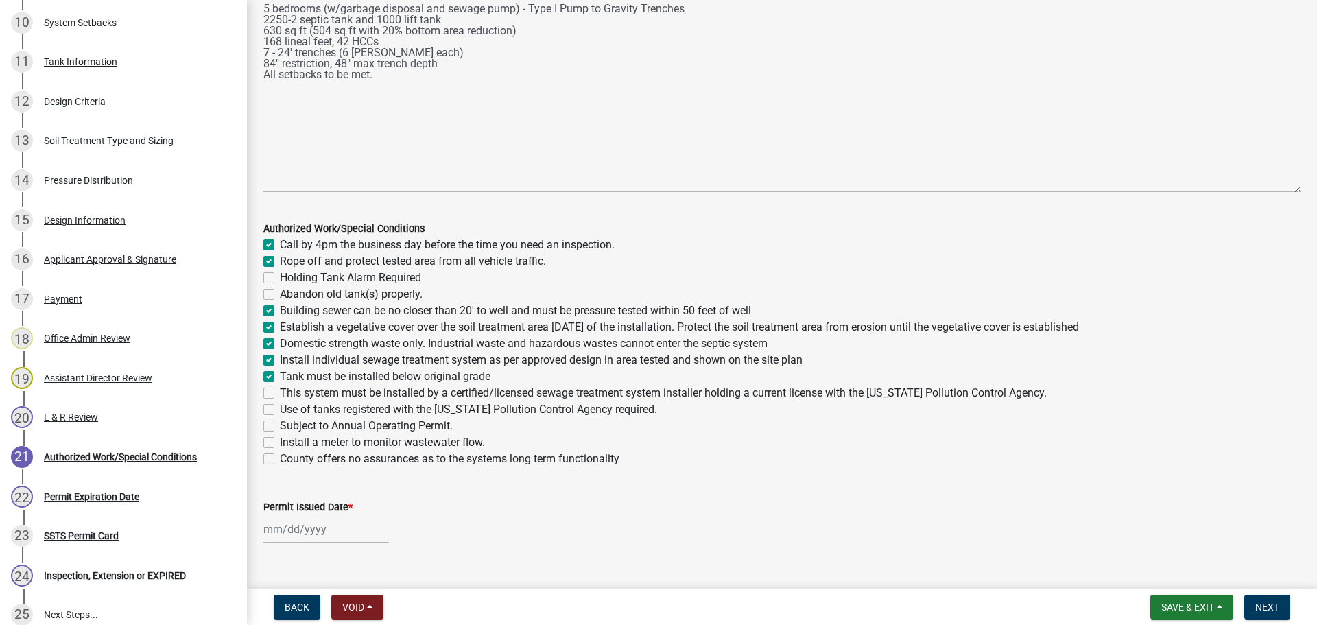
checkbox input "true"
checkbox input "false"
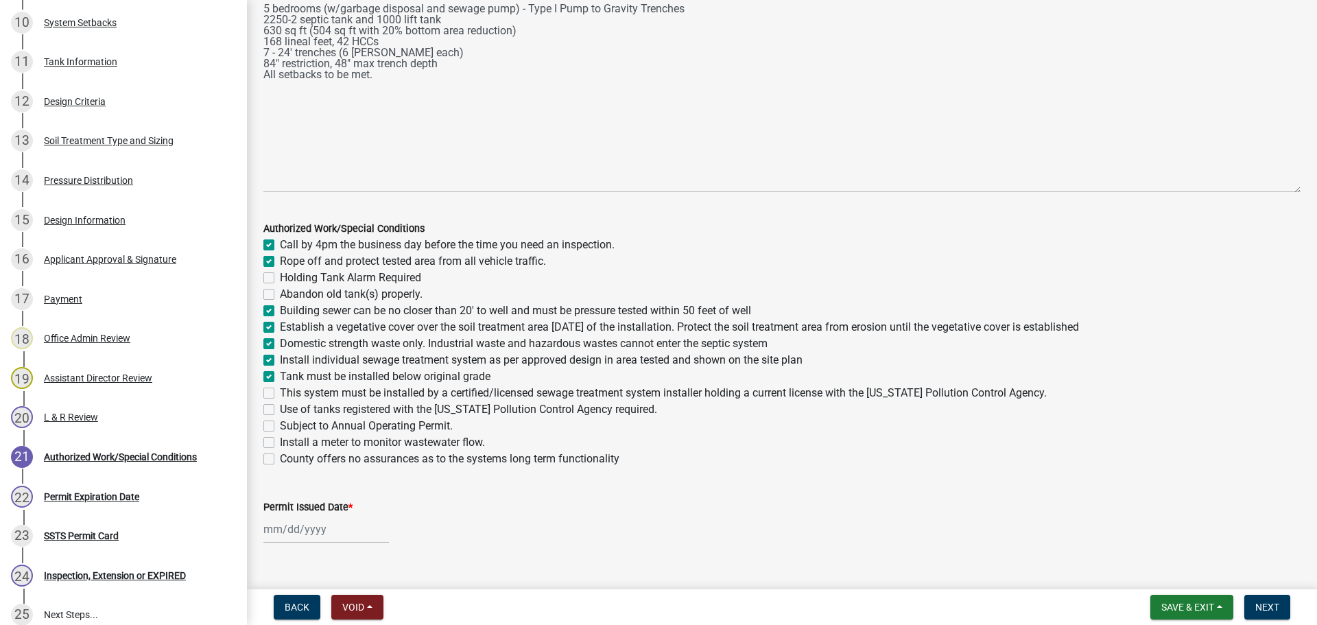
checkbox input "false"
click at [280, 394] on label "This system must be installed by a certified/licensed sewage treatment system i…" at bounding box center [663, 393] width 767 height 16
click at [280, 394] on input "This system must be installed by a certified/licensed sewage treatment system i…" at bounding box center [284, 389] width 9 height 9
checkbox input "true"
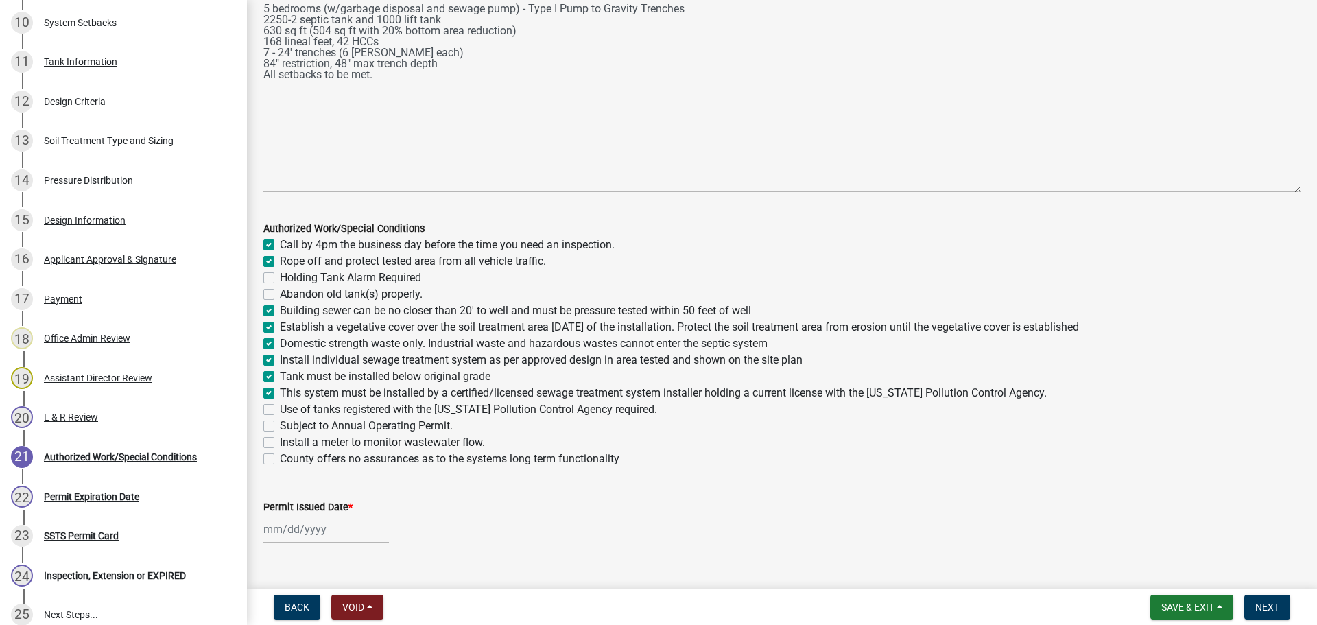
checkbox input "true"
checkbox input "false"
checkbox input "true"
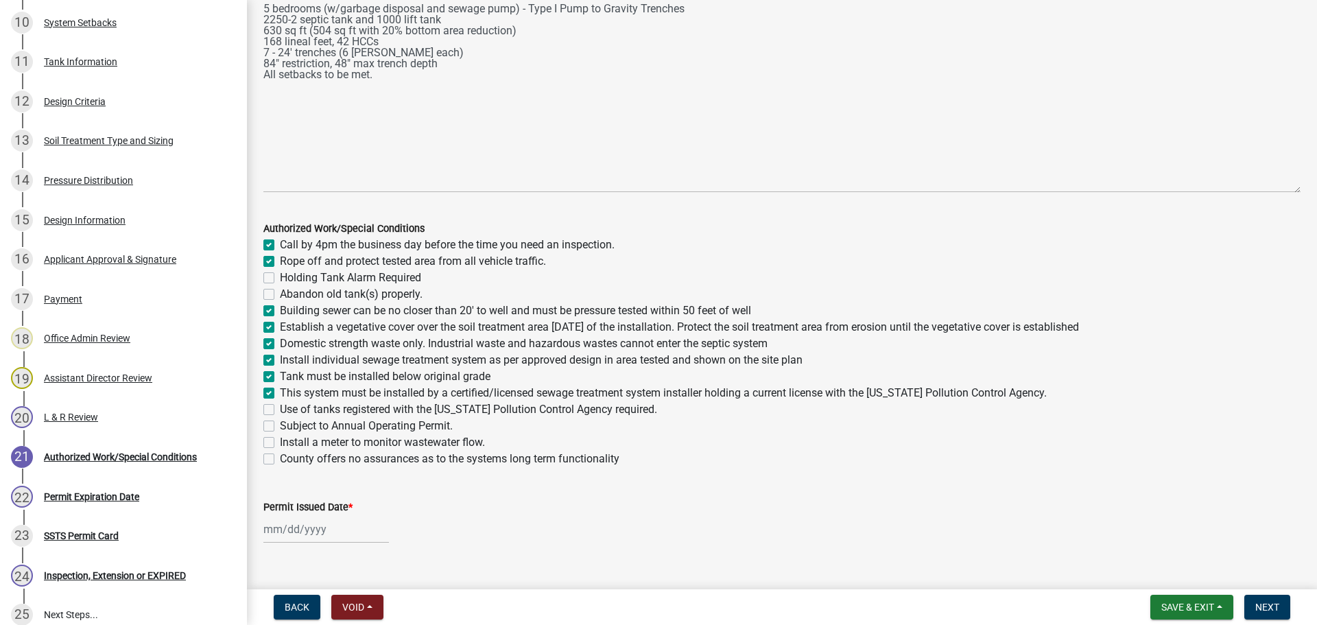
checkbox input "true"
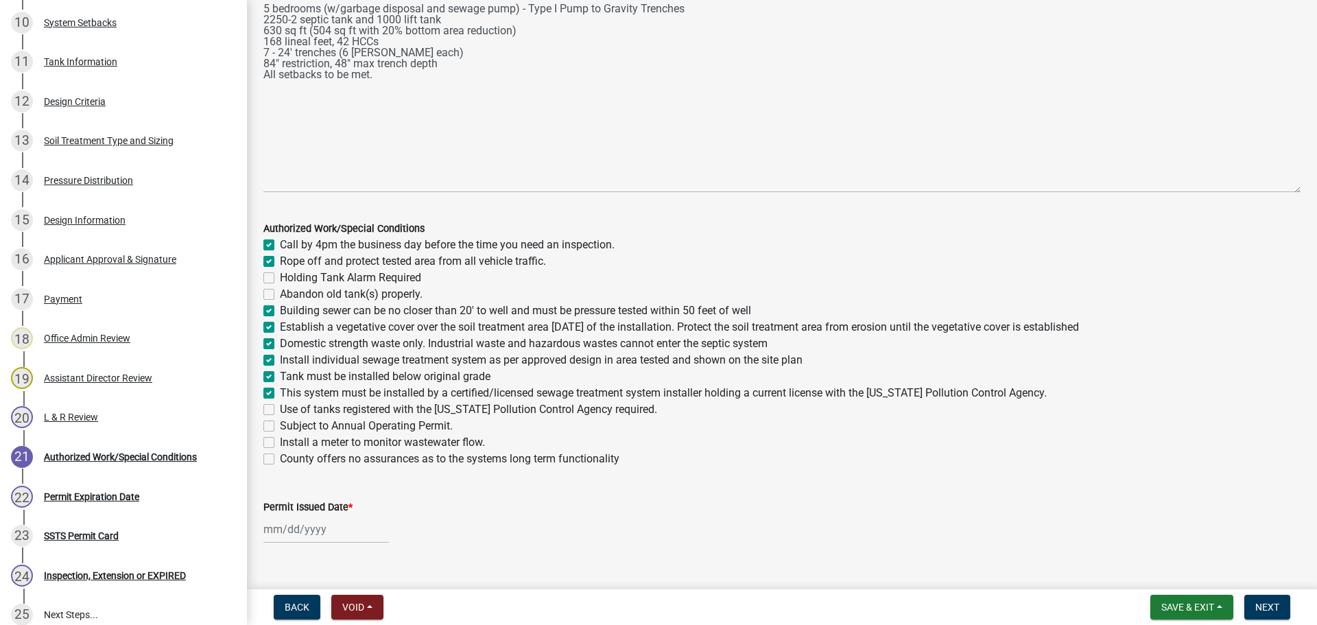
checkbox input "false"
click at [280, 409] on label "Use of tanks registered with the [US_STATE] Pollution Control Agency required." at bounding box center [468, 409] width 377 height 16
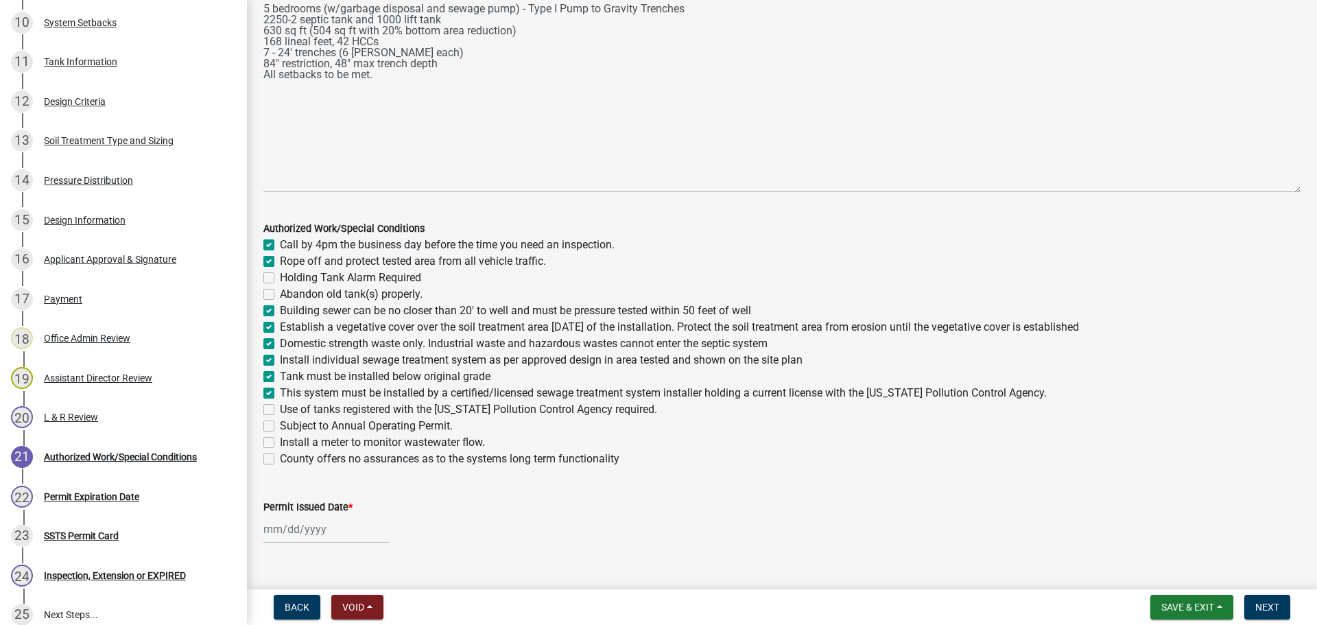
click at [280, 409] on input "Use of tanks registered with the [US_STATE] Pollution Control Agency required." at bounding box center [284, 405] width 9 height 9
checkbox input "true"
checkbox input "false"
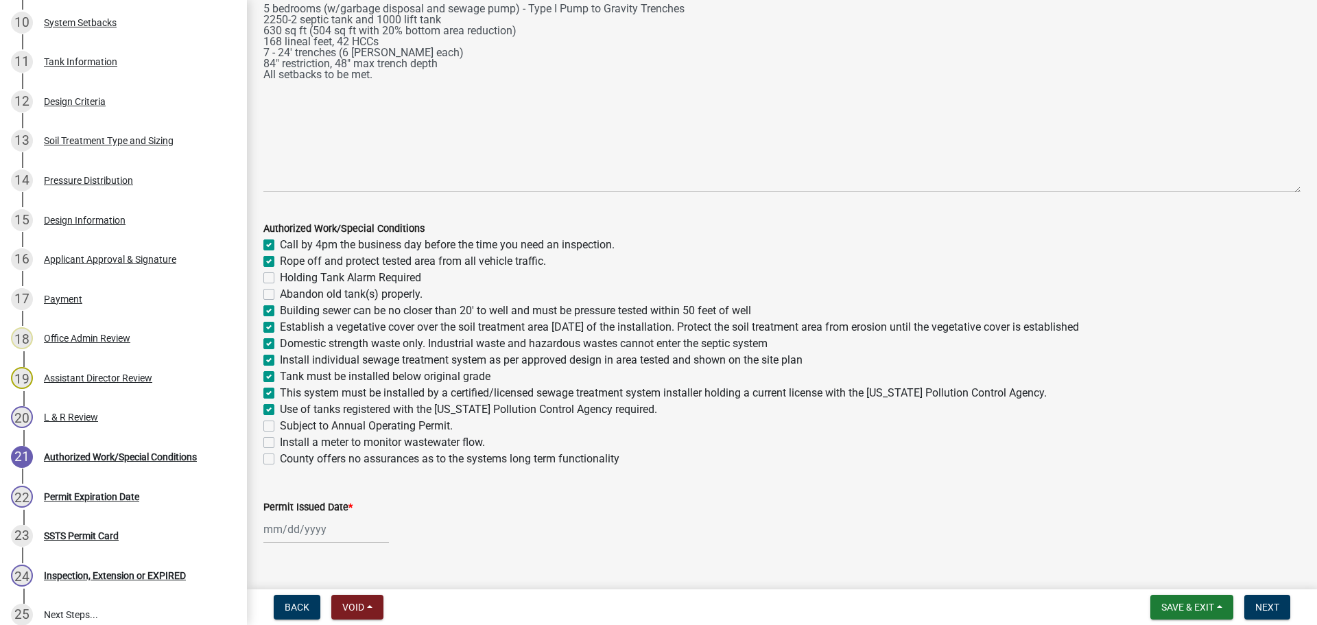
checkbox input "false"
checkbox input "true"
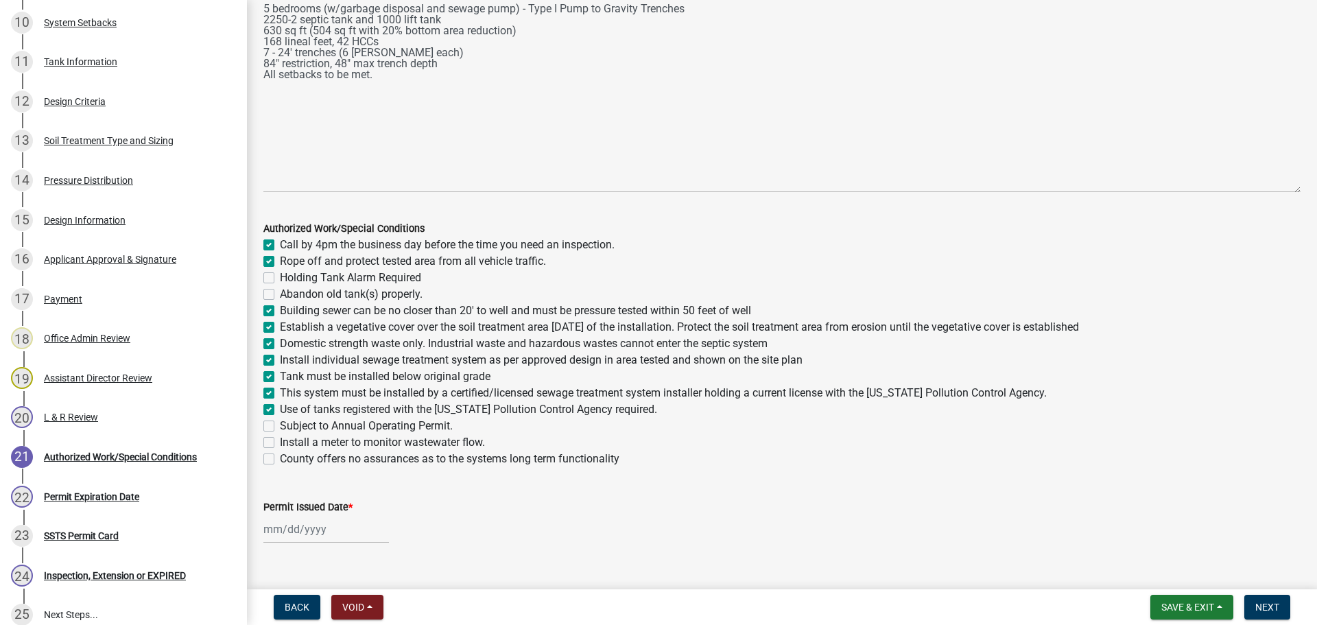
checkbox input "true"
checkbox input "false"
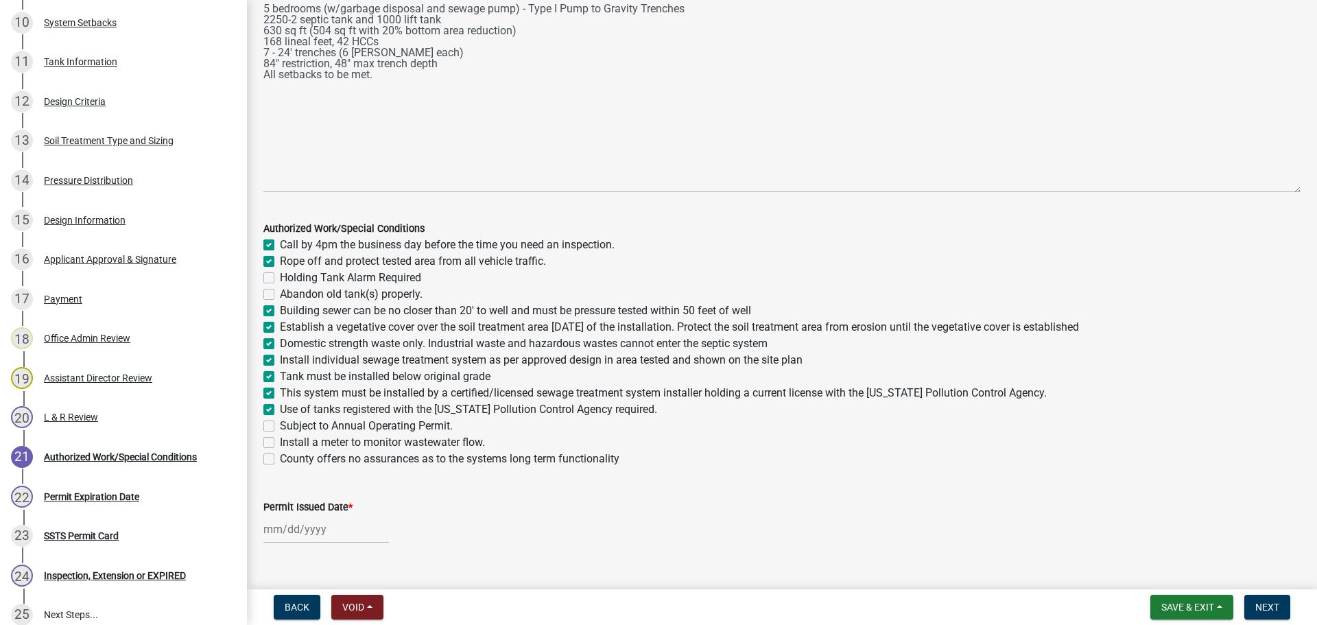
checkbox input "false"
click at [280, 443] on label "Install a meter to monitor wastewater flow." at bounding box center [382, 442] width 205 height 16
click at [280, 443] on input "Install a meter to monitor wastewater flow." at bounding box center [284, 438] width 9 height 9
checkbox input "true"
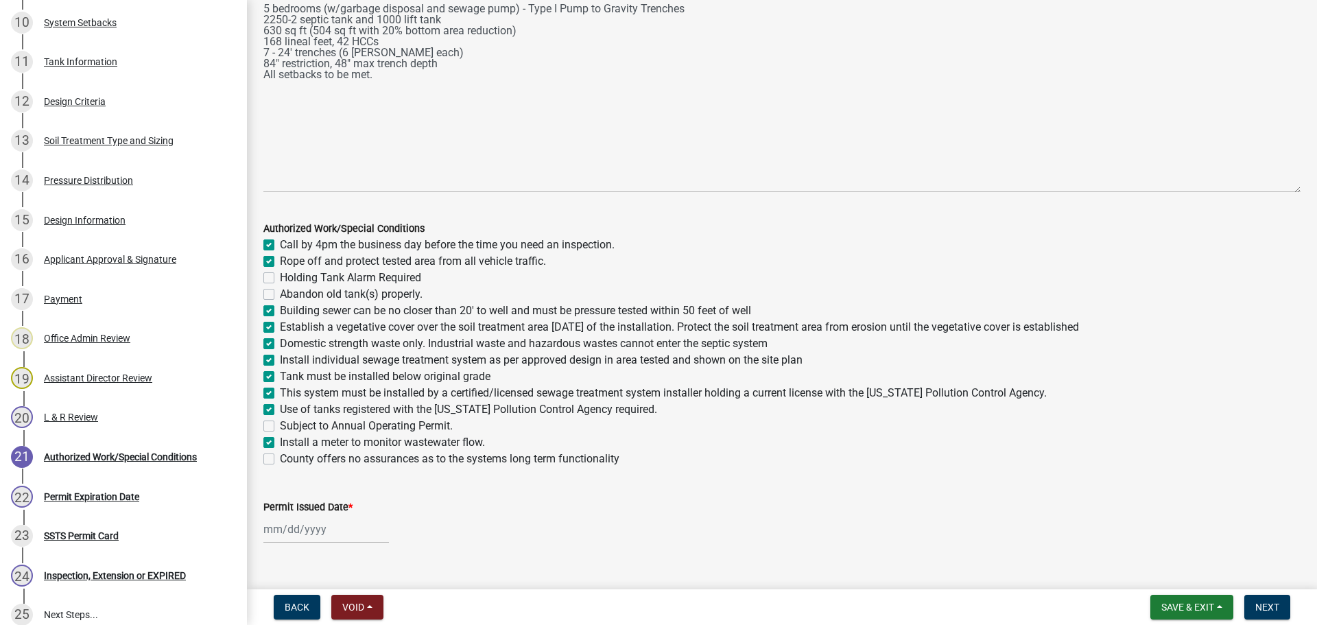
checkbox input "true"
checkbox input "false"
checkbox input "true"
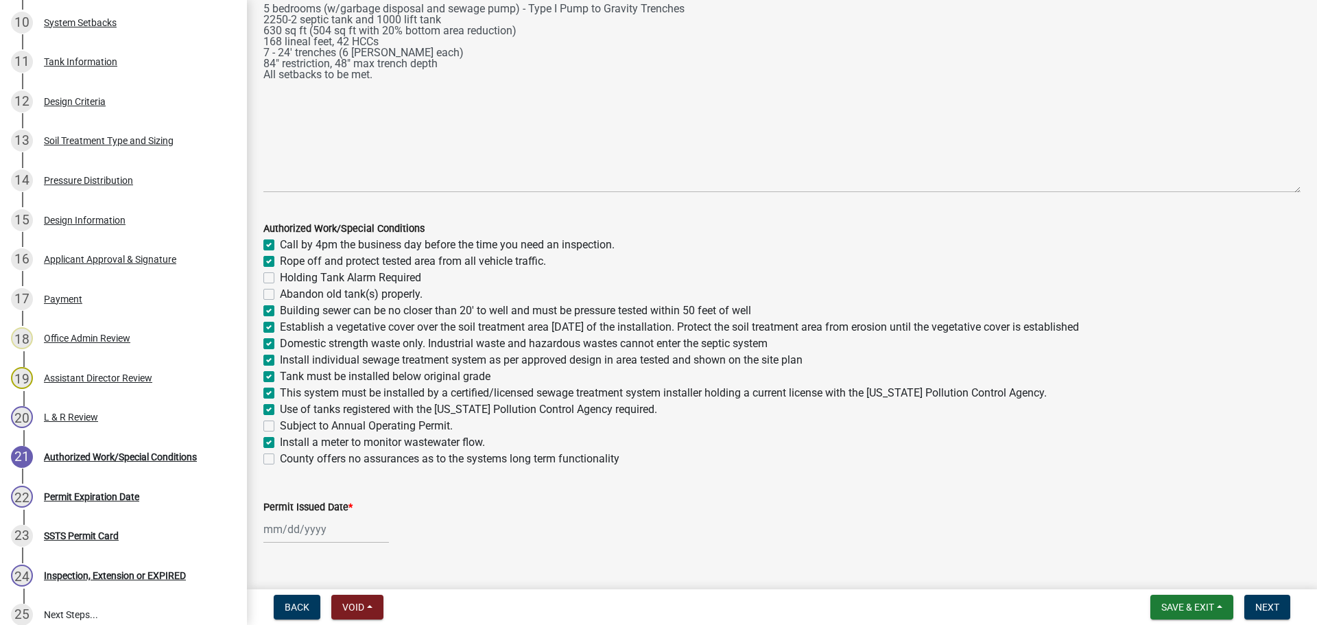
checkbox input "true"
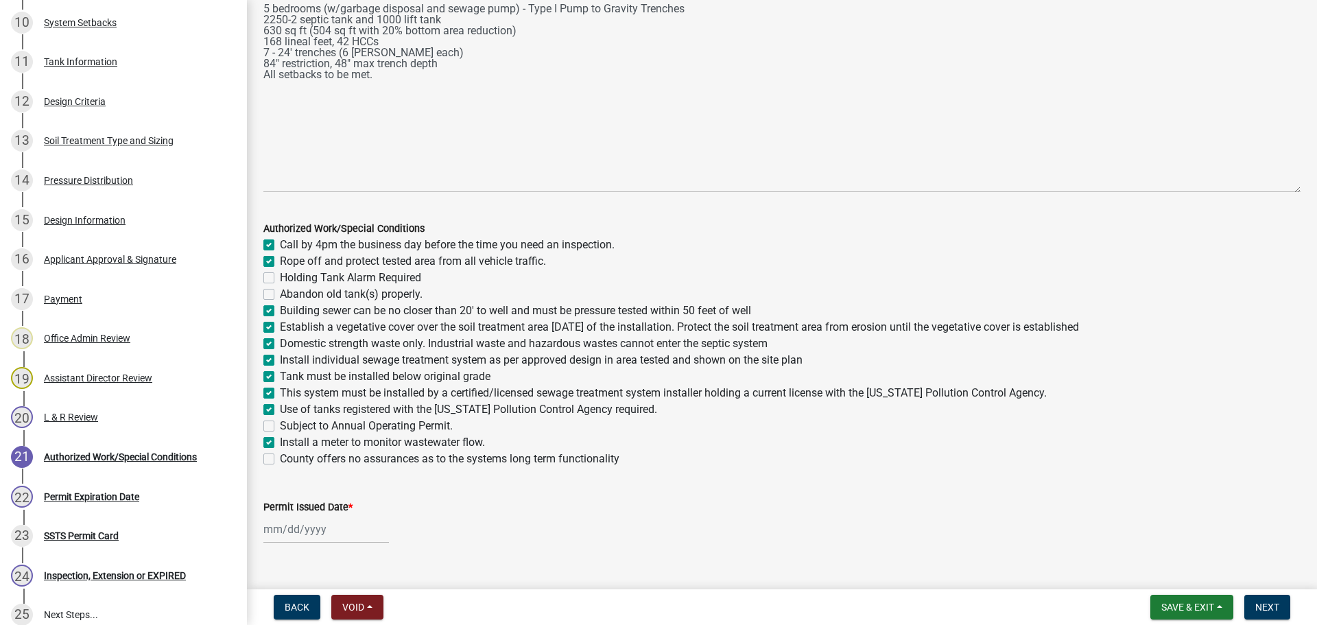
checkbox input "false"
checkbox input "true"
checkbox input "false"
click at [317, 539] on div at bounding box center [326, 529] width 126 height 28
select select "9"
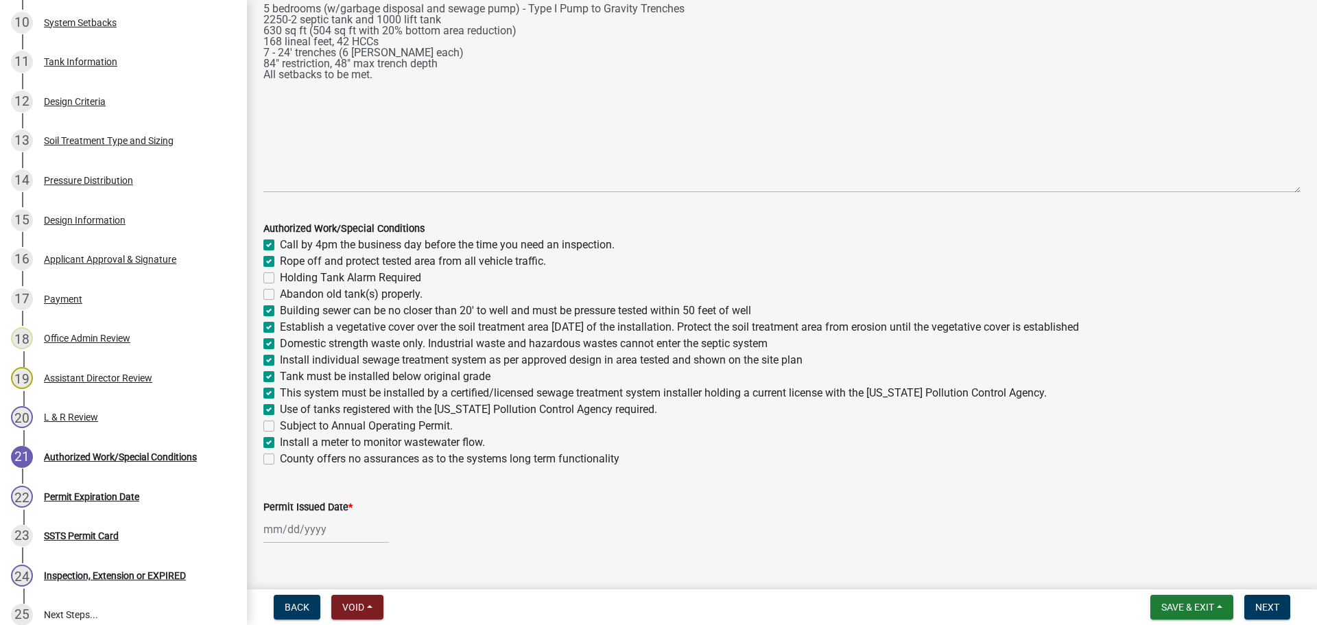
select select "2025"
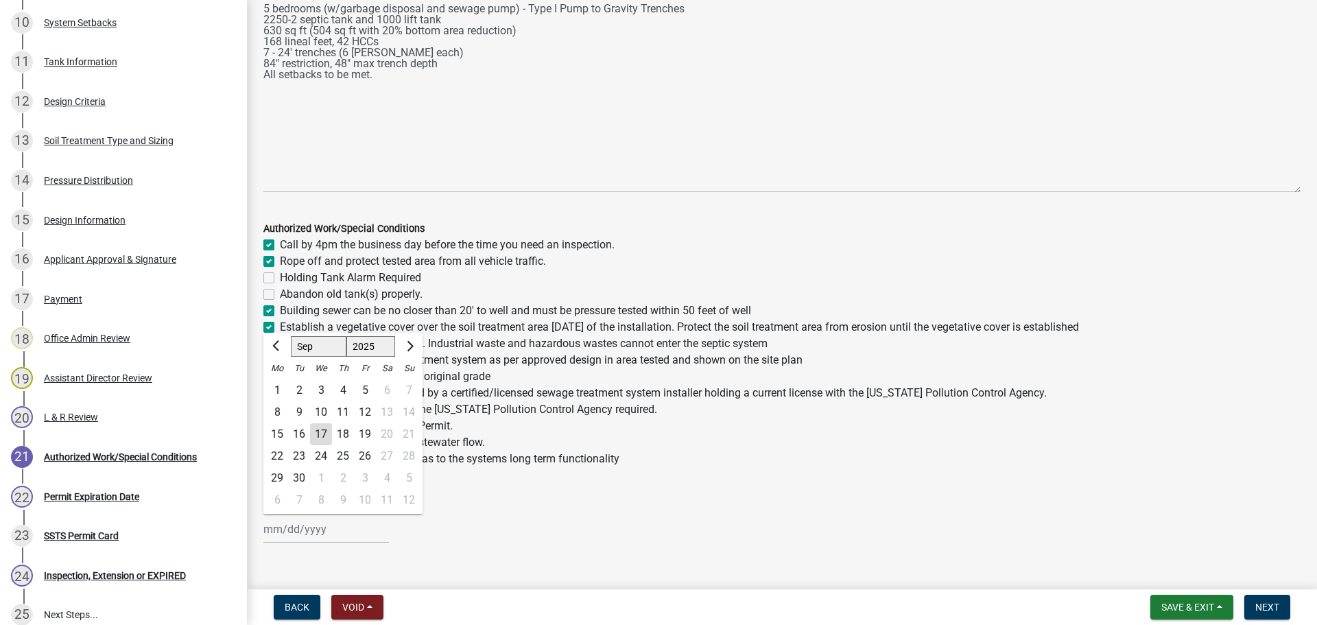
click at [318, 439] on div "17" at bounding box center [321, 434] width 22 height 22
type input "[DATE]"
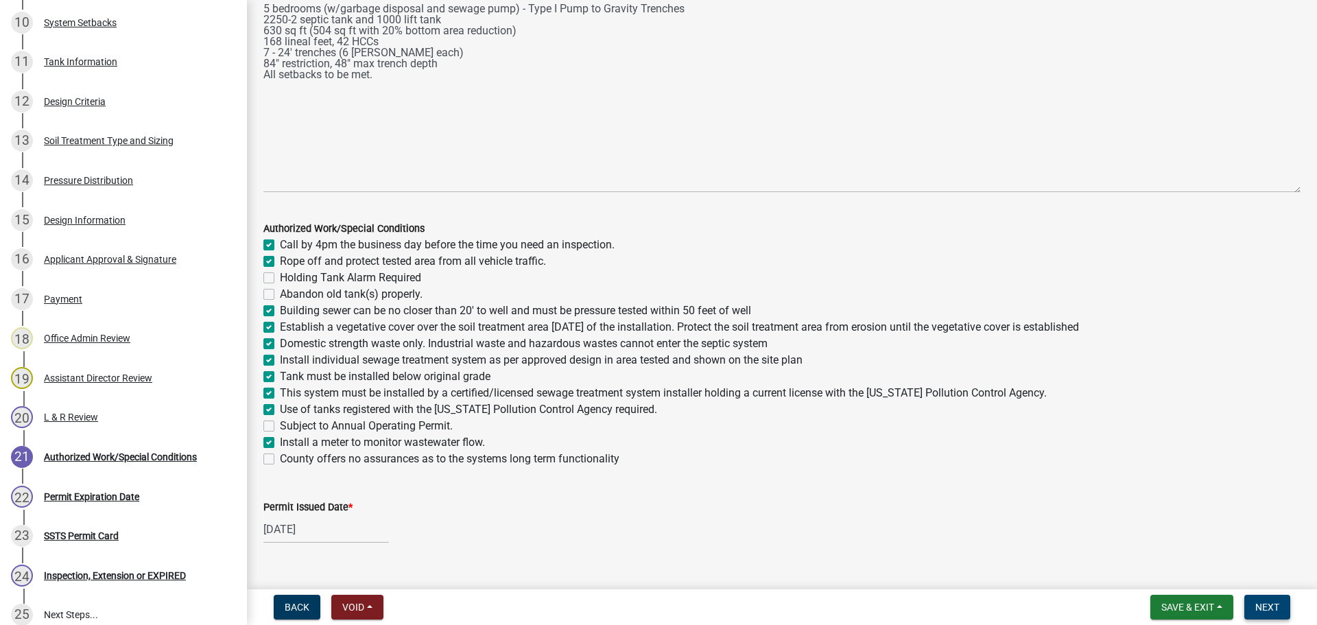
click at [1267, 609] on span "Next" at bounding box center [1267, 607] width 24 height 11
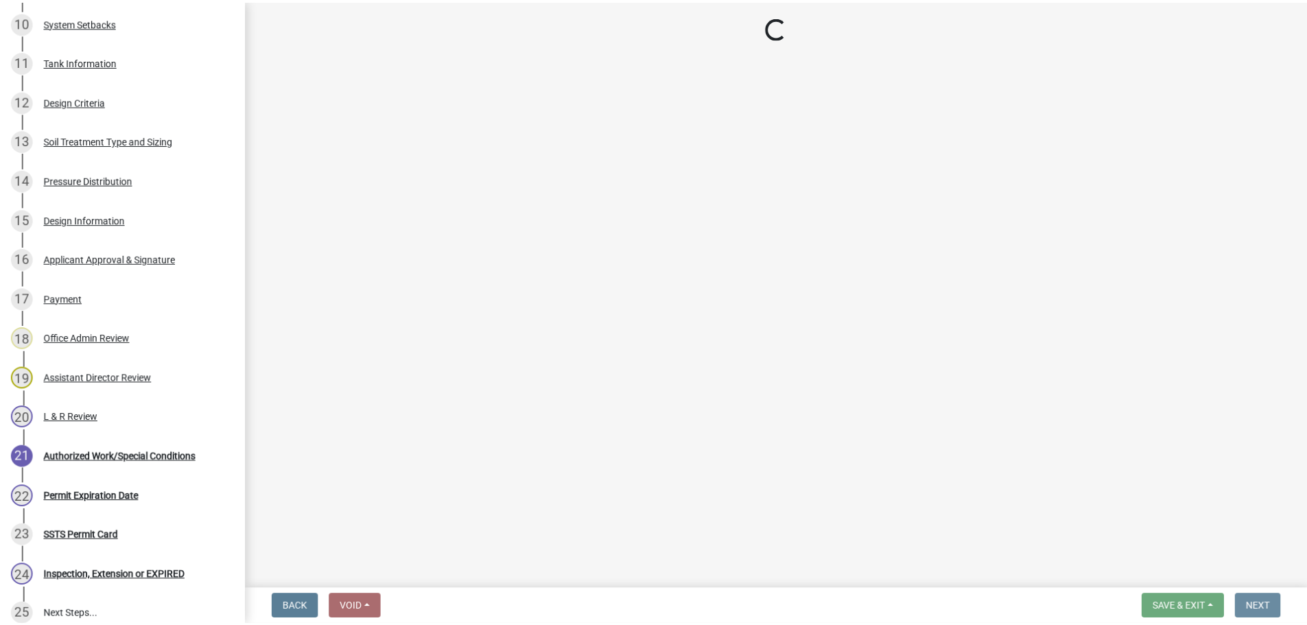
scroll to position [0, 0]
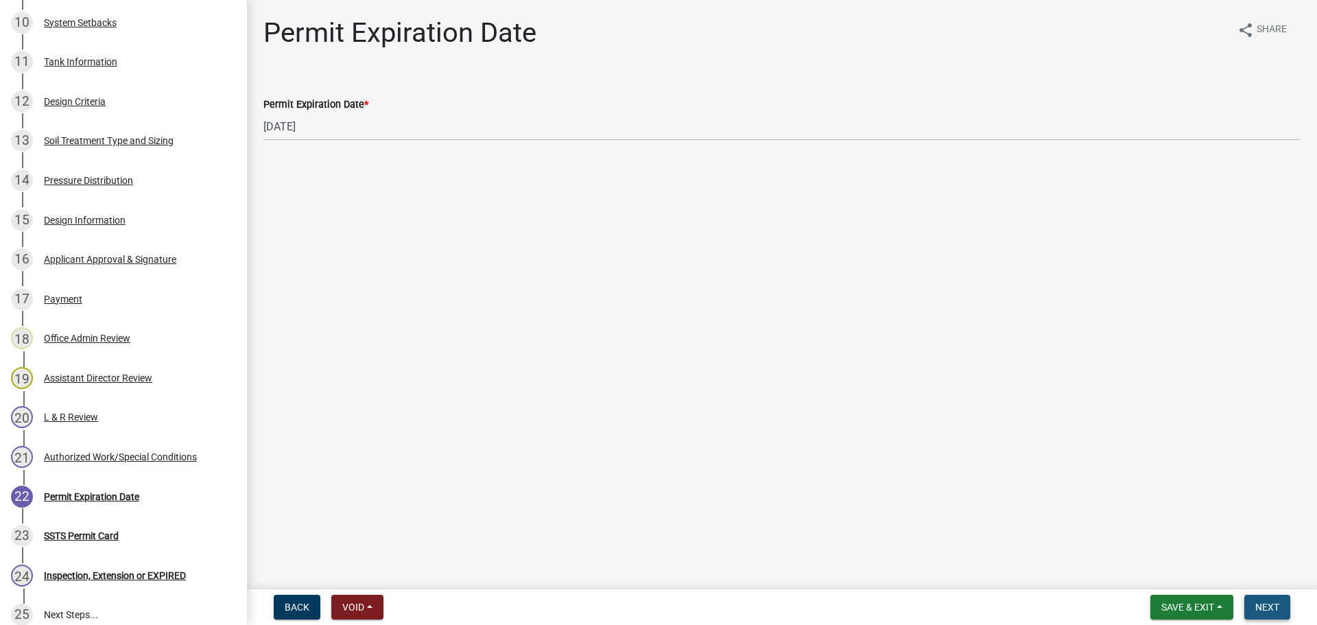
click at [1281, 615] on button "Next" at bounding box center [1267, 607] width 46 height 25
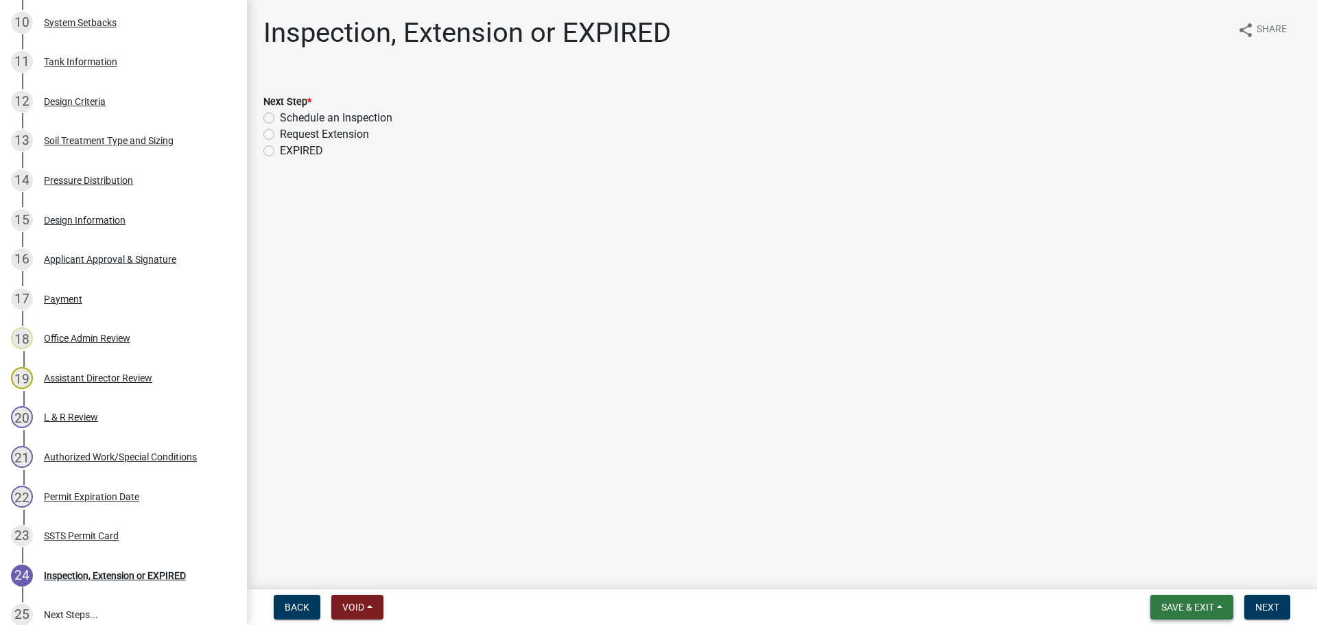
click at [1192, 611] on span "Save & Exit" at bounding box center [1187, 607] width 53 height 11
click at [1183, 573] on button "Save & Exit" at bounding box center [1179, 571] width 110 height 33
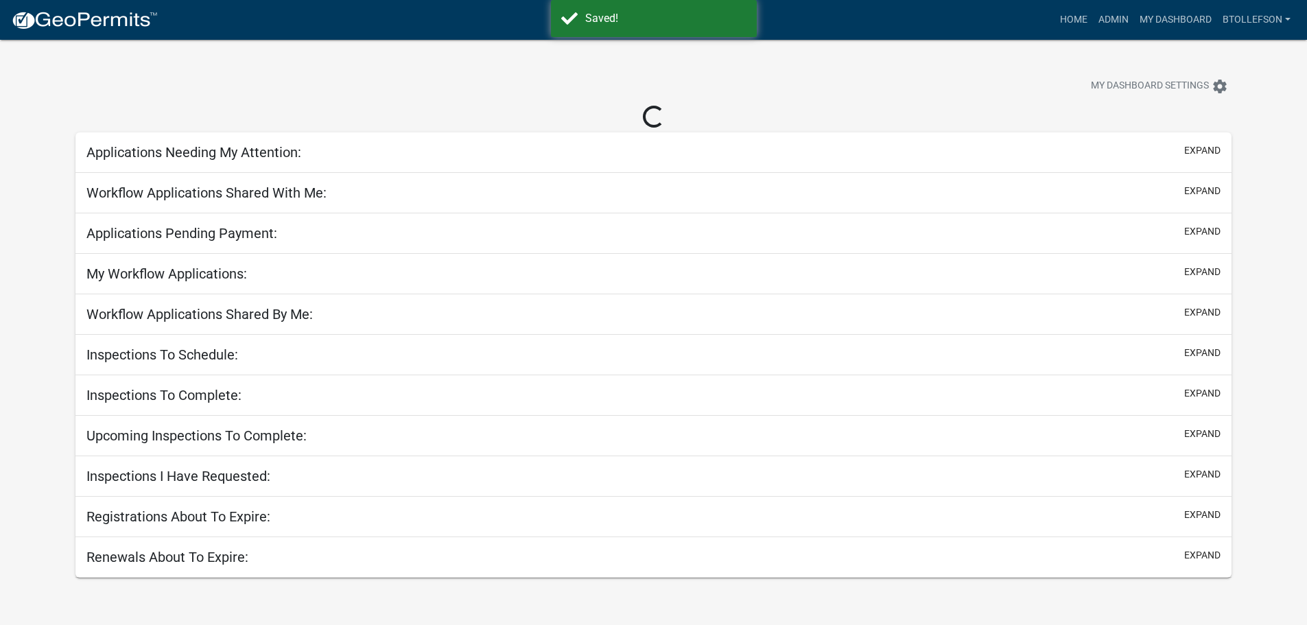
select select "3: 100"
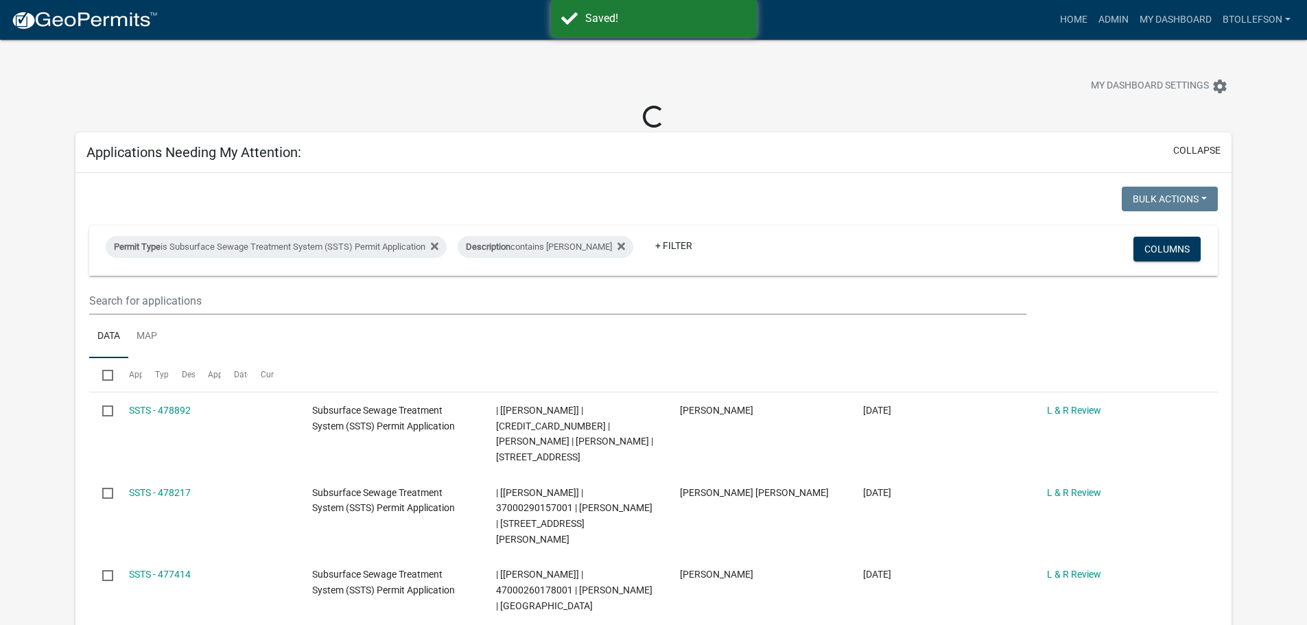
select select "3: 100"
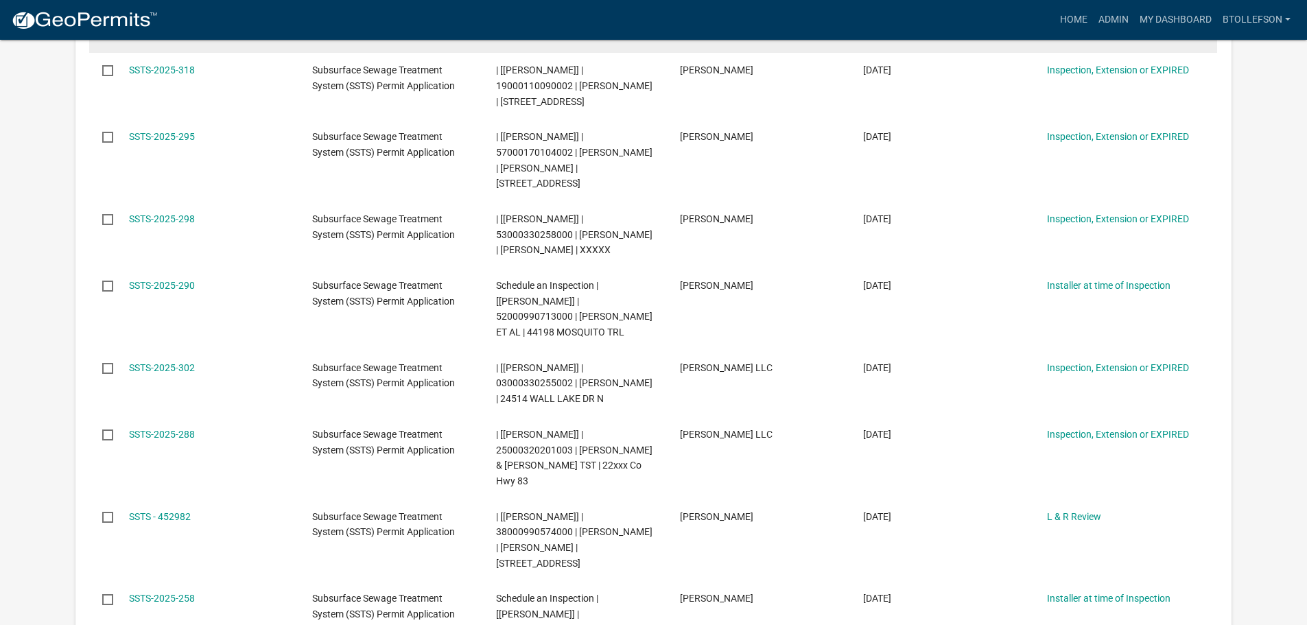
scroll to position [1852, 0]
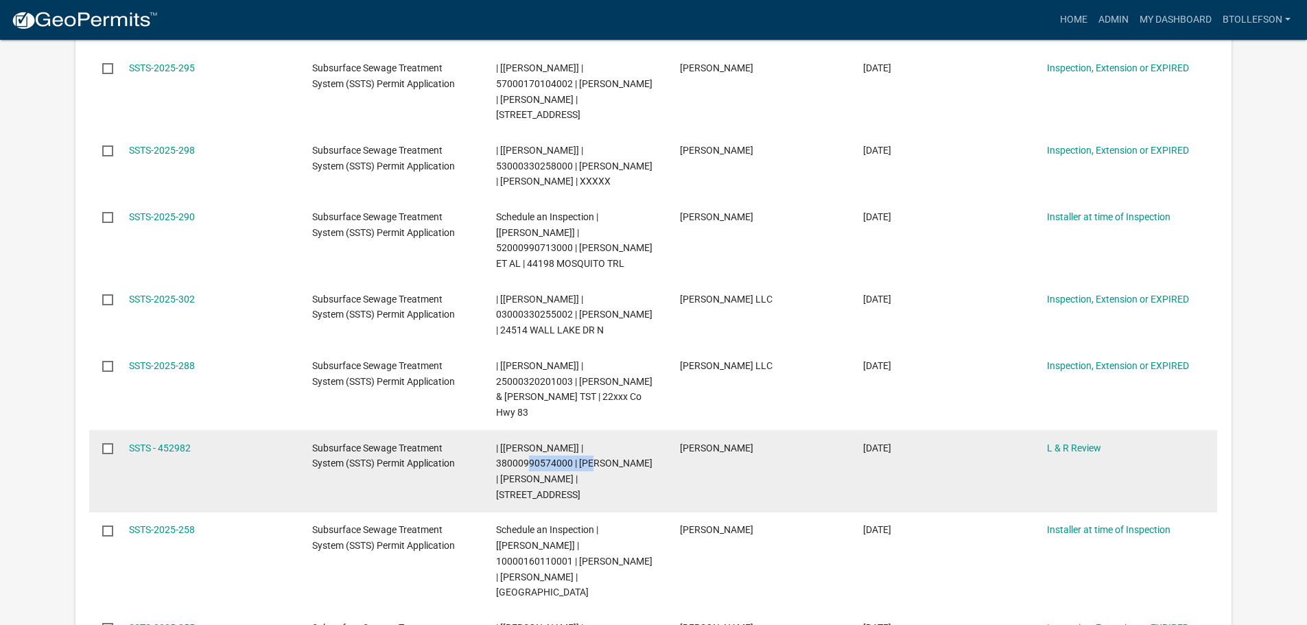
drag, startPoint x: 497, startPoint y: 430, endPoint x: 571, endPoint y: 431, distance: 74.1
click at [571, 442] on span "| [[PERSON_NAME]] | 38000990574000 | [PERSON_NAME] | [PERSON_NAME] | [STREET_AD…" at bounding box center [574, 471] width 156 height 58
copy span "38000990574000"
click at [150, 442] on link "SSTS - 452982" at bounding box center [160, 447] width 62 height 11
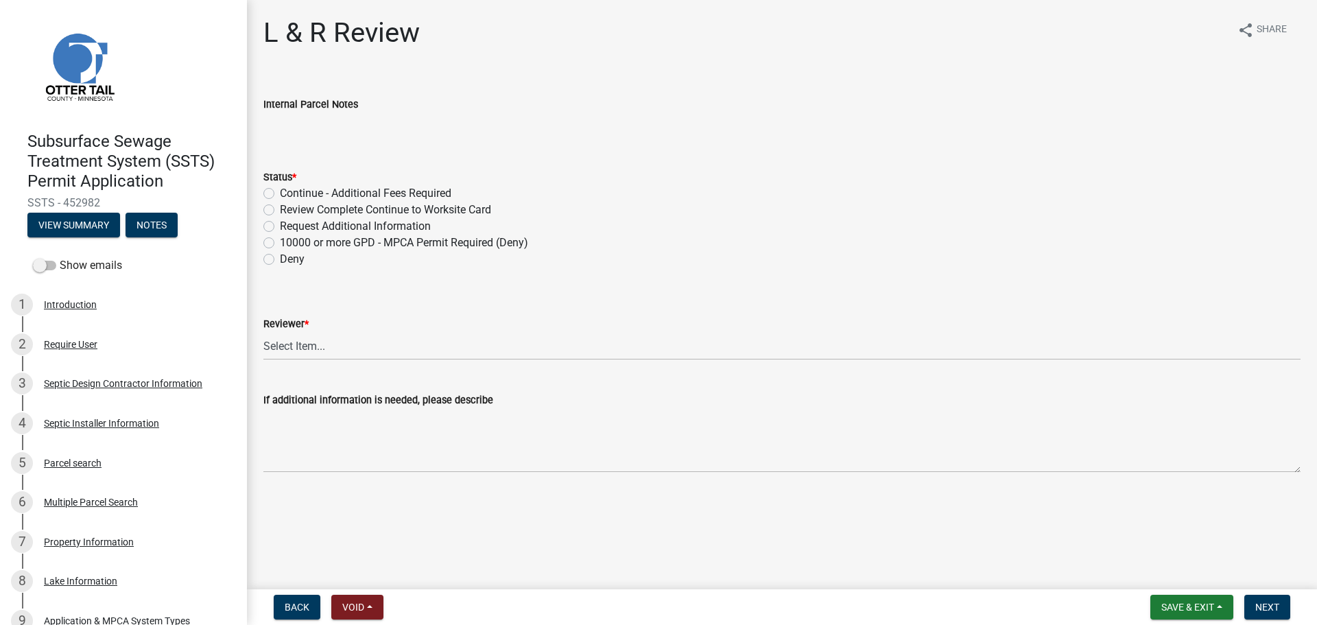
click at [272, 233] on div "Request Additional Information" at bounding box center [781, 226] width 1037 height 16
click at [280, 230] on label "Request Additional Information" at bounding box center [355, 226] width 151 height 16
click at [280, 227] on input "Request Additional Information" at bounding box center [284, 222] width 9 height 9
radio input "true"
click at [335, 338] on select "Select Item... [PERSON_NAME] [PERSON_NAME] [PERSON_NAME] [PERSON_NAME] [PERSON_…" at bounding box center [781, 346] width 1037 height 28
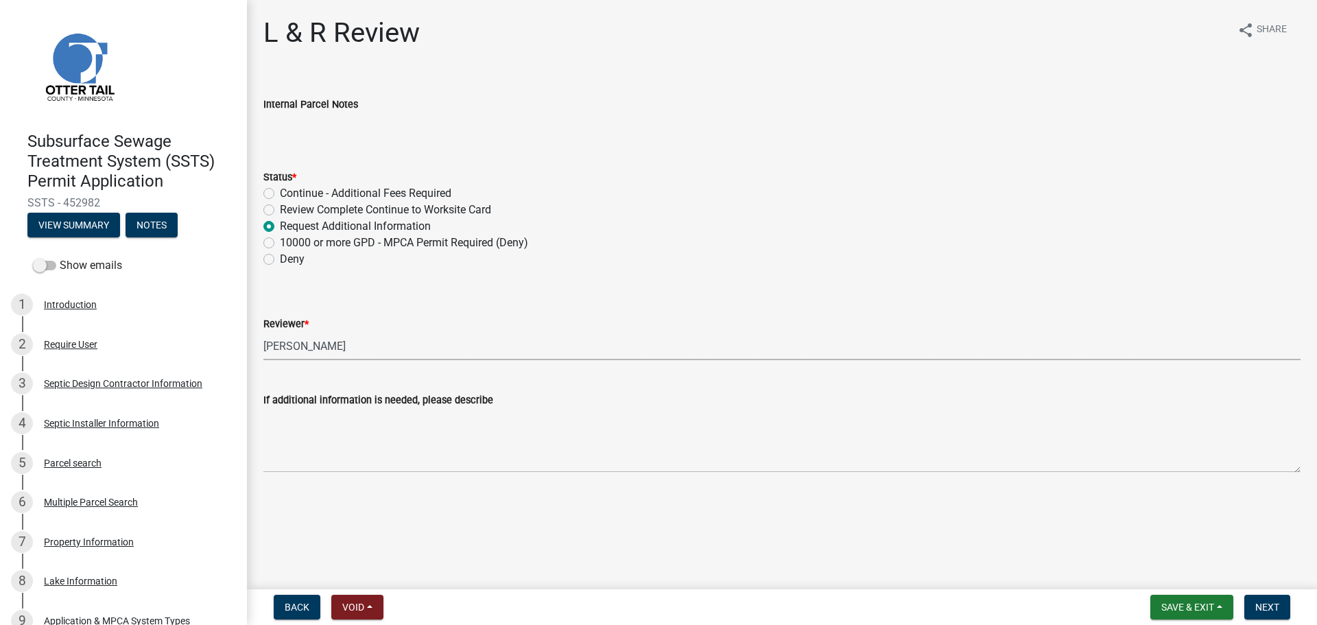
click at [263, 332] on select "Select Item... [PERSON_NAME] [PERSON_NAME] [PERSON_NAME] [PERSON_NAME] [PERSON_…" at bounding box center [781, 346] width 1037 height 28
select select "0a311807-450c-48b8-9321-97c7e4f11950"
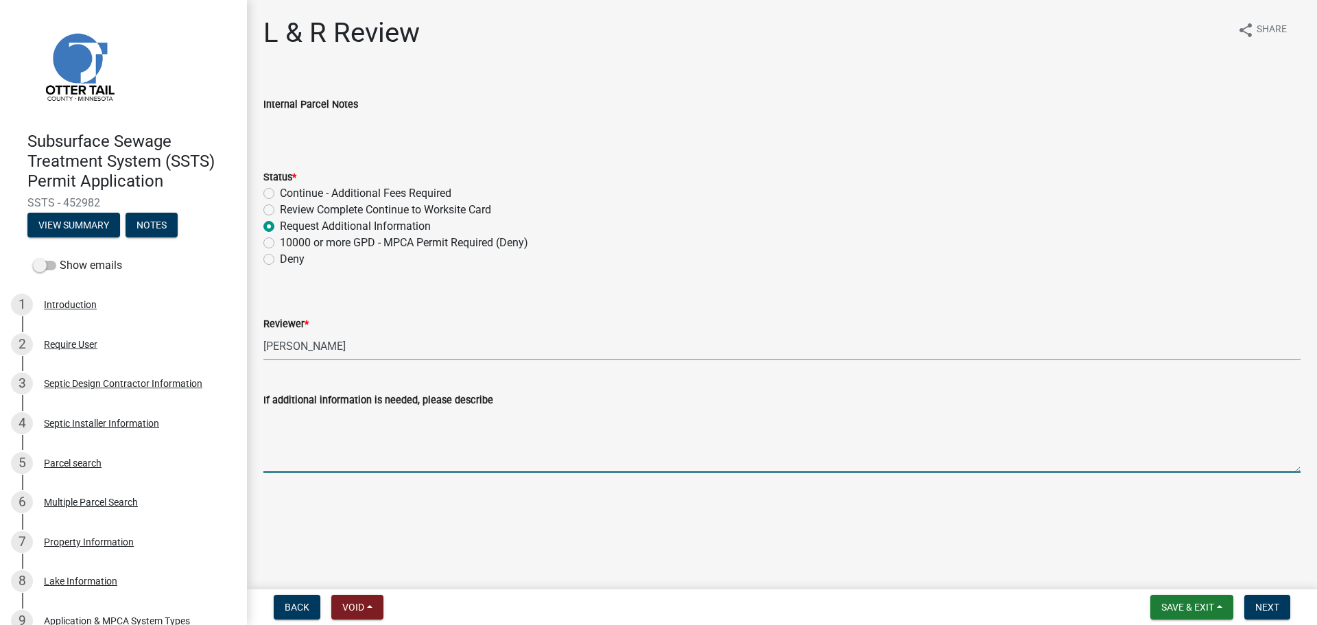
click at [420, 450] on textarea "If additional information is needed, please describe" at bounding box center [781, 440] width 1037 height 64
type textarea "Good morning, I'll need the recorded easement for the back lot before I can wri…"
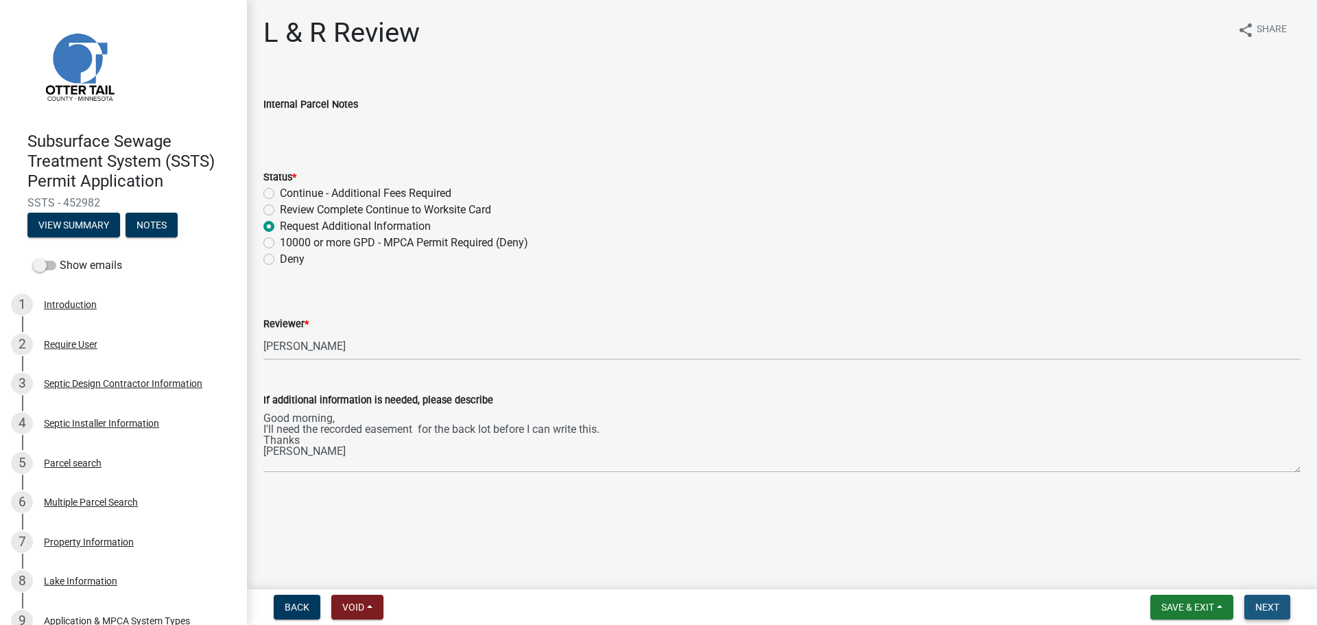
click at [1286, 611] on button "Next" at bounding box center [1267, 607] width 46 height 25
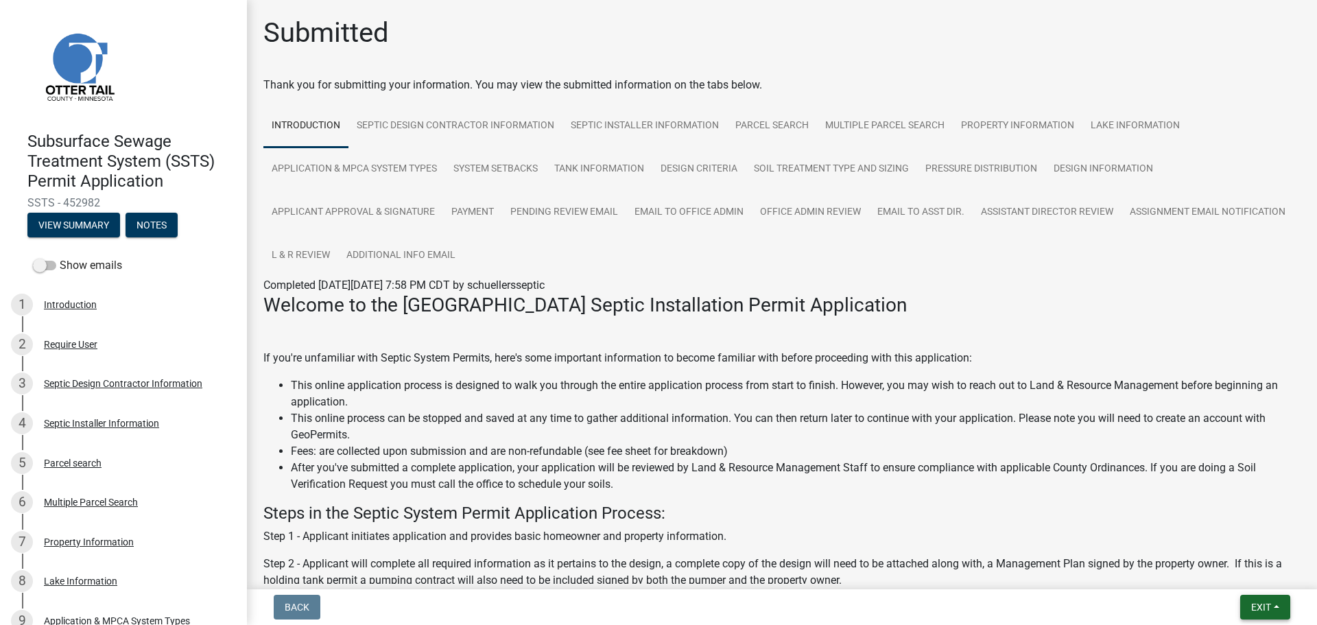
click at [1259, 610] on span "Exit" at bounding box center [1261, 607] width 20 height 11
click at [1253, 571] on button "Save & Exit" at bounding box center [1236, 571] width 110 height 33
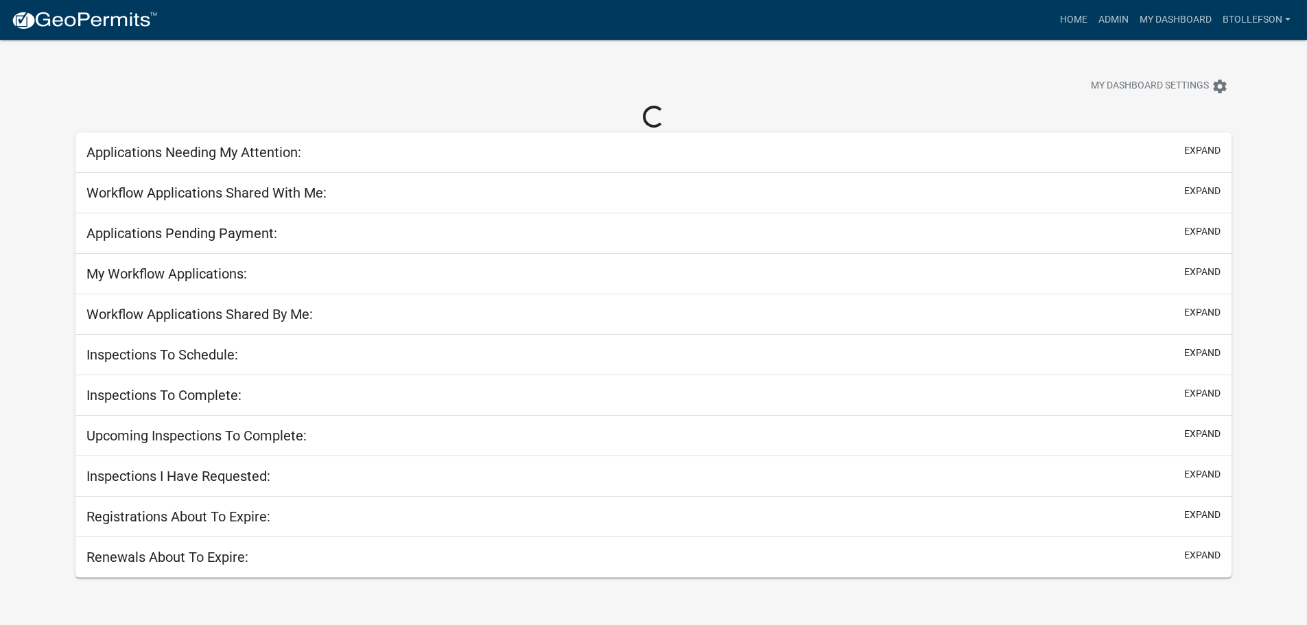
select select "3: 100"
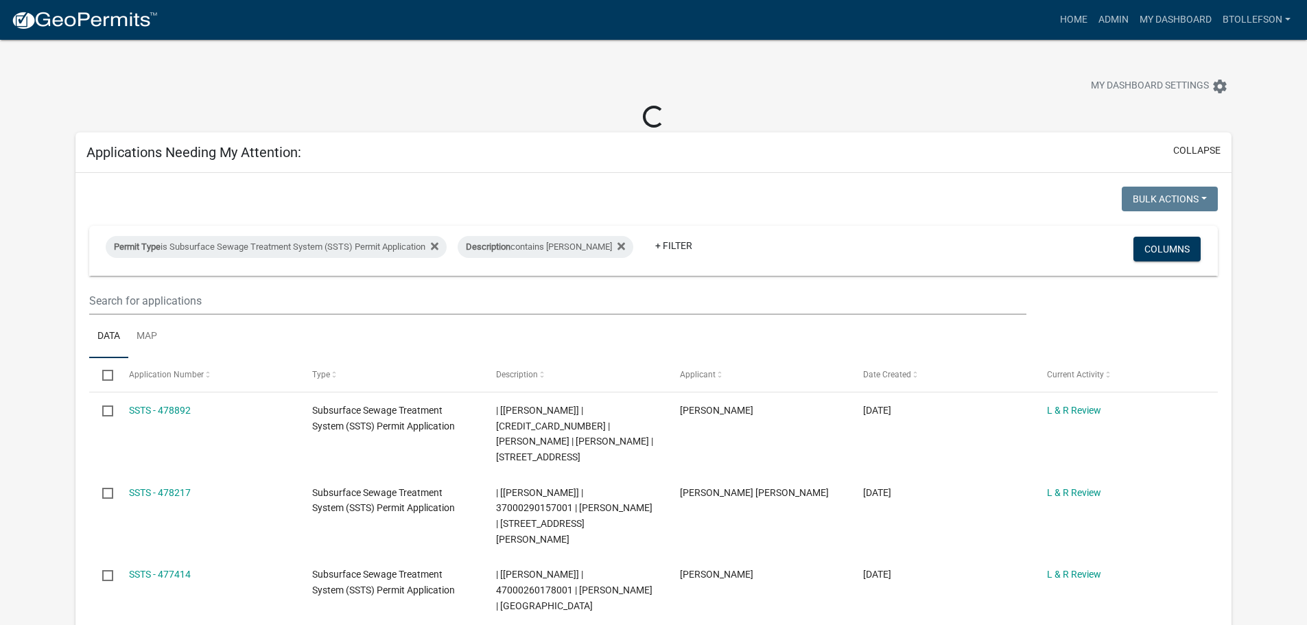
select select "3: 100"
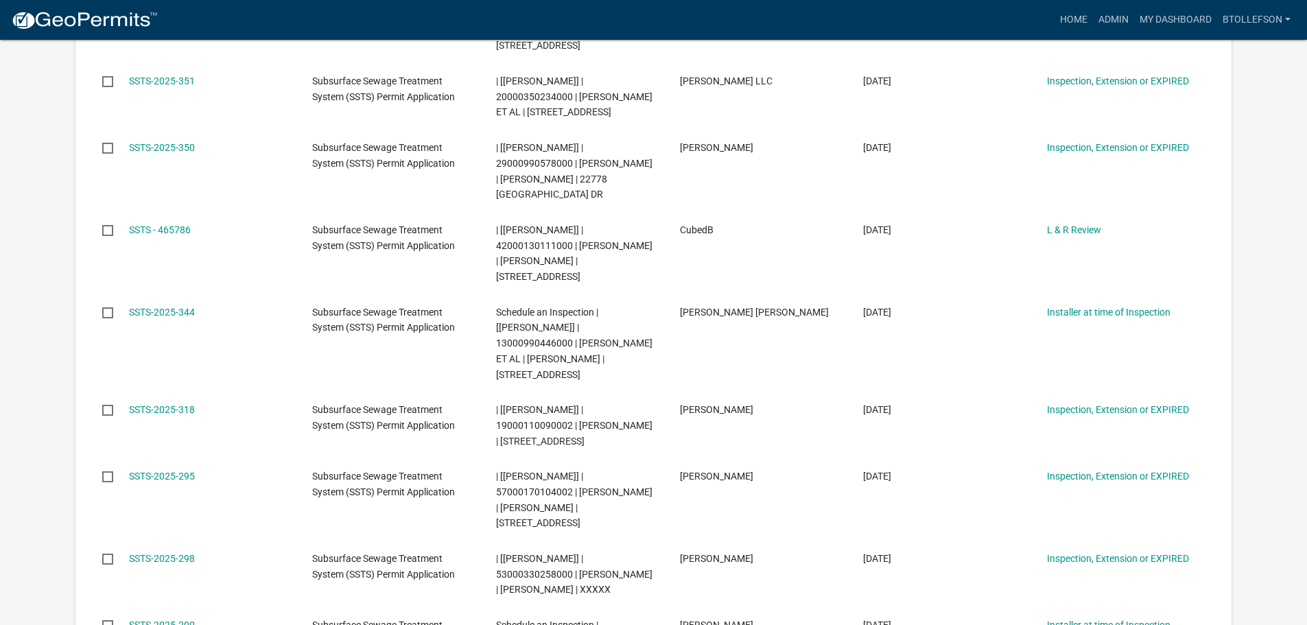
scroll to position [1372, 0]
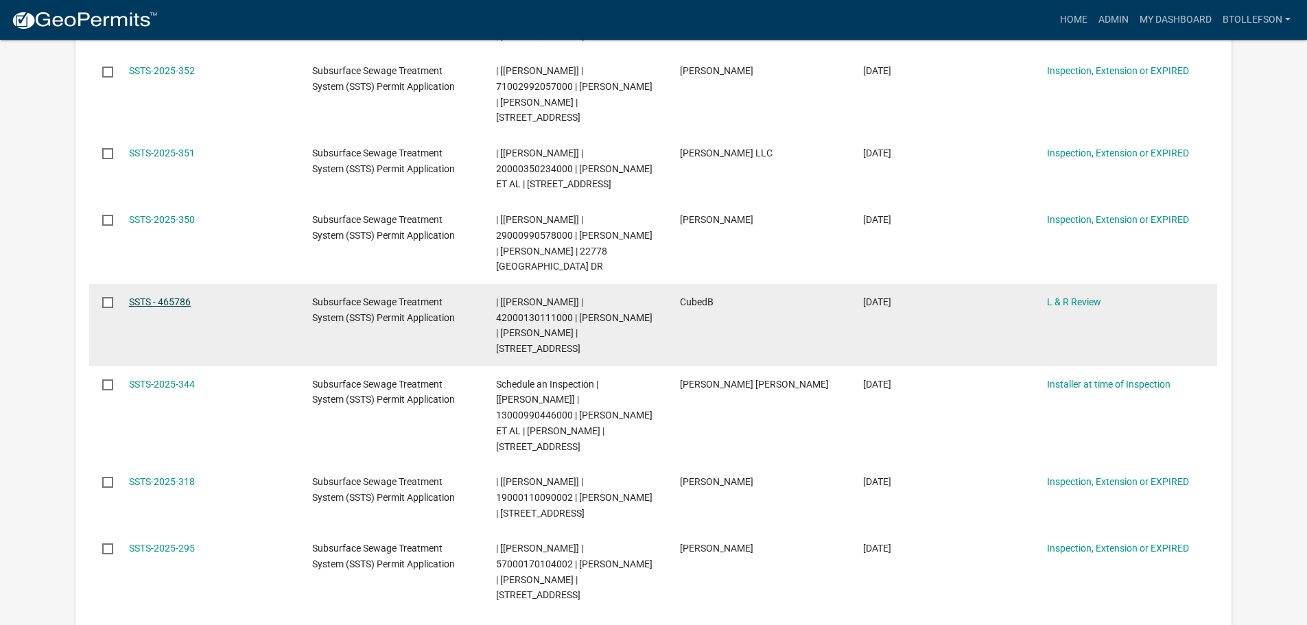
click at [163, 296] on link "SSTS - 465786" at bounding box center [160, 301] width 62 height 11
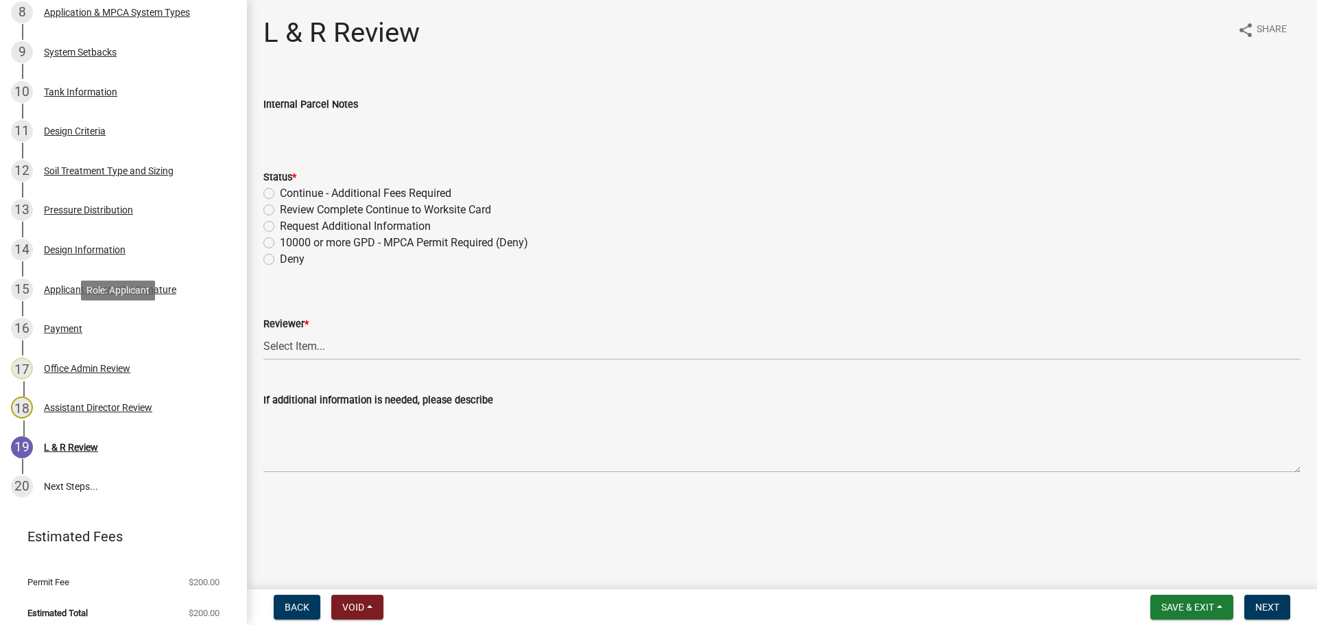
scroll to position [578, 0]
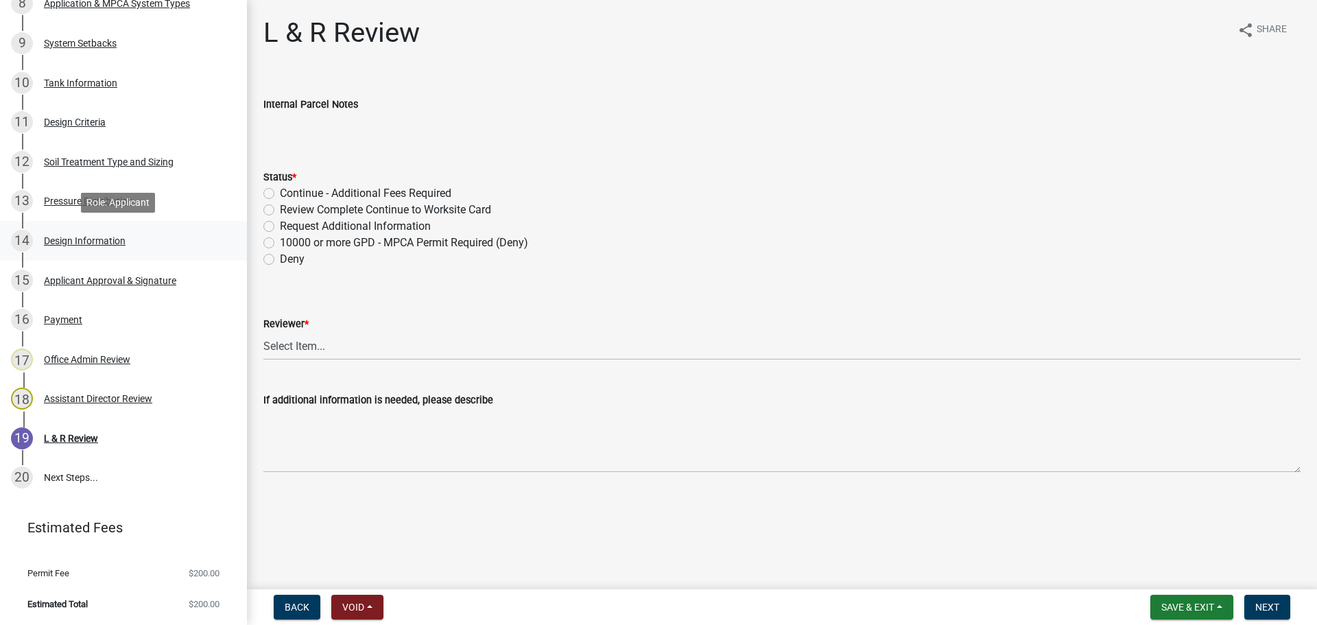
click at [55, 243] on div "Design Information" at bounding box center [85, 241] width 82 height 10
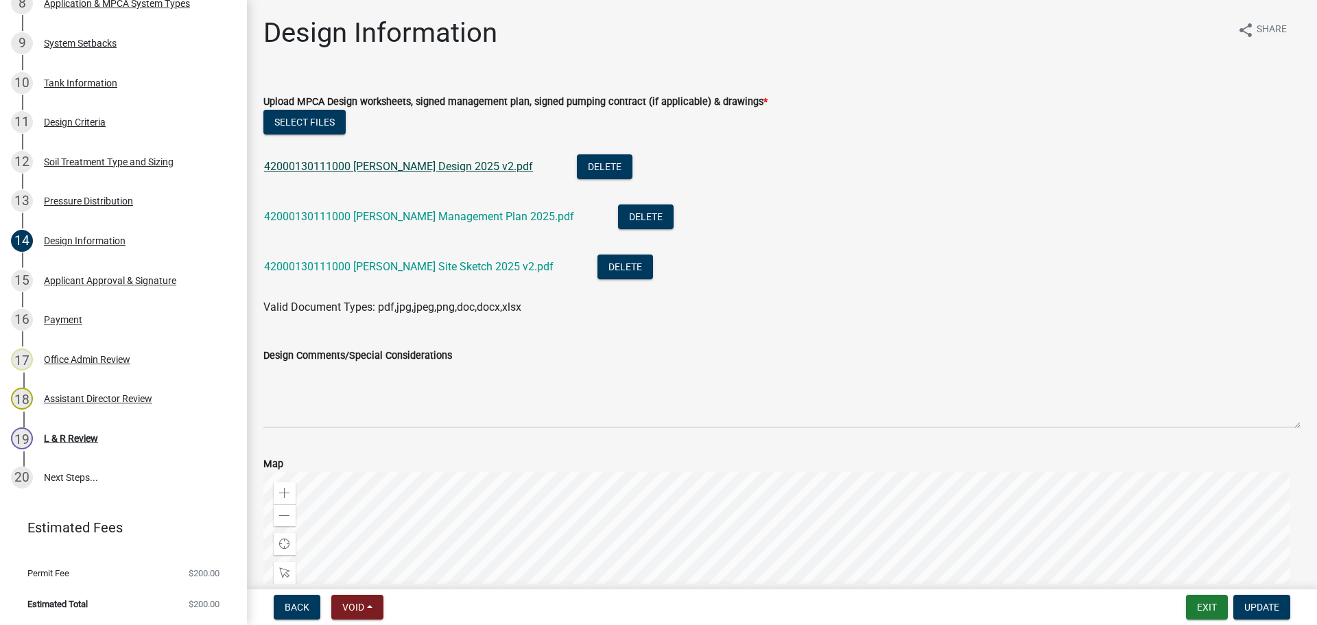
click at [399, 169] on link "42000130111000 [PERSON_NAME] Design 2025 v2.pdf" at bounding box center [398, 166] width 269 height 13
click at [368, 264] on link "42000130111000 [PERSON_NAME] Site Sketch 2025 v2.pdf" at bounding box center [408, 266] width 289 height 13
click at [463, 216] on link "42000130111000 [PERSON_NAME] Management Plan 2025.pdf" at bounding box center [419, 216] width 310 height 13
click at [89, 410] on div "18 Assistant Director Review" at bounding box center [118, 399] width 214 height 22
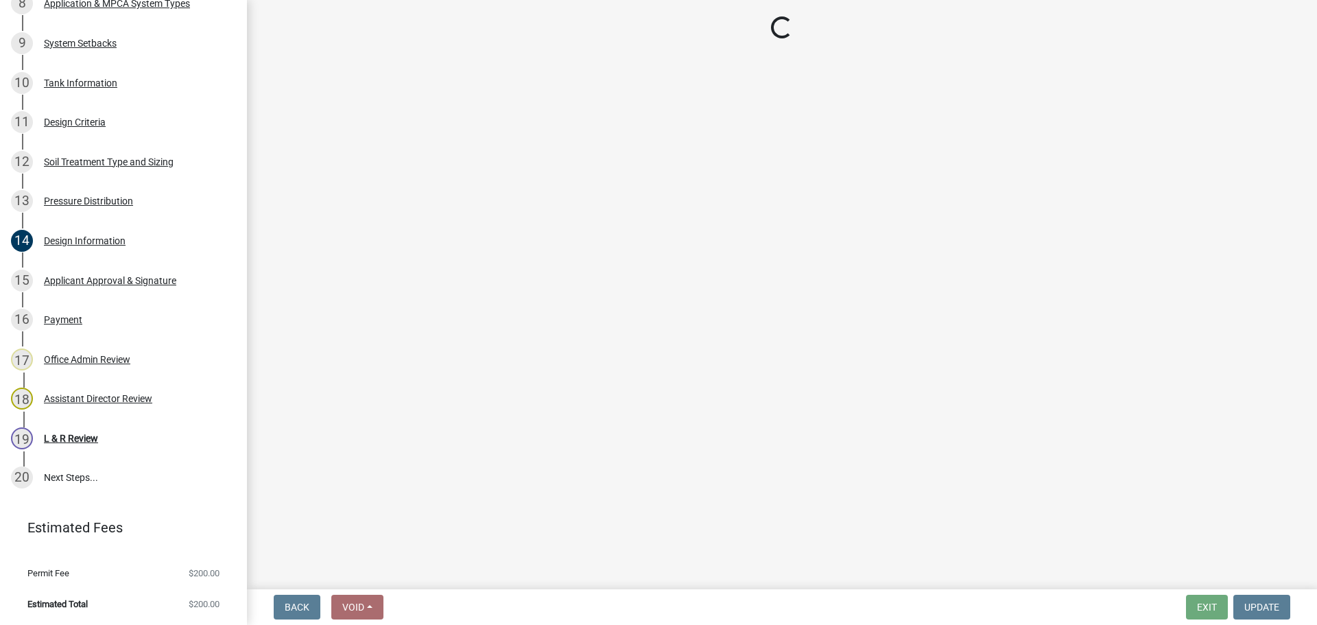
select select "541addf4-52df-4608-91ce-bf29f574816c"
select select "55b171dc-ec57-498b-8d80-4b55e0b91b84"
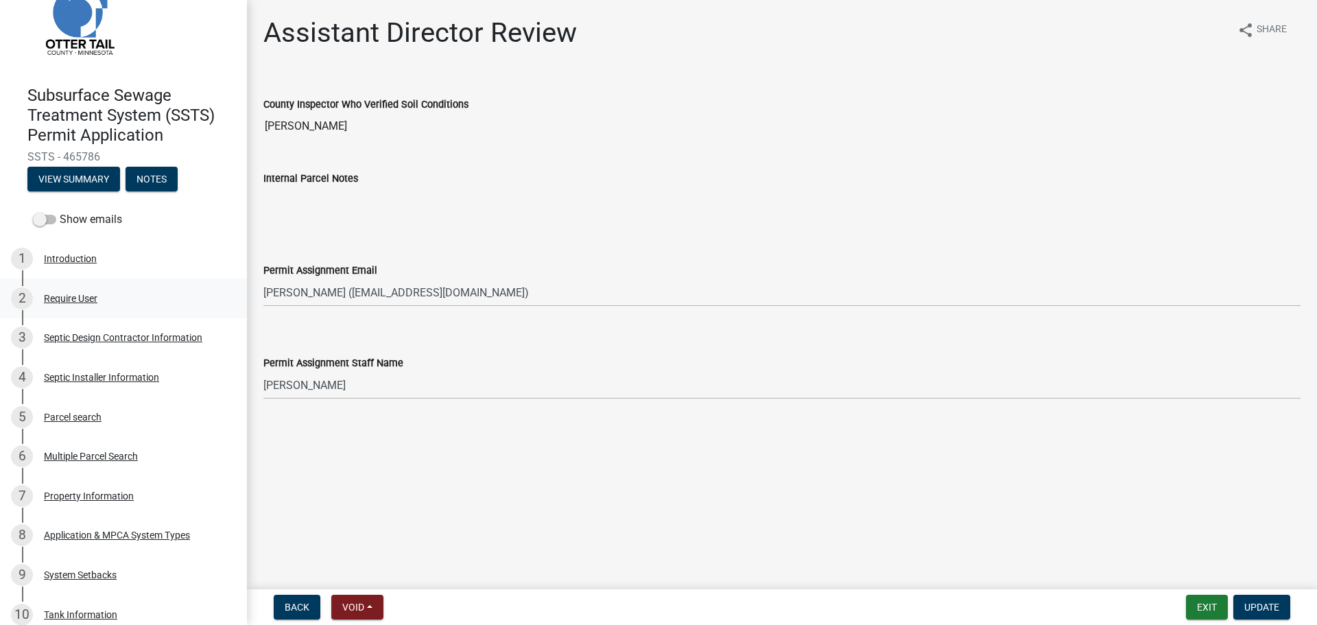
scroll to position [29, 0]
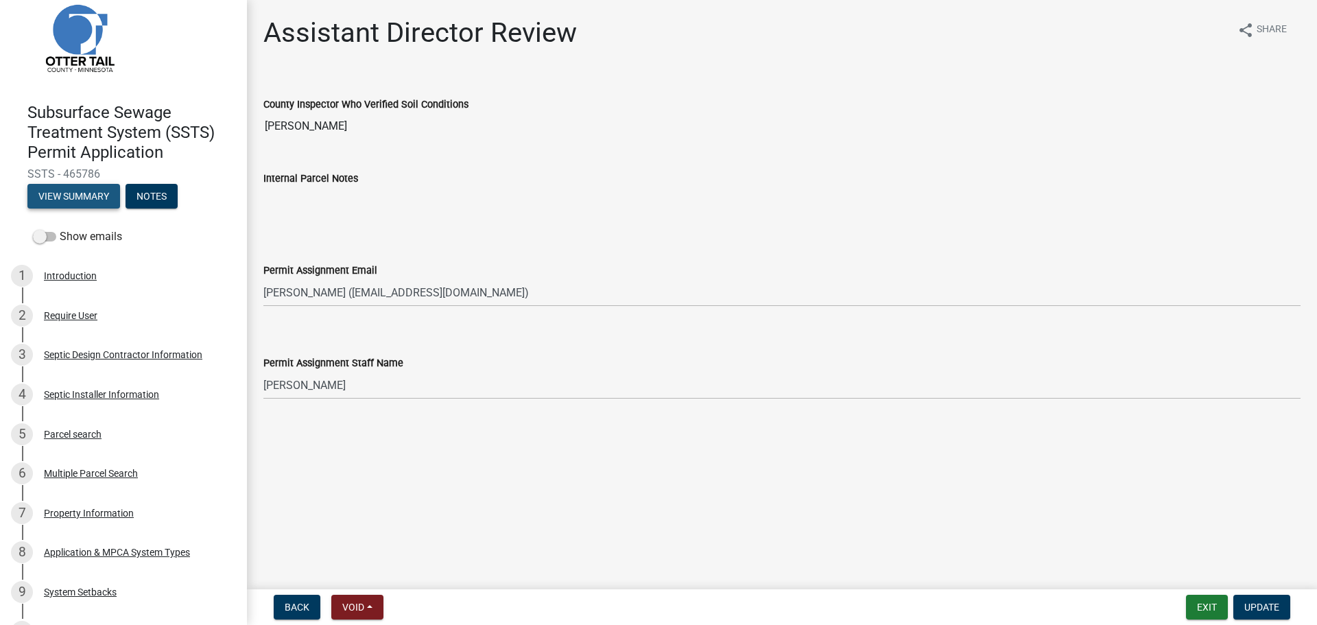
click at [88, 200] on button "View Summary" at bounding box center [73, 196] width 93 height 25
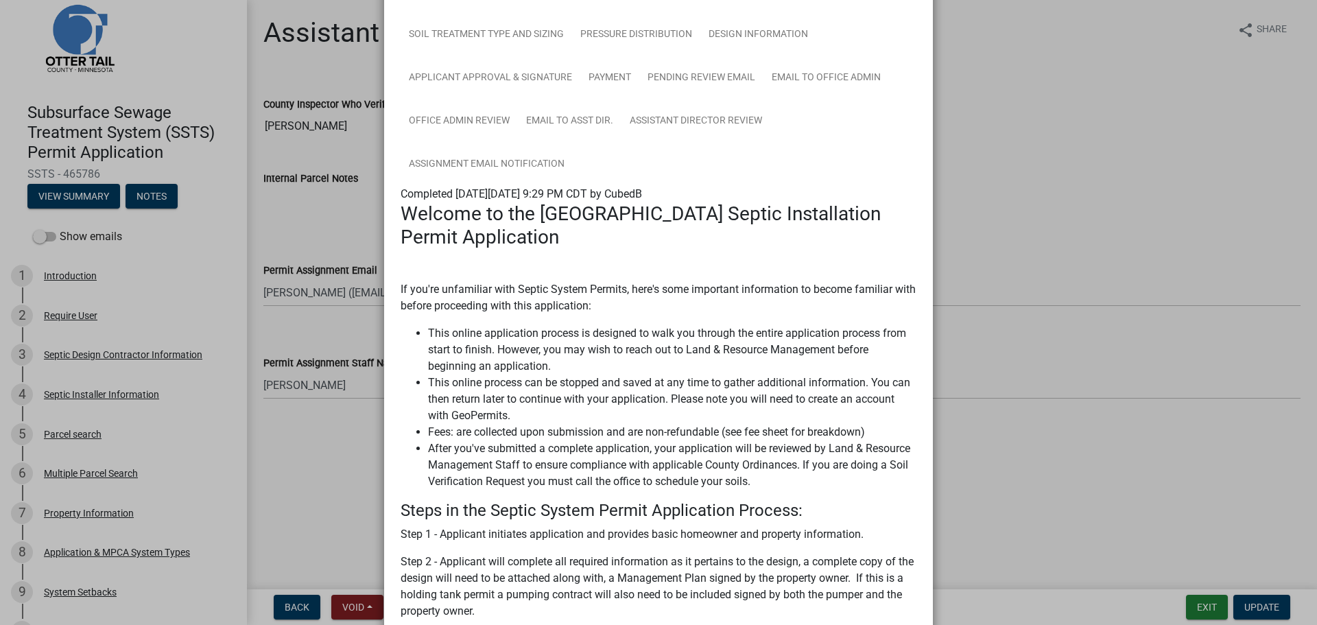
scroll to position [206, 0]
click at [613, 132] on link "Email to Asst Dir." at bounding box center [570, 123] width 104 height 44
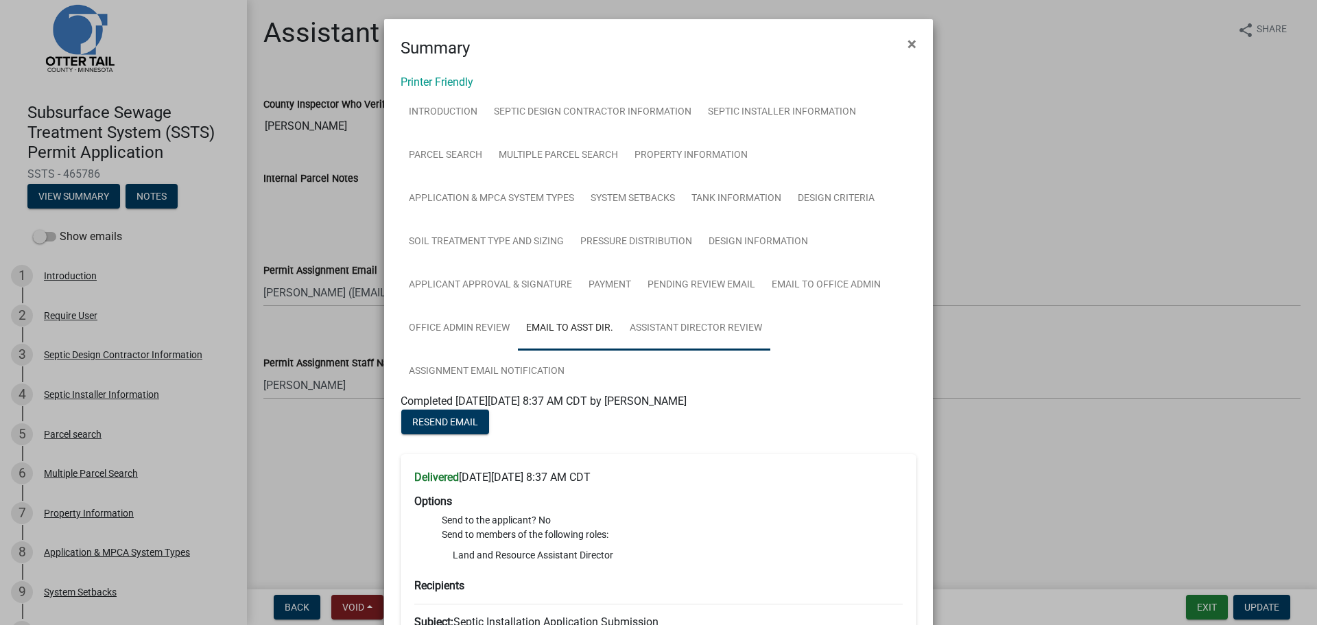
click at [713, 324] on link "Assistant Director Review" at bounding box center [696, 329] width 149 height 44
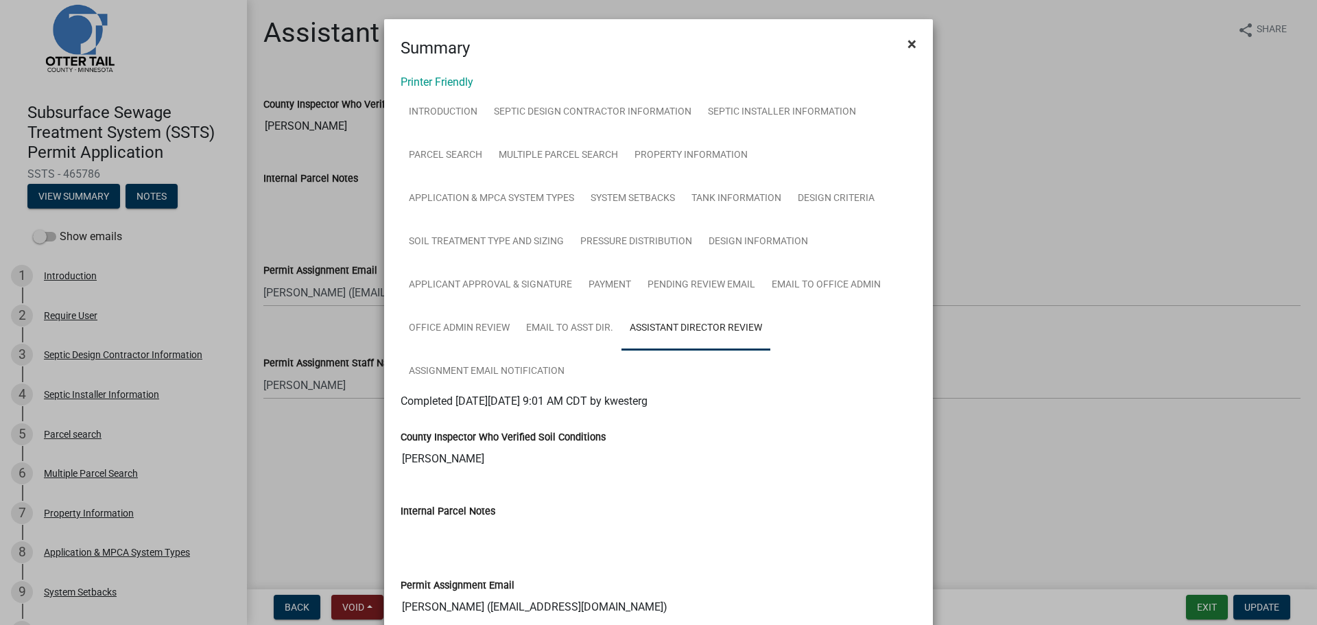
click at [908, 45] on span "×" at bounding box center [912, 43] width 9 height 19
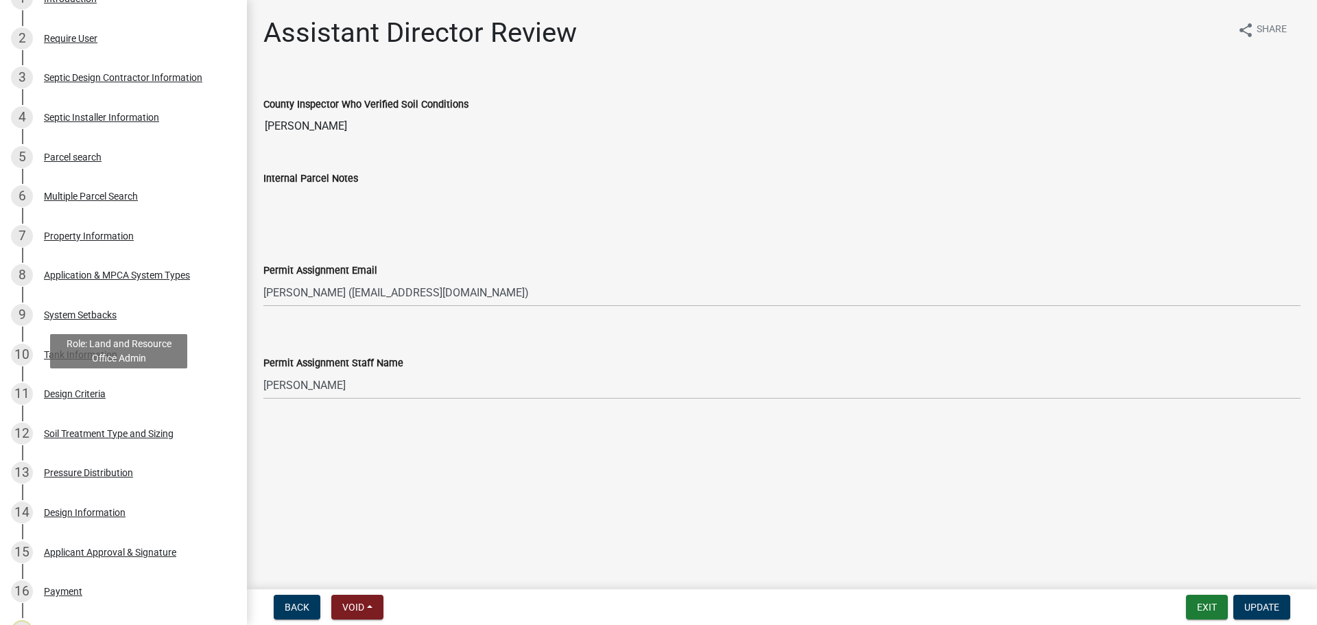
scroll to position [578, 0]
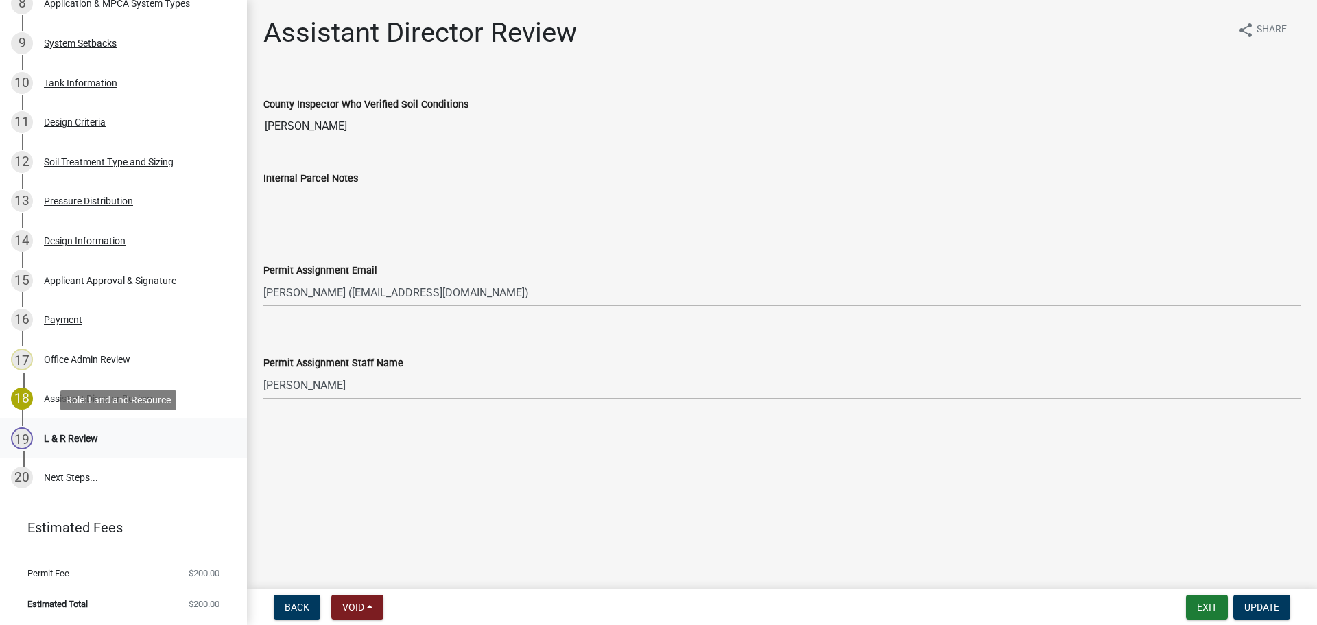
click at [111, 434] on div "19 L & R Review" at bounding box center [118, 438] width 214 height 22
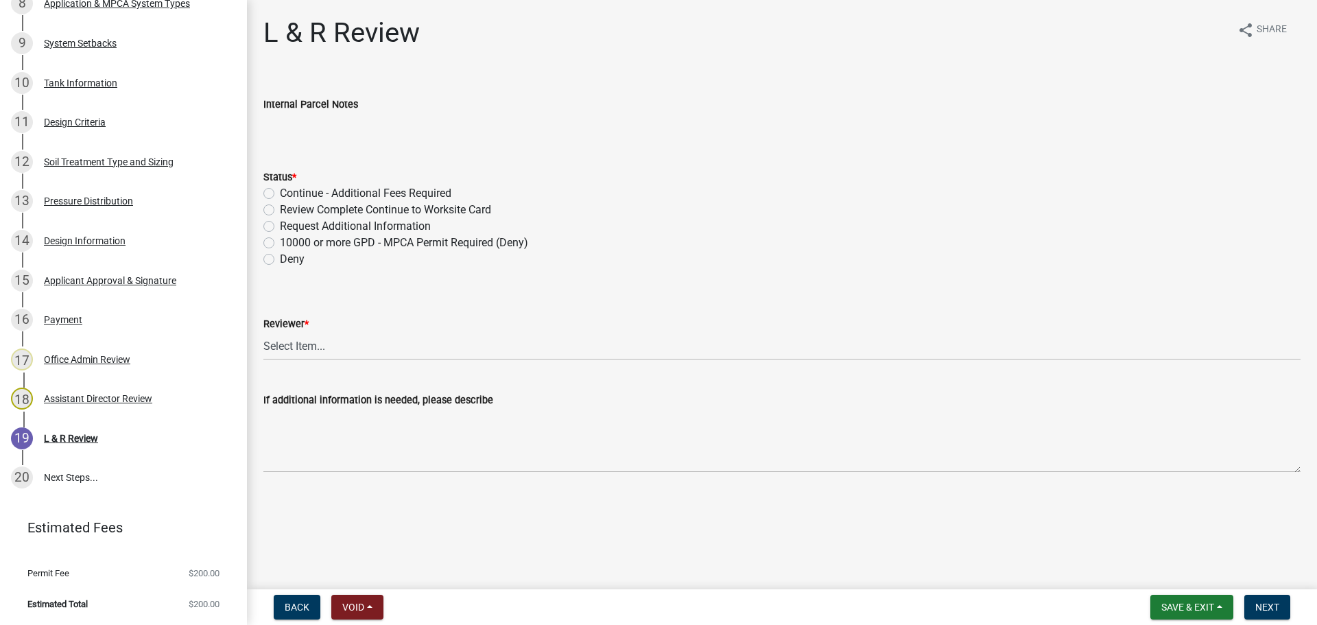
click at [280, 225] on label "Request Additional Information" at bounding box center [355, 226] width 151 height 16
click at [280, 225] on input "Request Additional Information" at bounding box center [284, 222] width 9 height 9
radio input "true"
drag, startPoint x: 338, startPoint y: 338, endPoint x: 331, endPoint y: 343, distance: 7.8
click at [336, 338] on select "Select Item... [PERSON_NAME] [PERSON_NAME] [PERSON_NAME] [PERSON_NAME] [PERSON_…" at bounding box center [781, 346] width 1037 height 28
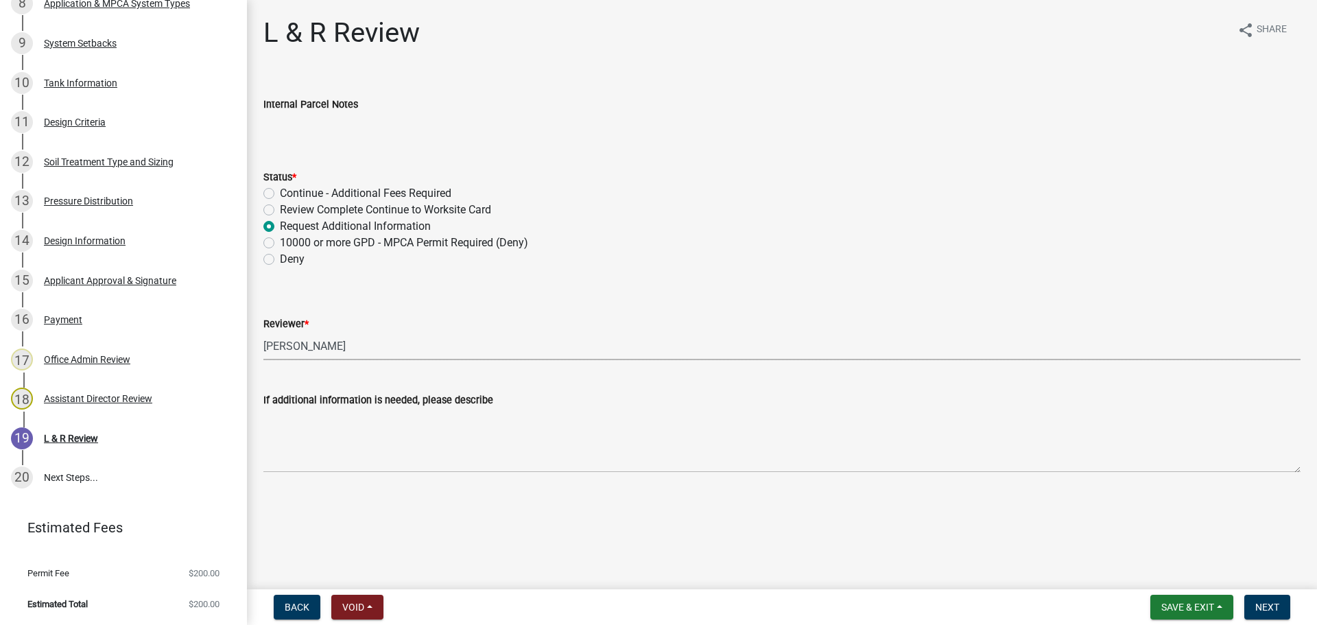
click at [263, 332] on select "Select Item... [PERSON_NAME] [PERSON_NAME] [PERSON_NAME] [PERSON_NAME] [PERSON_…" at bounding box center [781, 346] width 1037 height 28
select select "0a311807-450c-48b8-9321-97c7e4f11950"
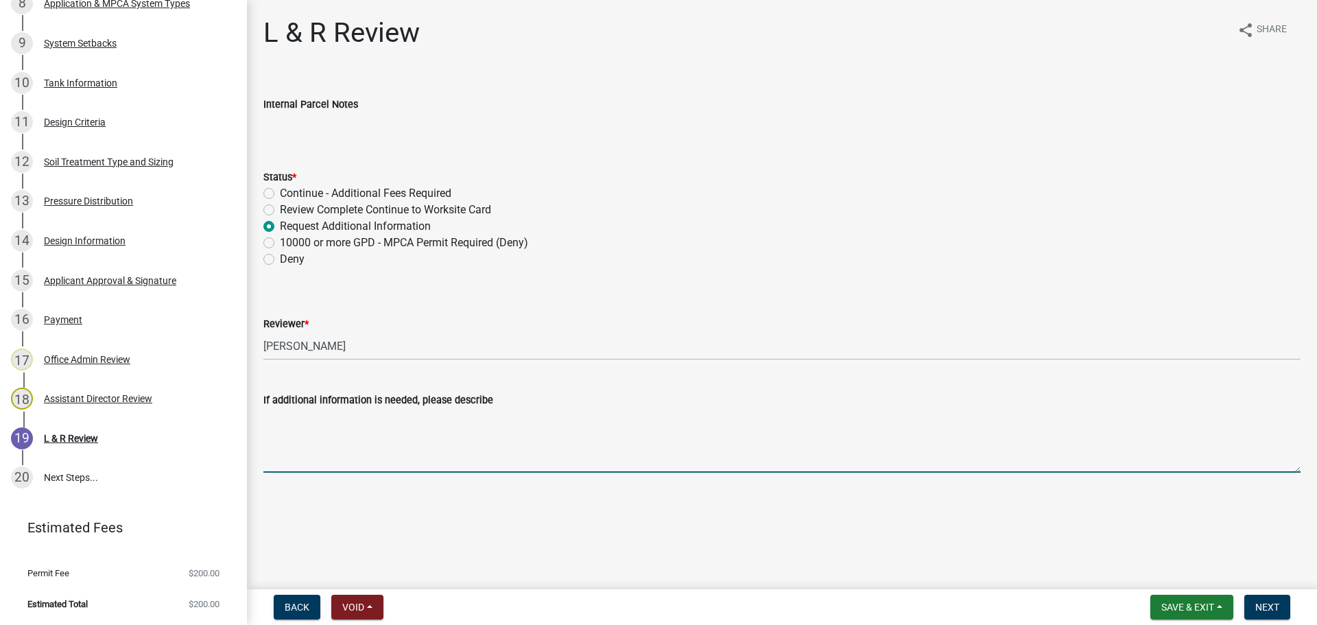
click at [386, 419] on textarea "If additional information is needed, please describe" at bounding box center [781, 440] width 1037 height 64
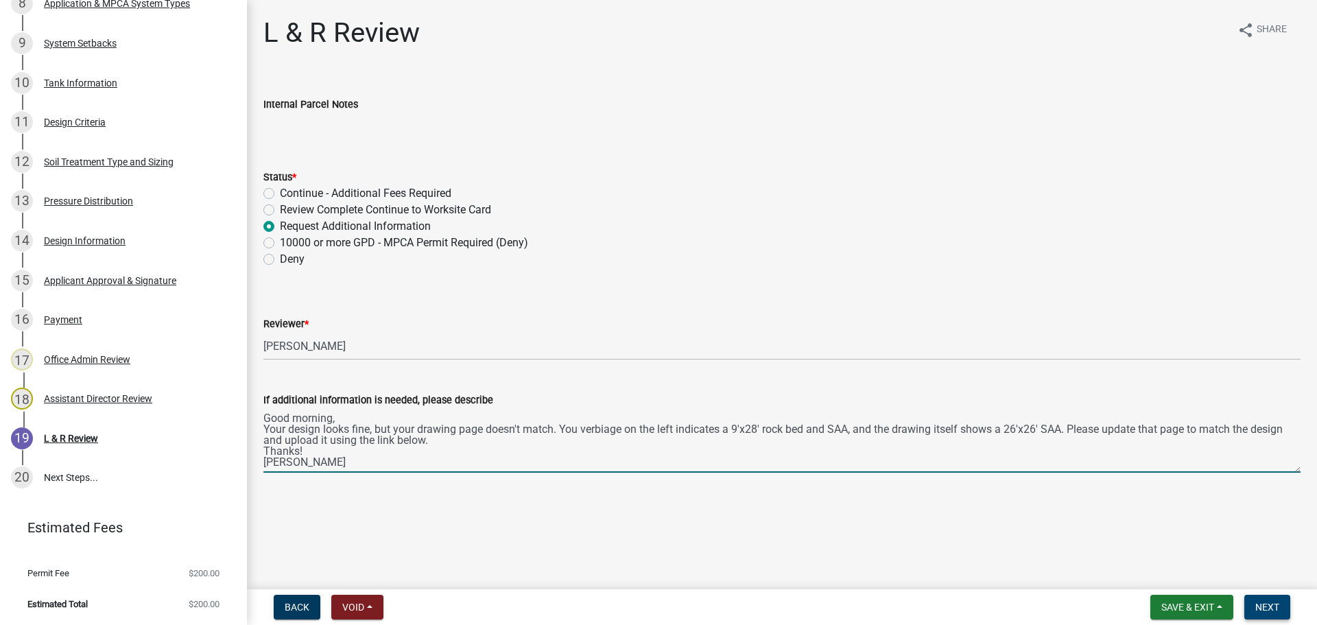
type textarea "Good morning, Your design looks fine, but your drawing page doesn't match. You …"
click at [1283, 601] on button "Next" at bounding box center [1267, 607] width 46 height 25
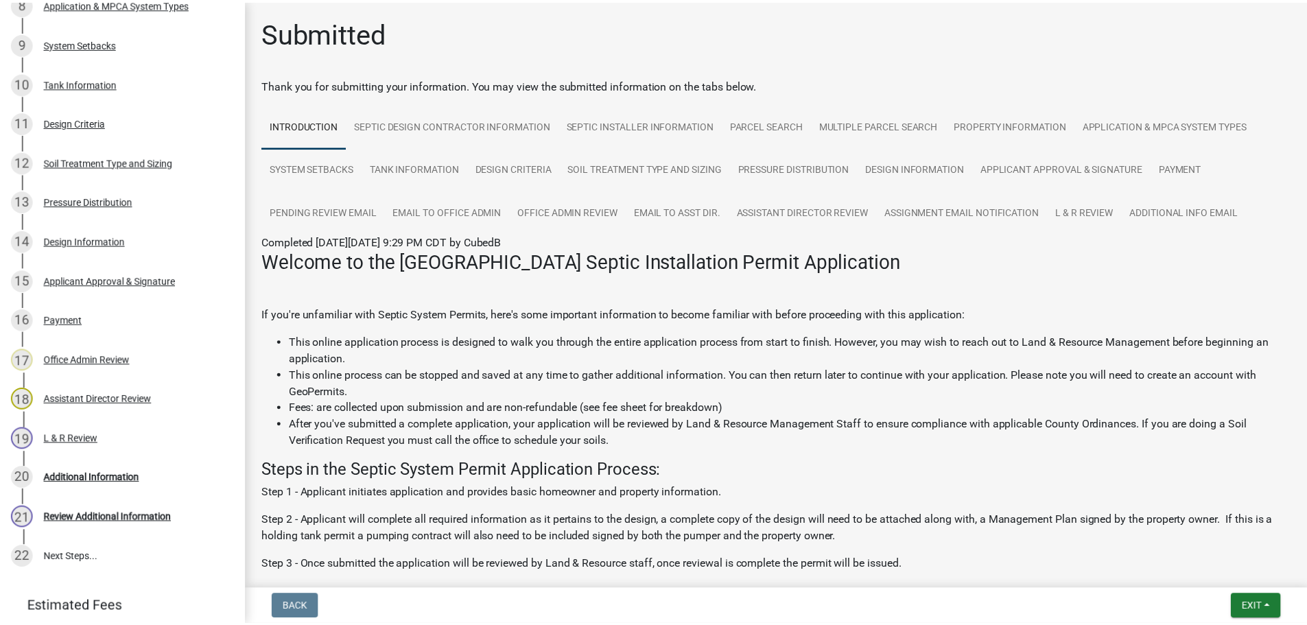
scroll to position [657, 0]
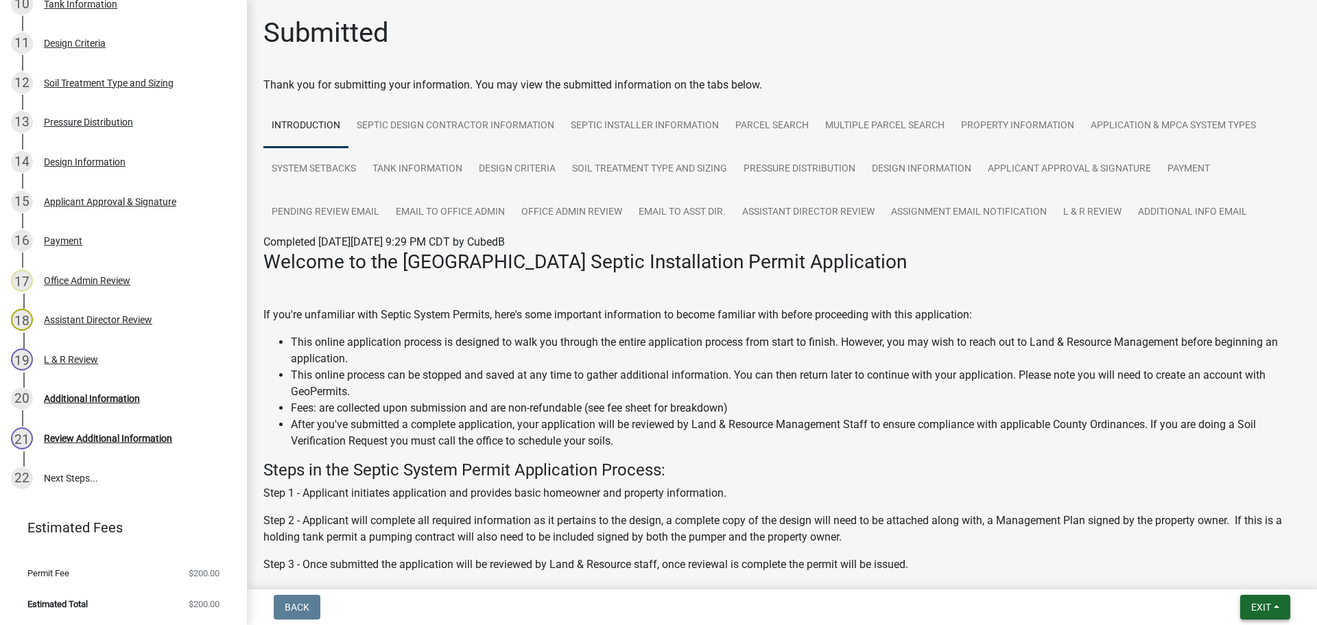
click at [1252, 604] on span "Exit" at bounding box center [1261, 607] width 20 height 11
click at [1236, 582] on button "Save & Exit" at bounding box center [1236, 571] width 110 height 33
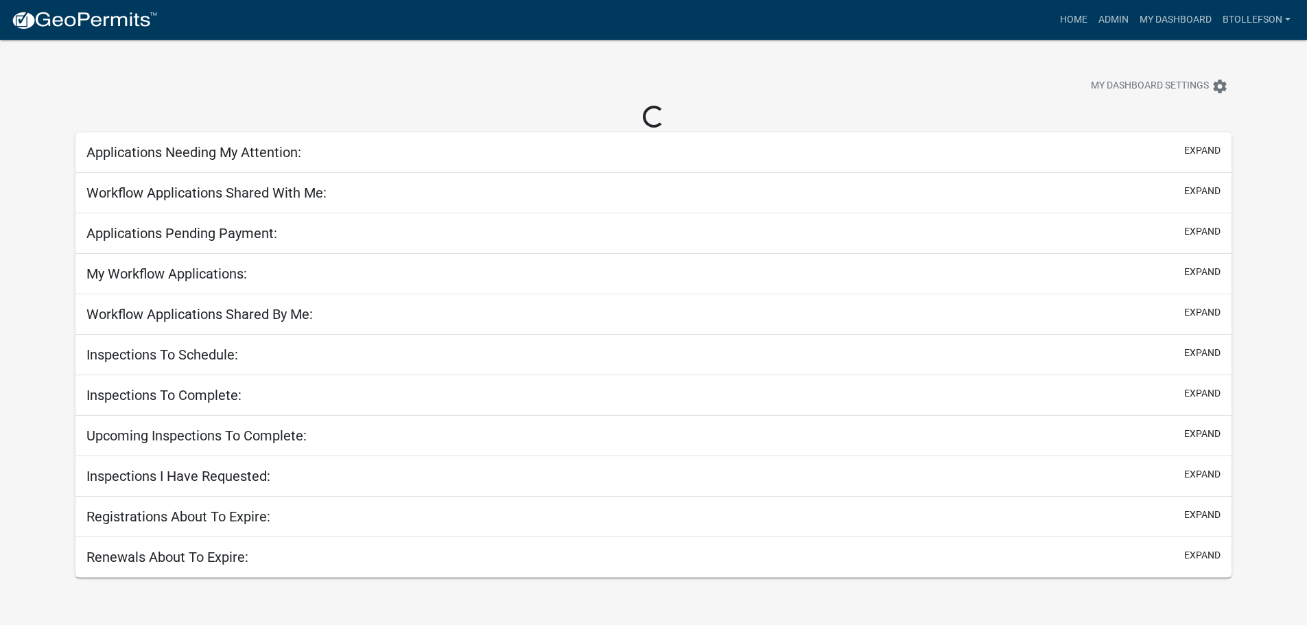
select select "3: 100"
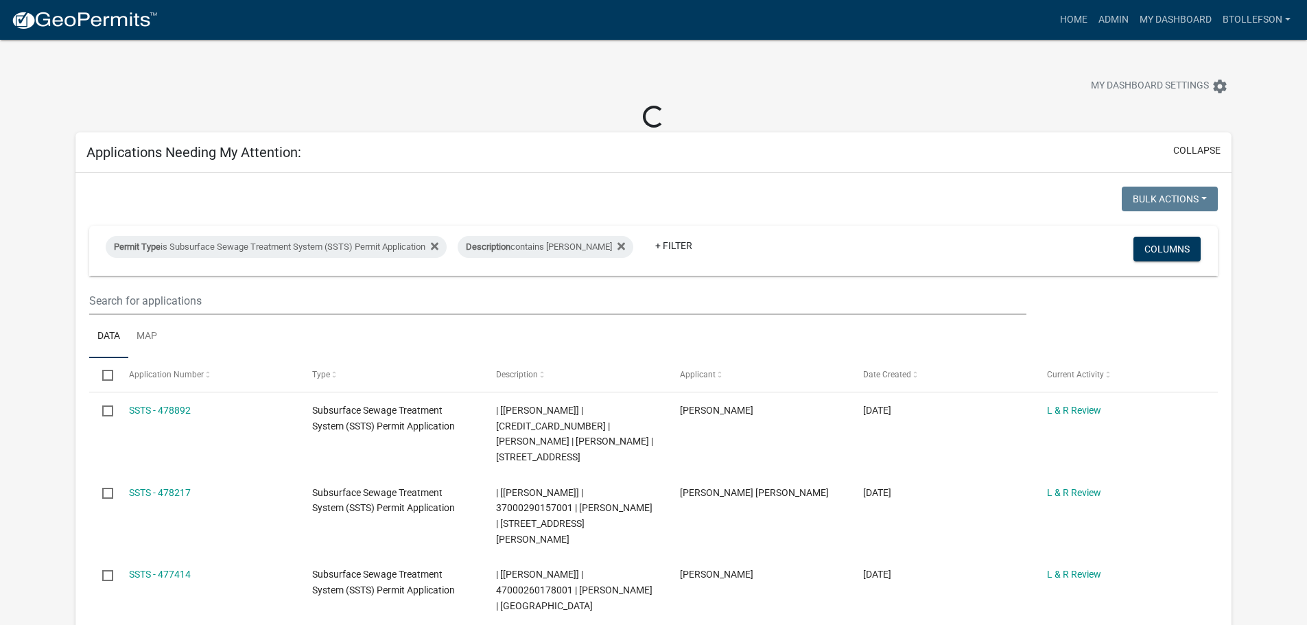
select select "3: 100"
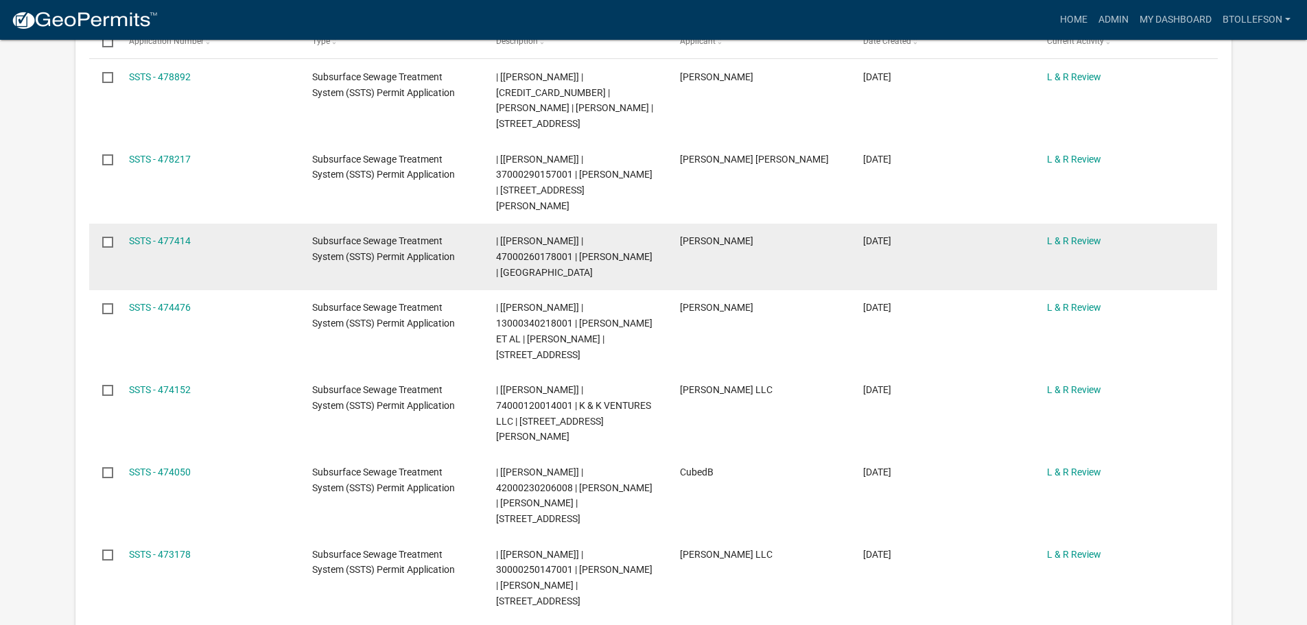
scroll to position [343, 0]
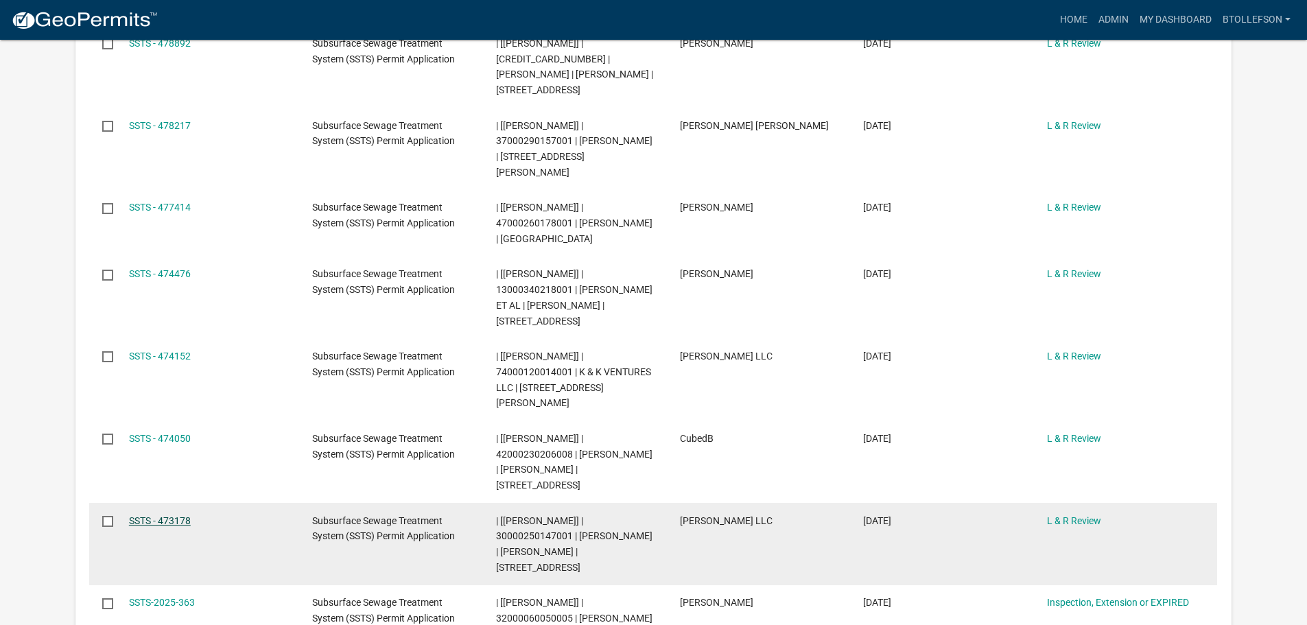
click at [150, 515] on link "SSTS - 473178" at bounding box center [160, 520] width 62 height 11
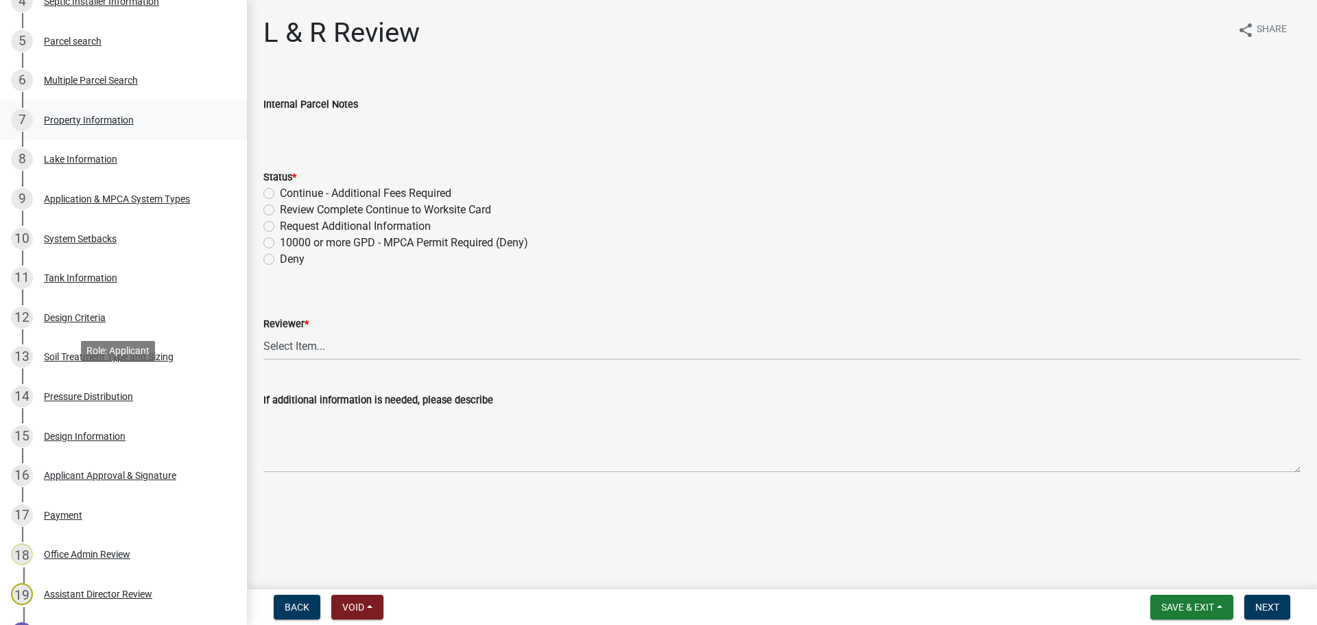
scroll to position [549, 0]
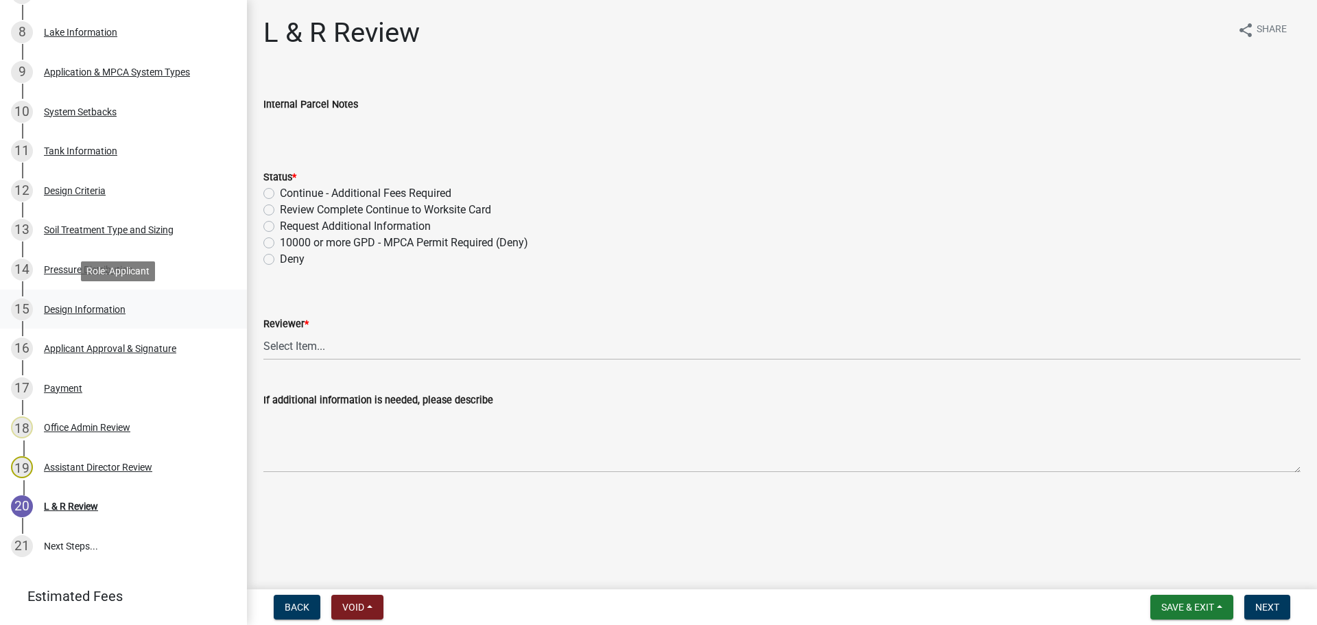
click at [80, 306] on div "Design Information" at bounding box center [85, 310] width 82 height 10
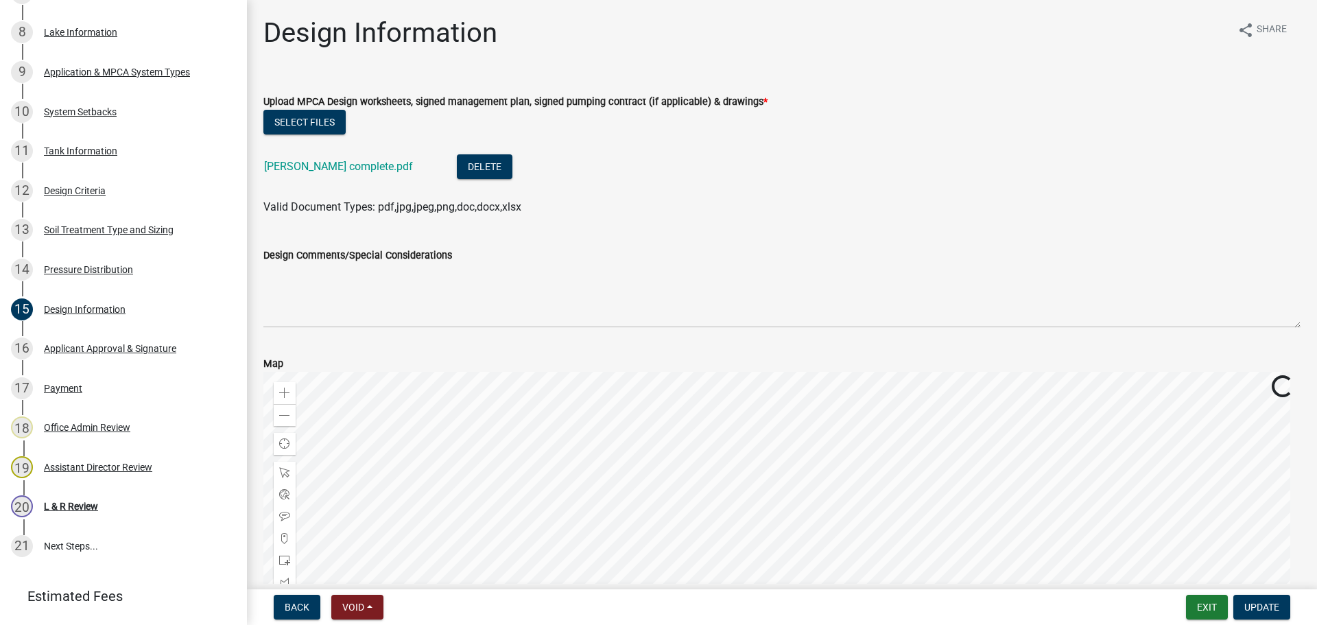
click at [316, 150] on li "[PERSON_NAME] complete.pdf Delete" at bounding box center [781, 168] width 1037 height 50
click at [317, 172] on link "[PERSON_NAME] complete.pdf" at bounding box center [338, 166] width 149 height 13
